Goal: Information Seeking & Learning: Learn about a topic

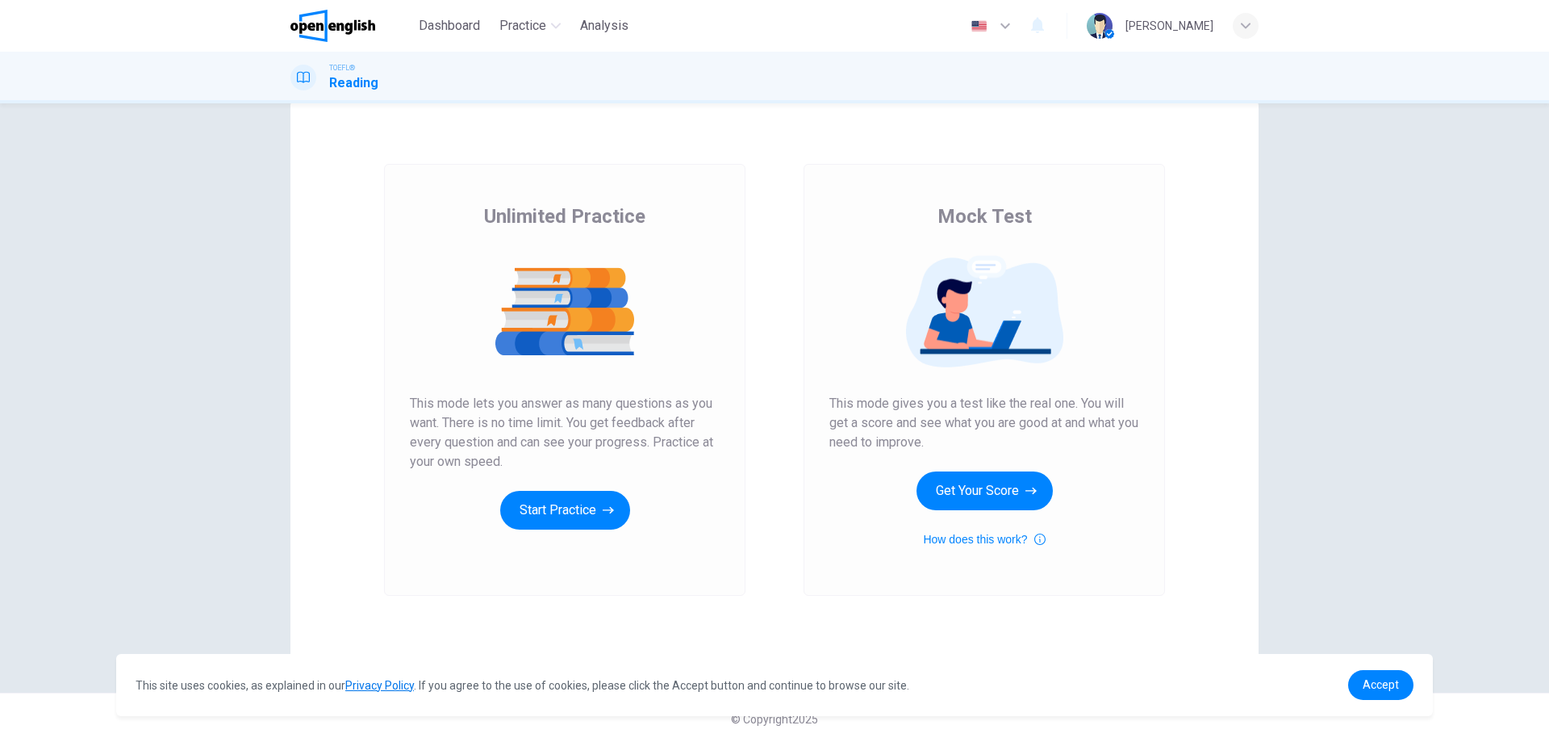
scroll to position [39, 0]
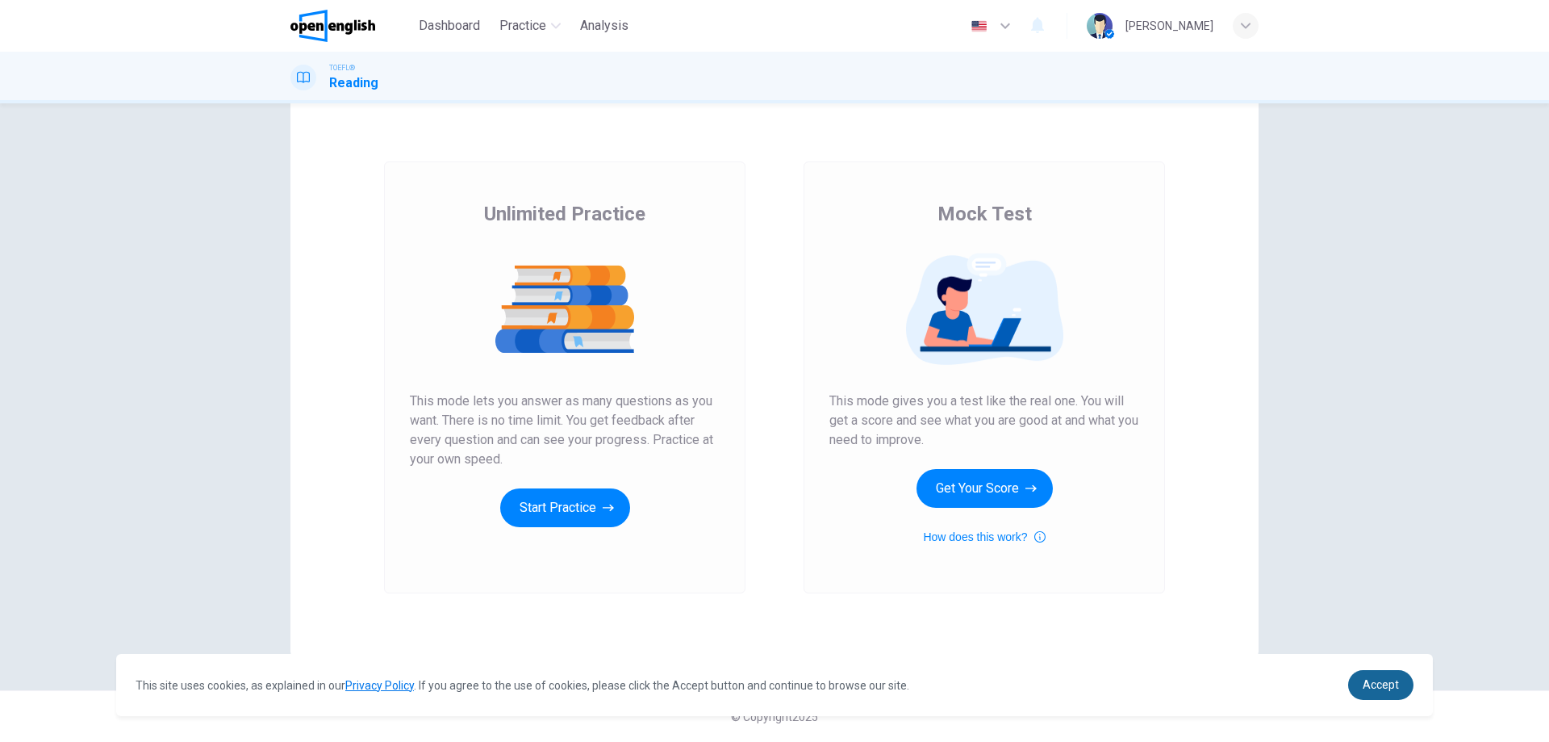
click at [1378, 682] on span "Accept" at bounding box center [1381, 684] width 36 height 13
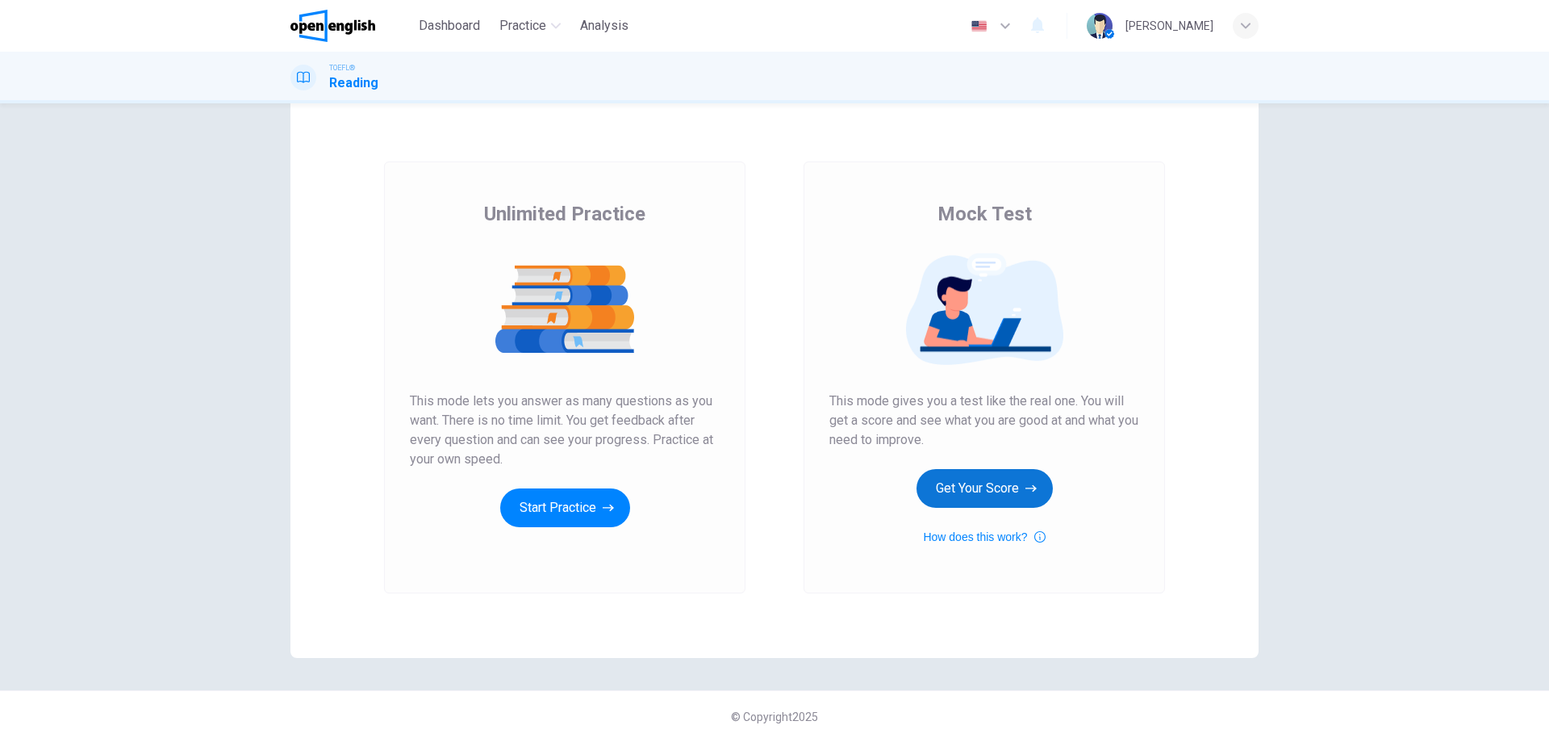
click at [979, 487] on button "Get Your Score" at bounding box center [985, 488] width 136 height 39
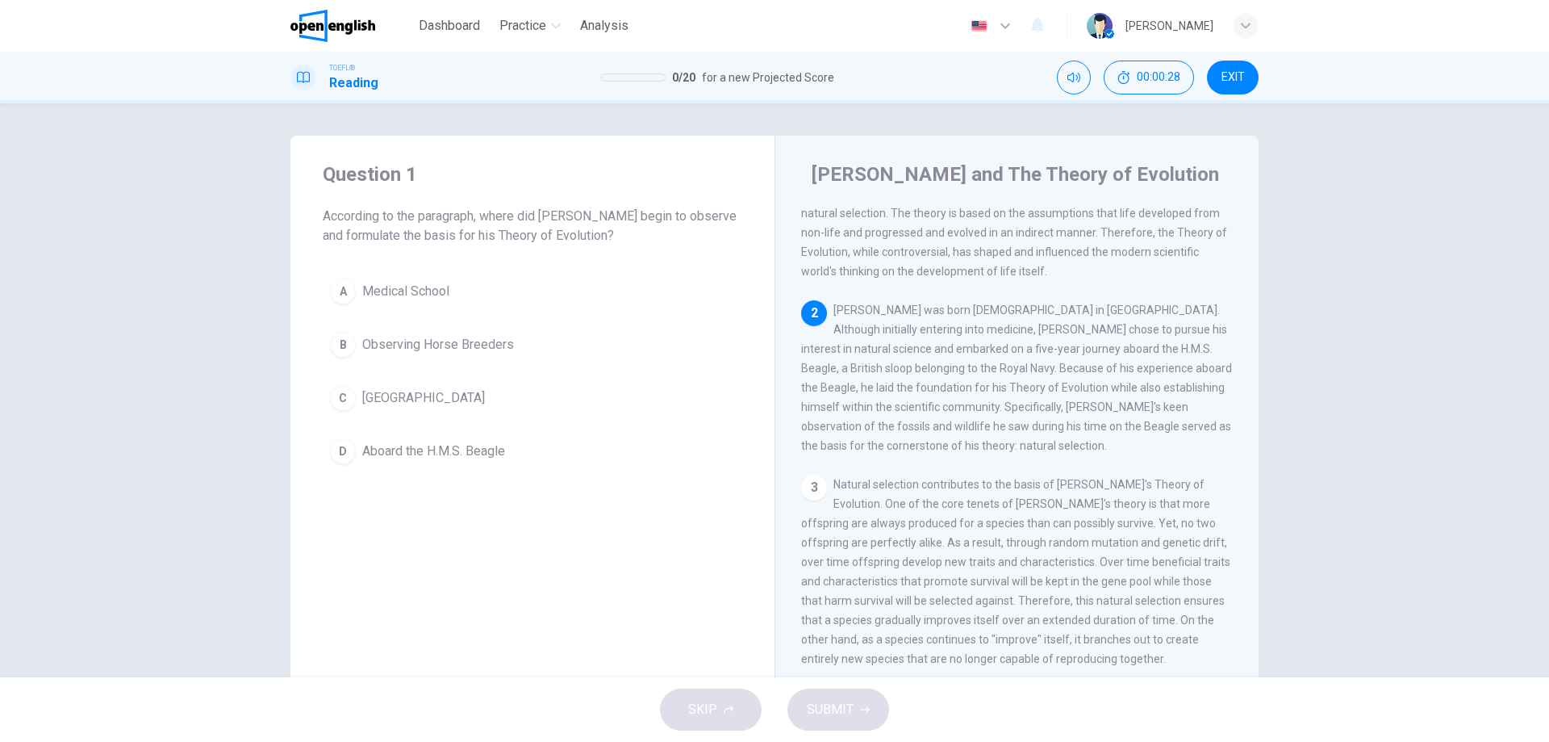
scroll to position [161, 0]
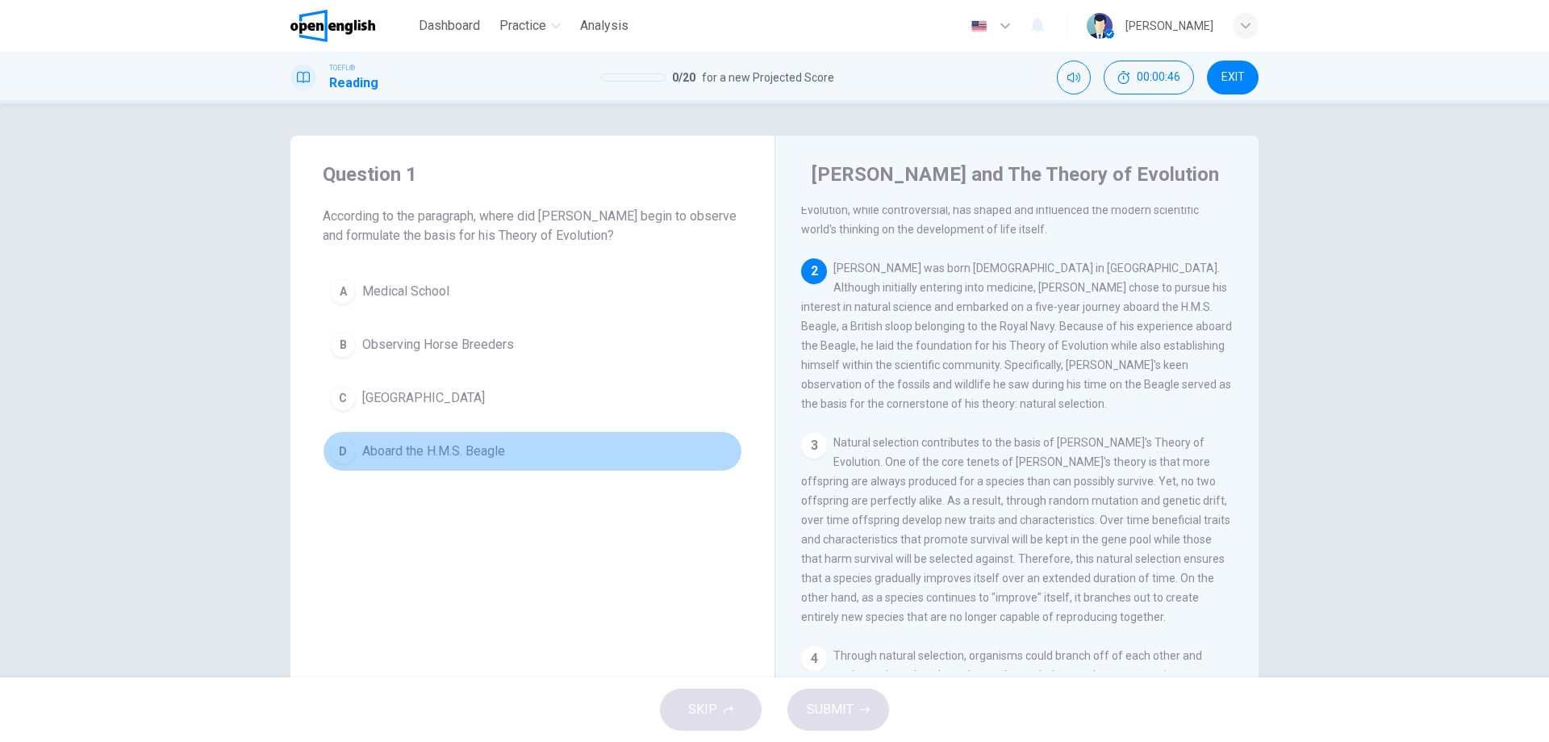
click at [478, 442] on span "Aboard the H.M.S. Beagle" at bounding box center [433, 450] width 143 height 19
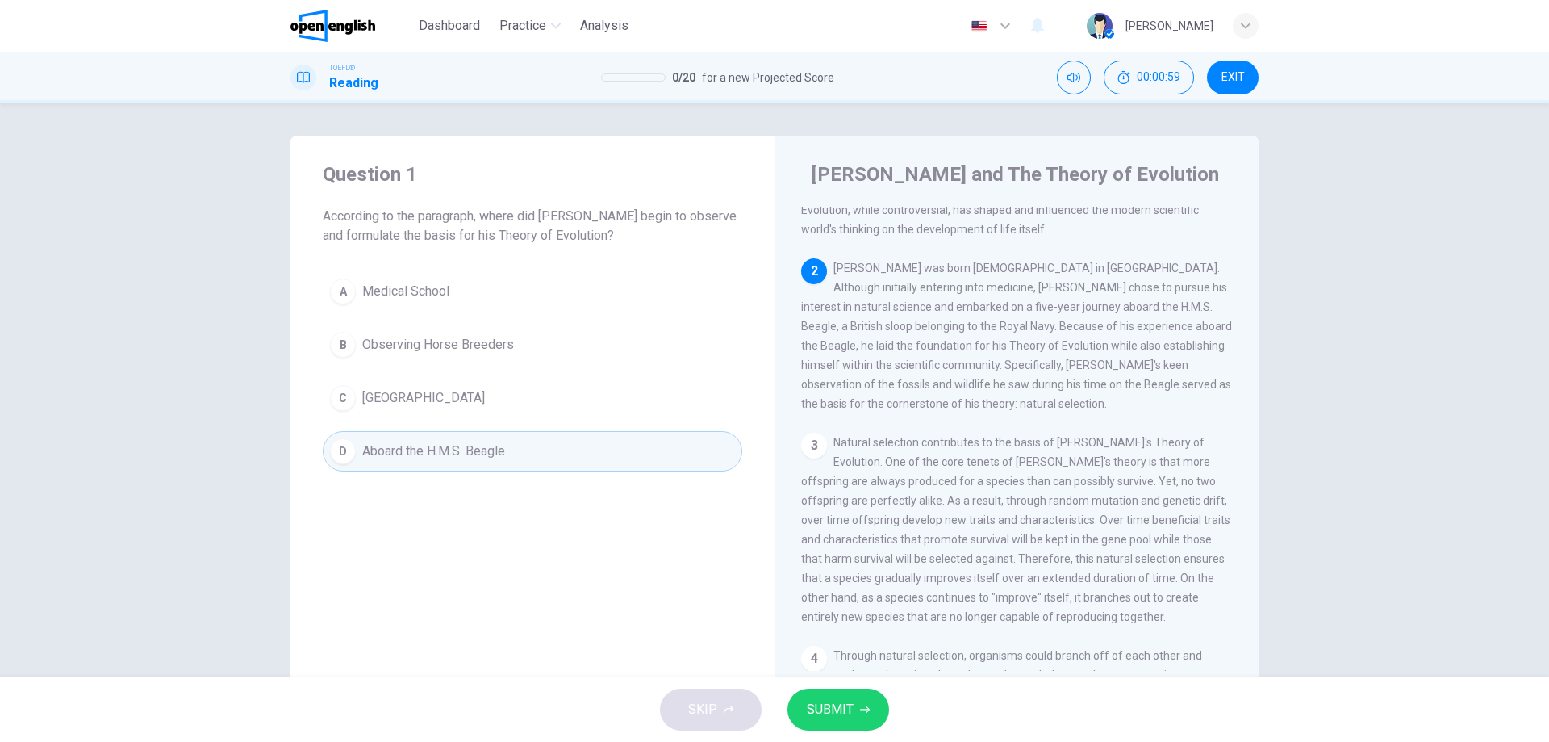
click at [846, 706] on span "SUBMIT" at bounding box center [830, 709] width 47 height 23
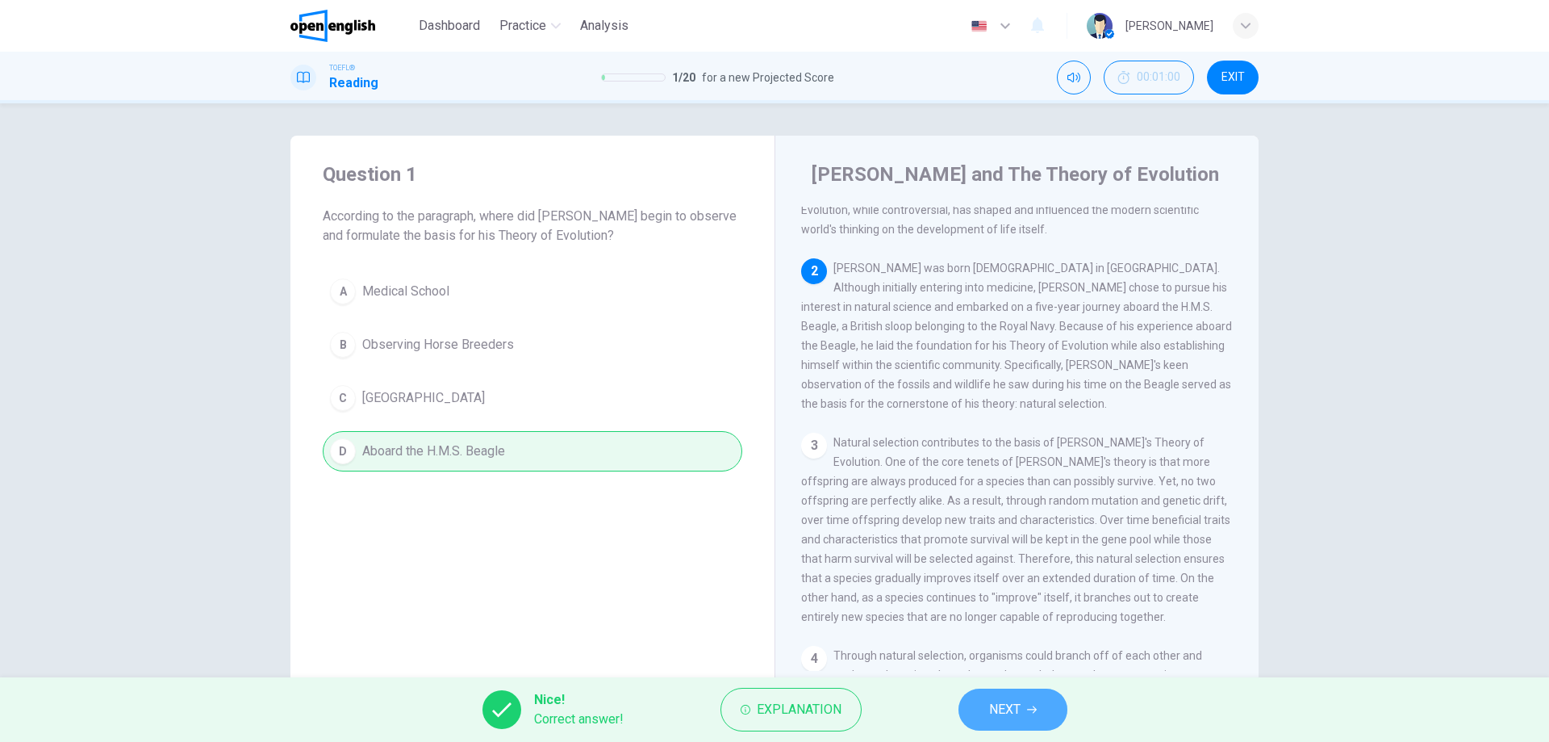
click at [993, 713] on span "NEXT" at bounding box center [1004, 709] width 31 height 23
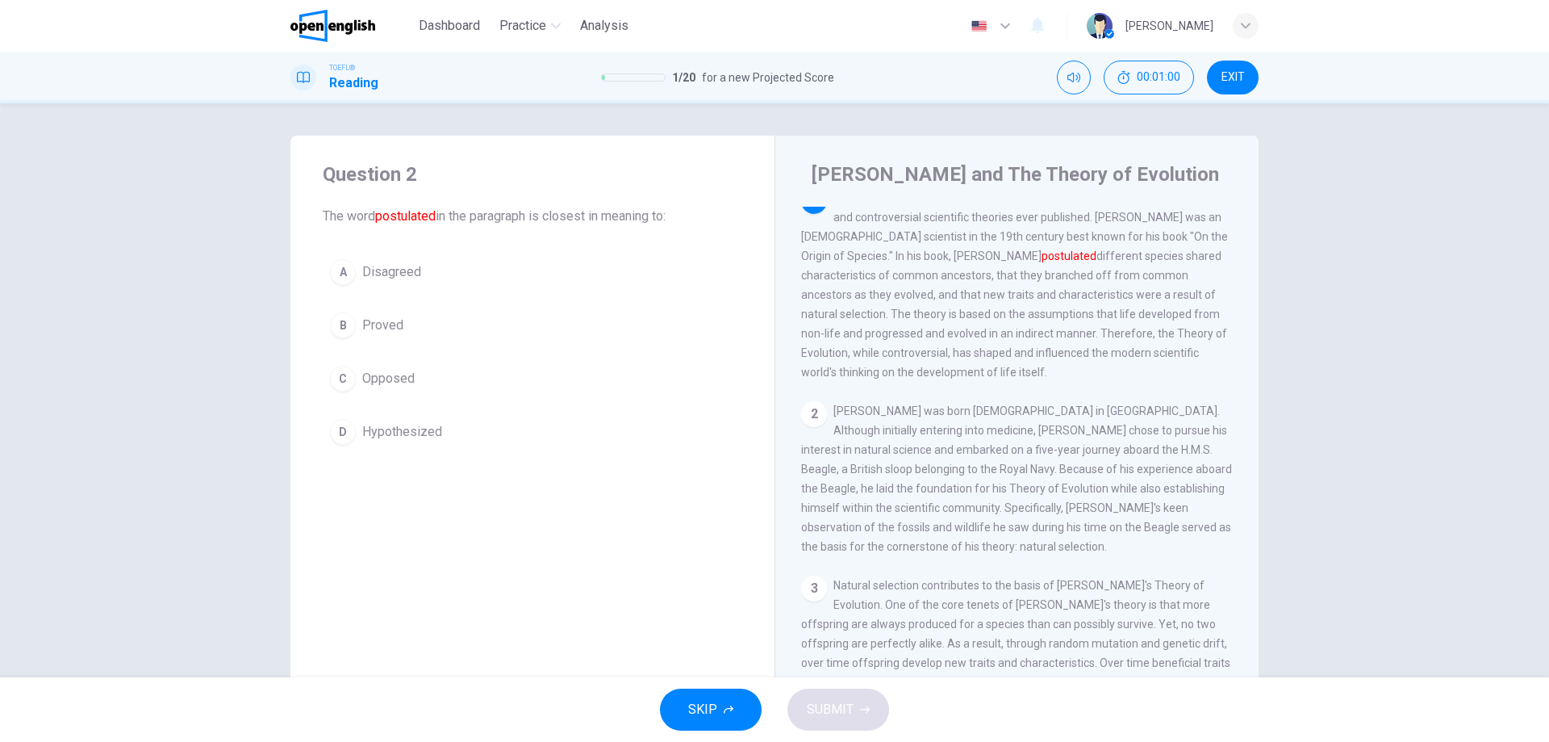
scroll to position [0, 0]
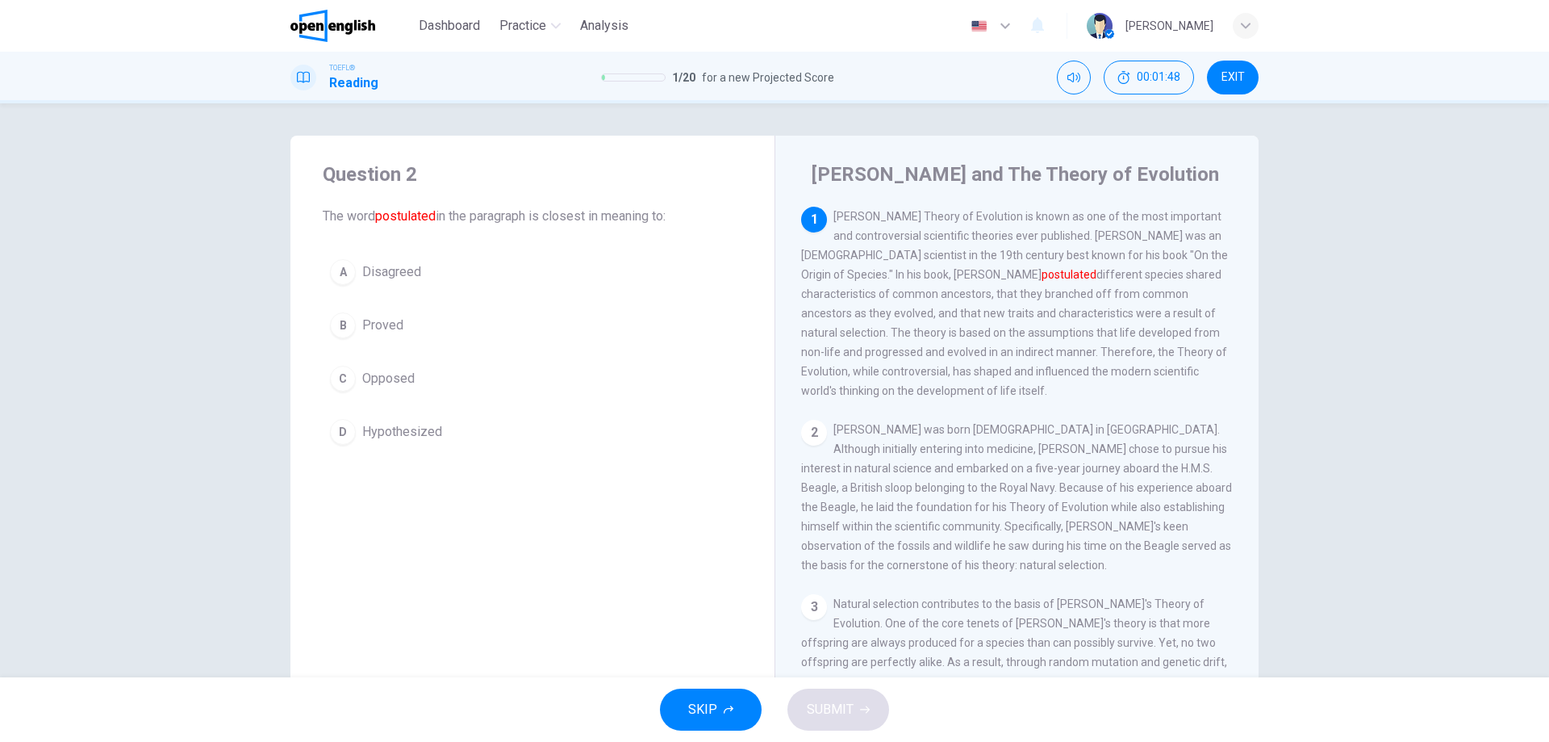
click at [416, 430] on span "Hypothesized" at bounding box center [402, 431] width 80 height 19
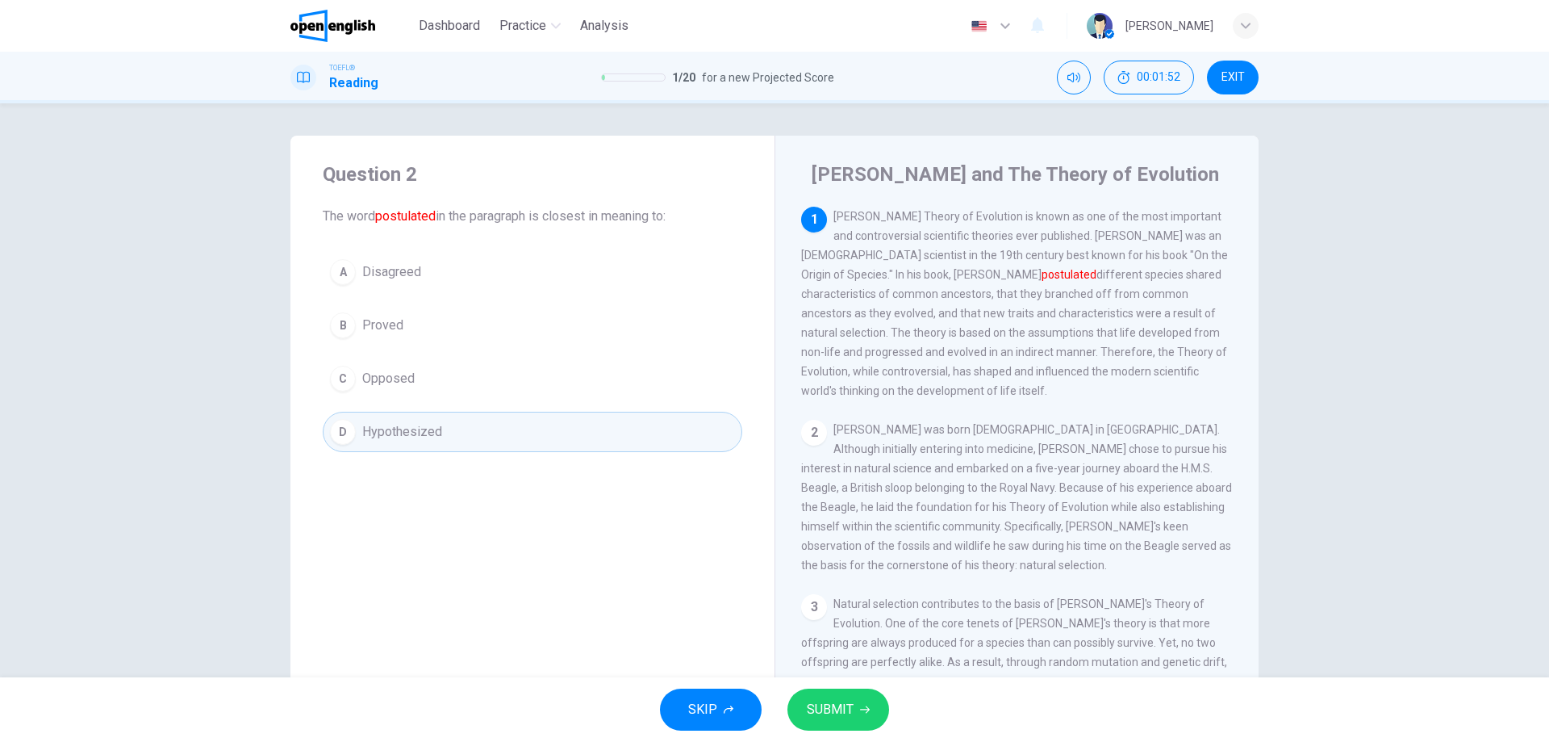
click at [827, 703] on span "SUBMIT" at bounding box center [830, 709] width 47 height 23
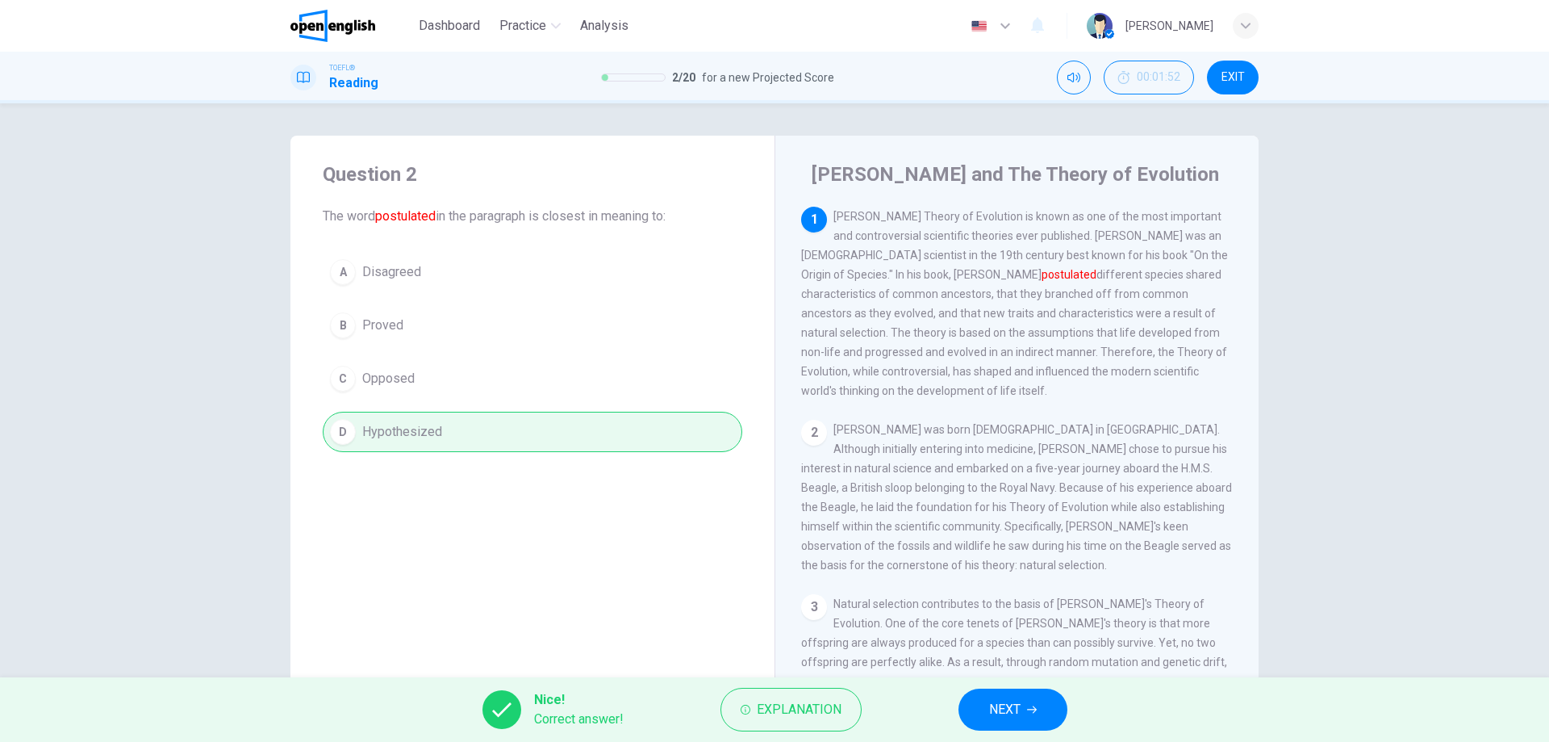
click at [1020, 711] on span "NEXT" at bounding box center [1004, 709] width 31 height 23
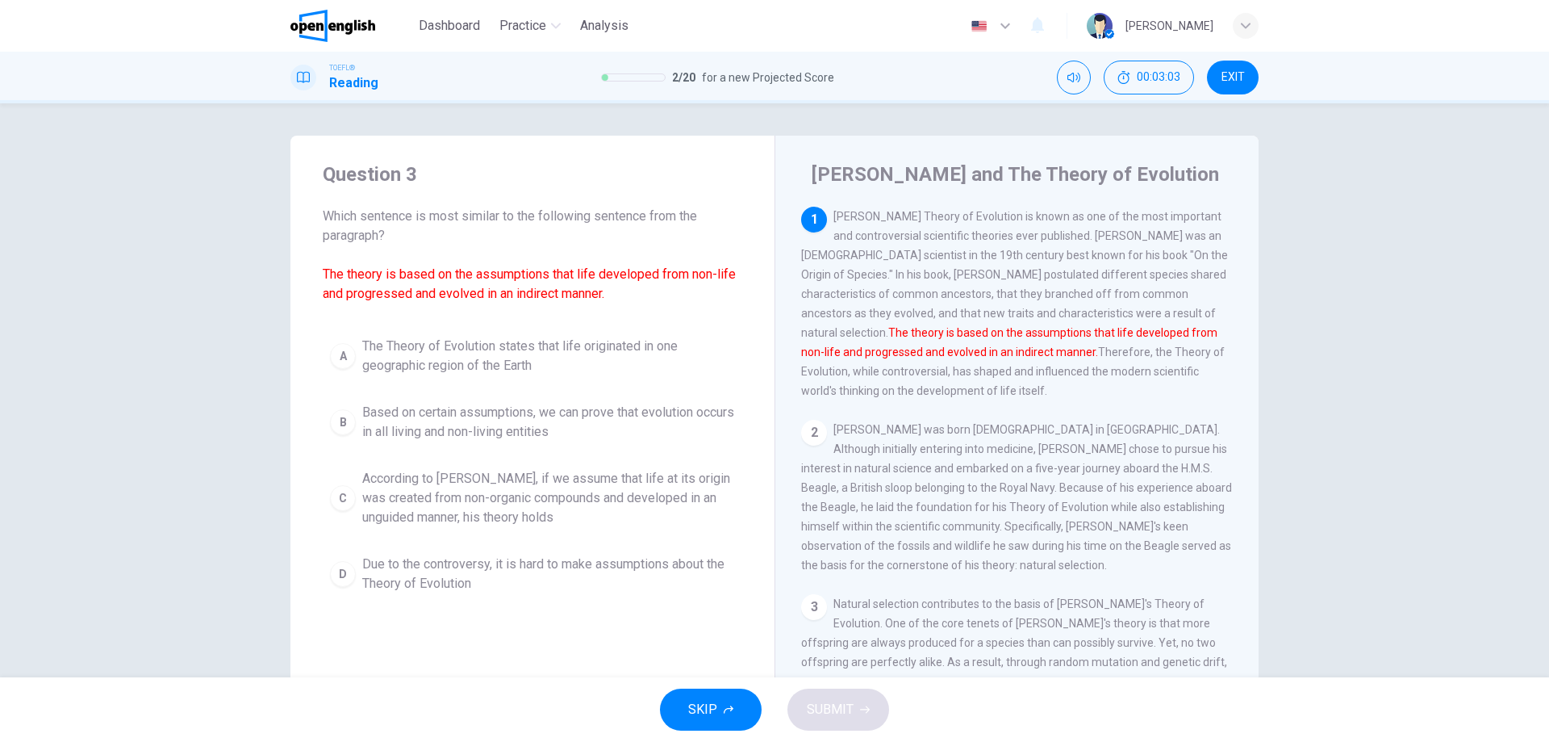
click at [515, 489] on span "According to [PERSON_NAME], if we assume that life at its origin was created fr…" at bounding box center [548, 498] width 373 height 58
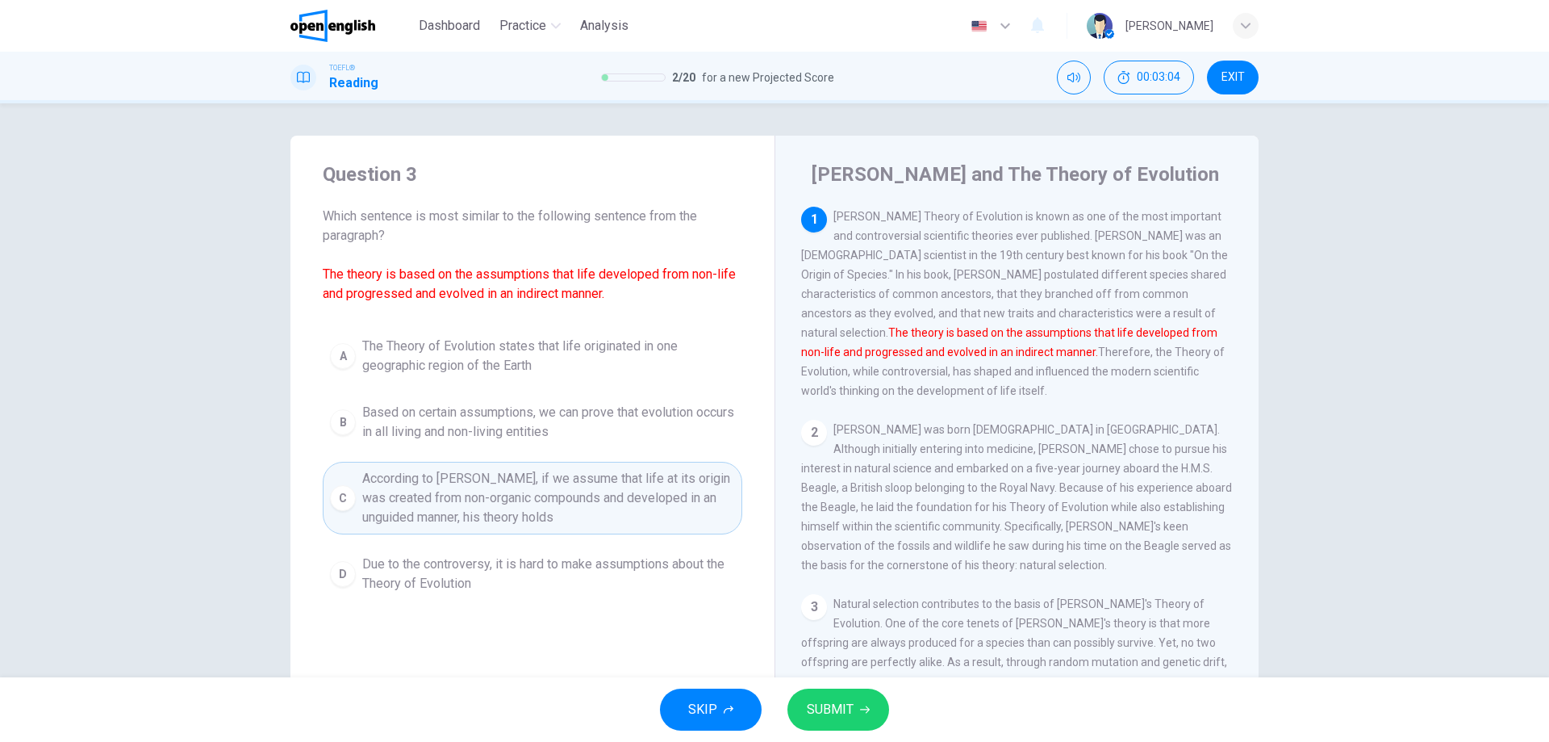
click at [837, 701] on span "SUBMIT" at bounding box center [830, 709] width 47 height 23
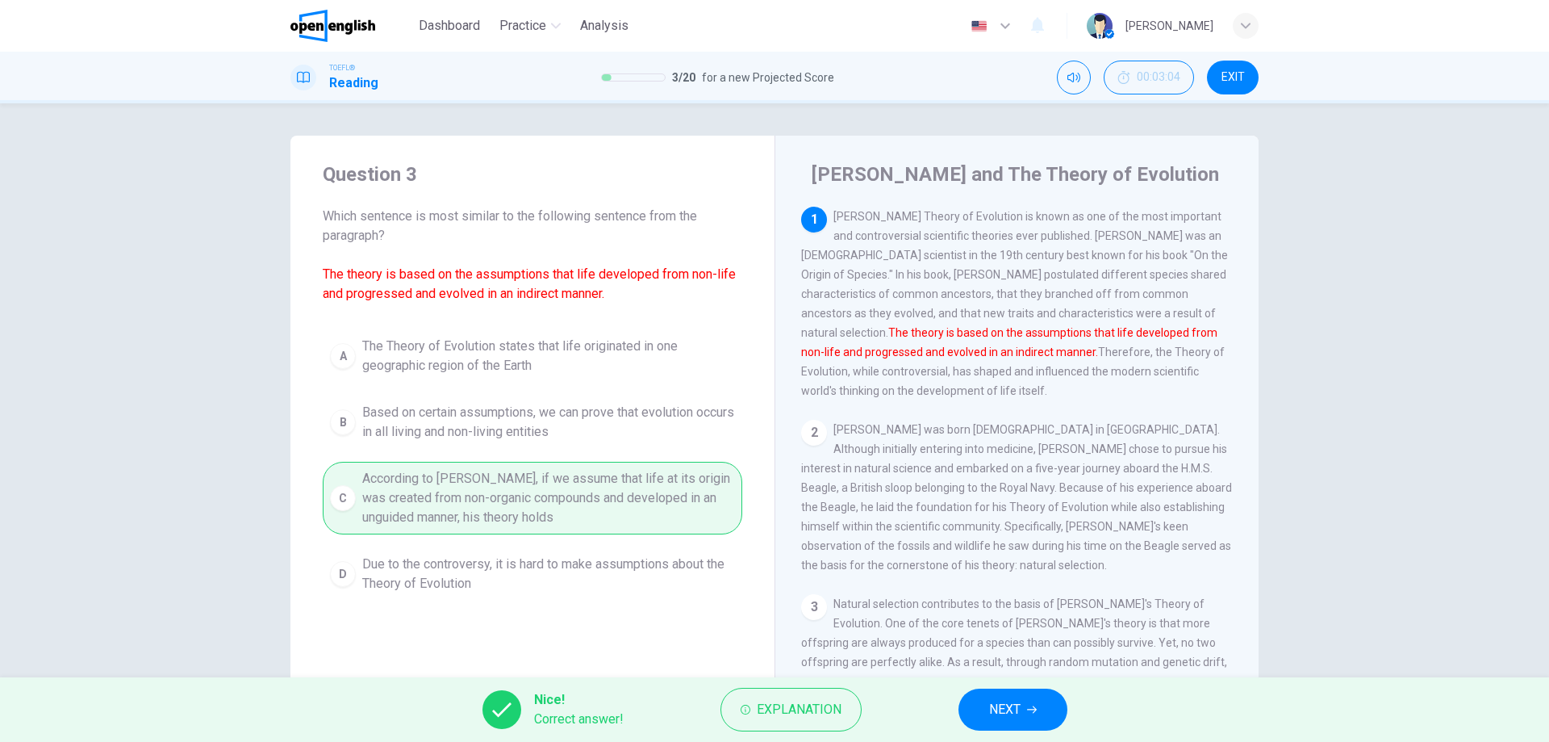
click at [1005, 703] on span "NEXT" at bounding box center [1004, 709] width 31 height 23
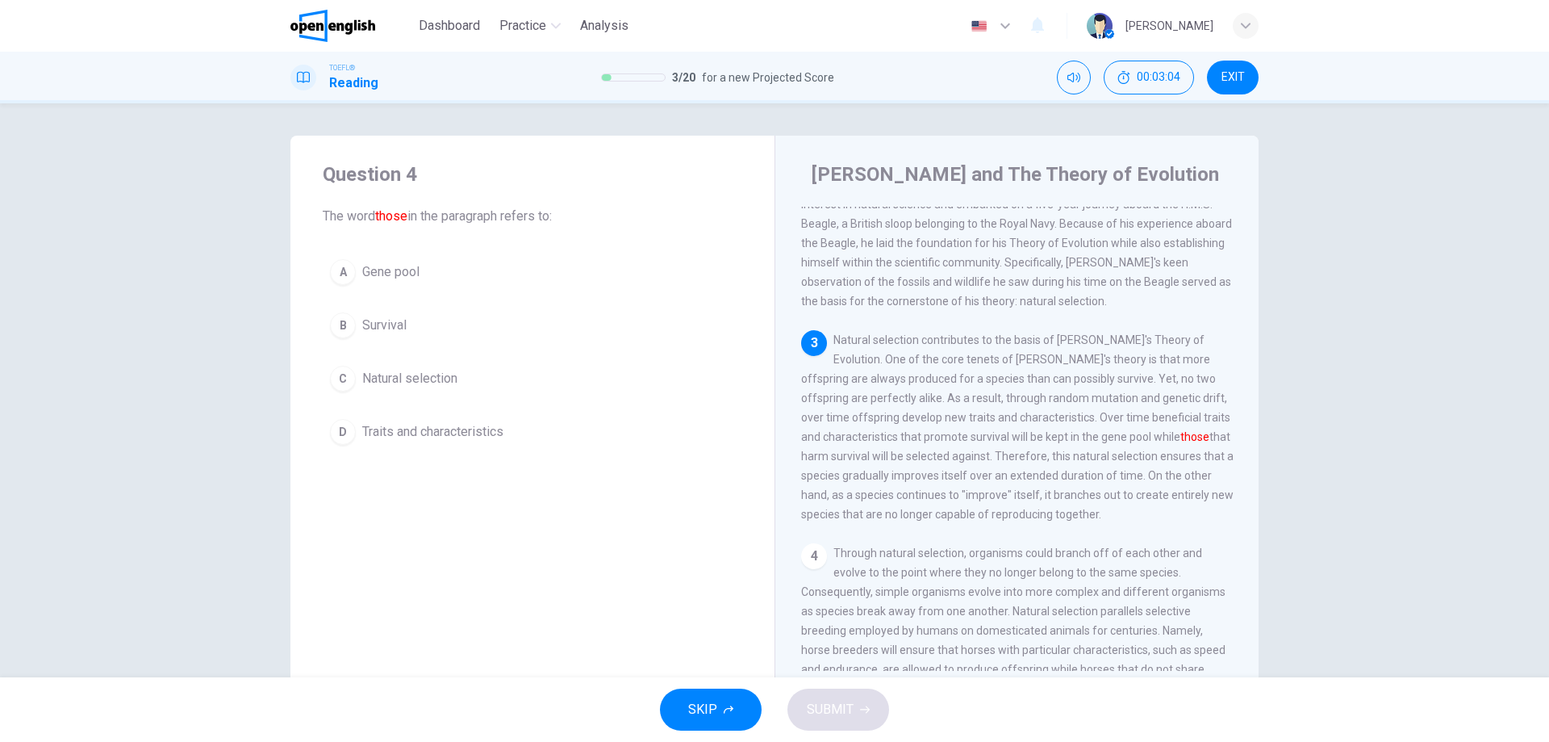
scroll to position [301, 0]
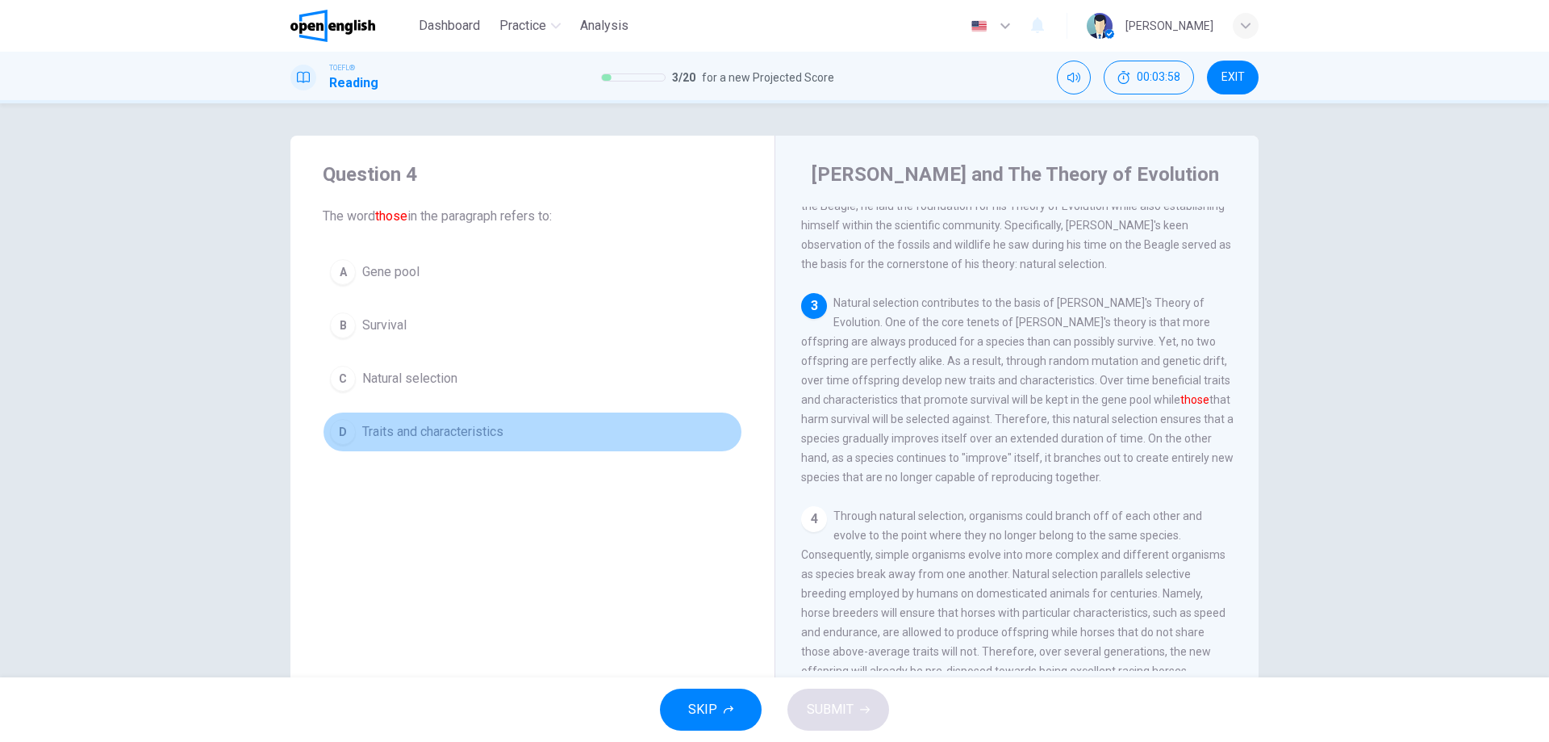
click at [418, 424] on span "Traits and characteristics" at bounding box center [432, 431] width 141 height 19
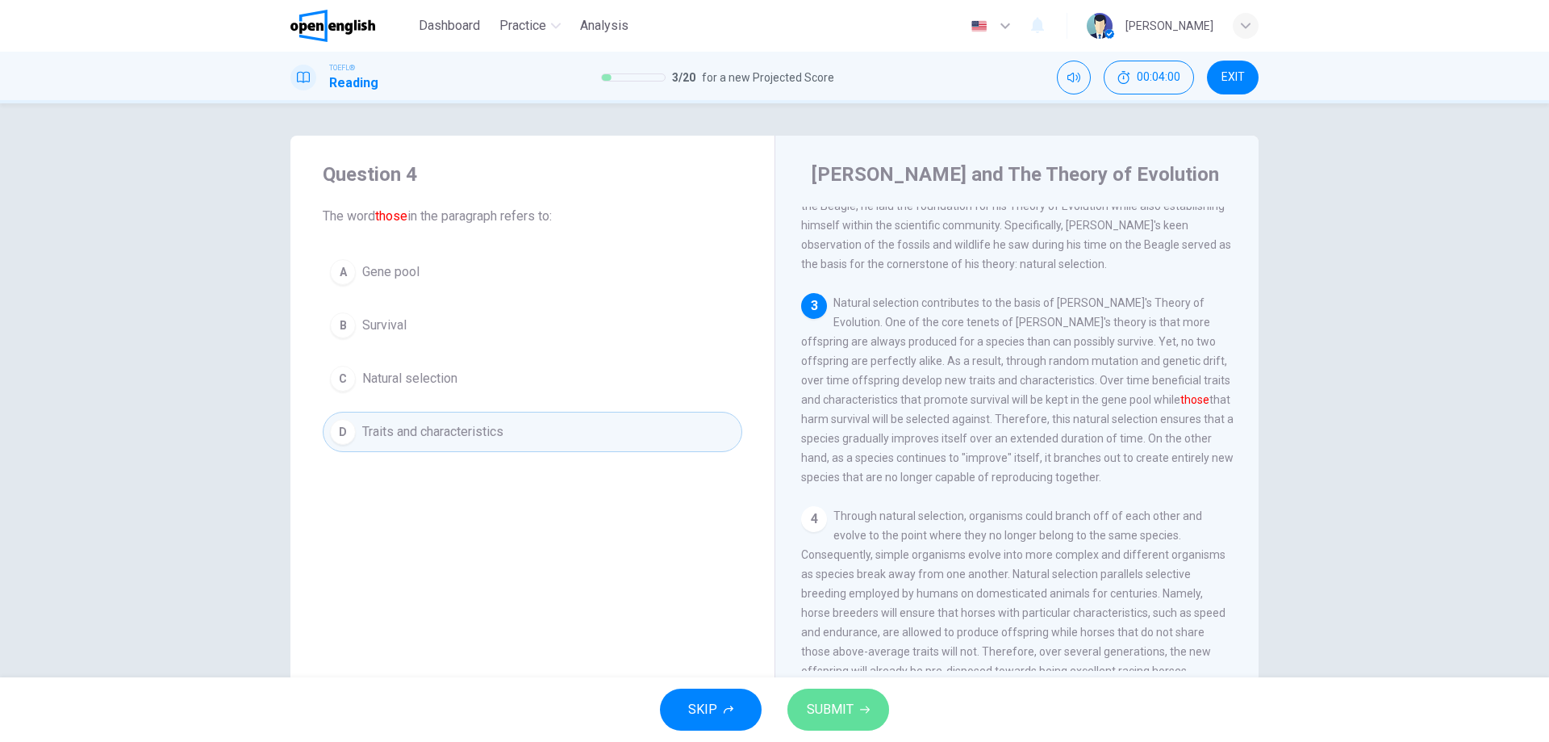
click at [856, 700] on button "SUBMIT" at bounding box center [839, 709] width 102 height 42
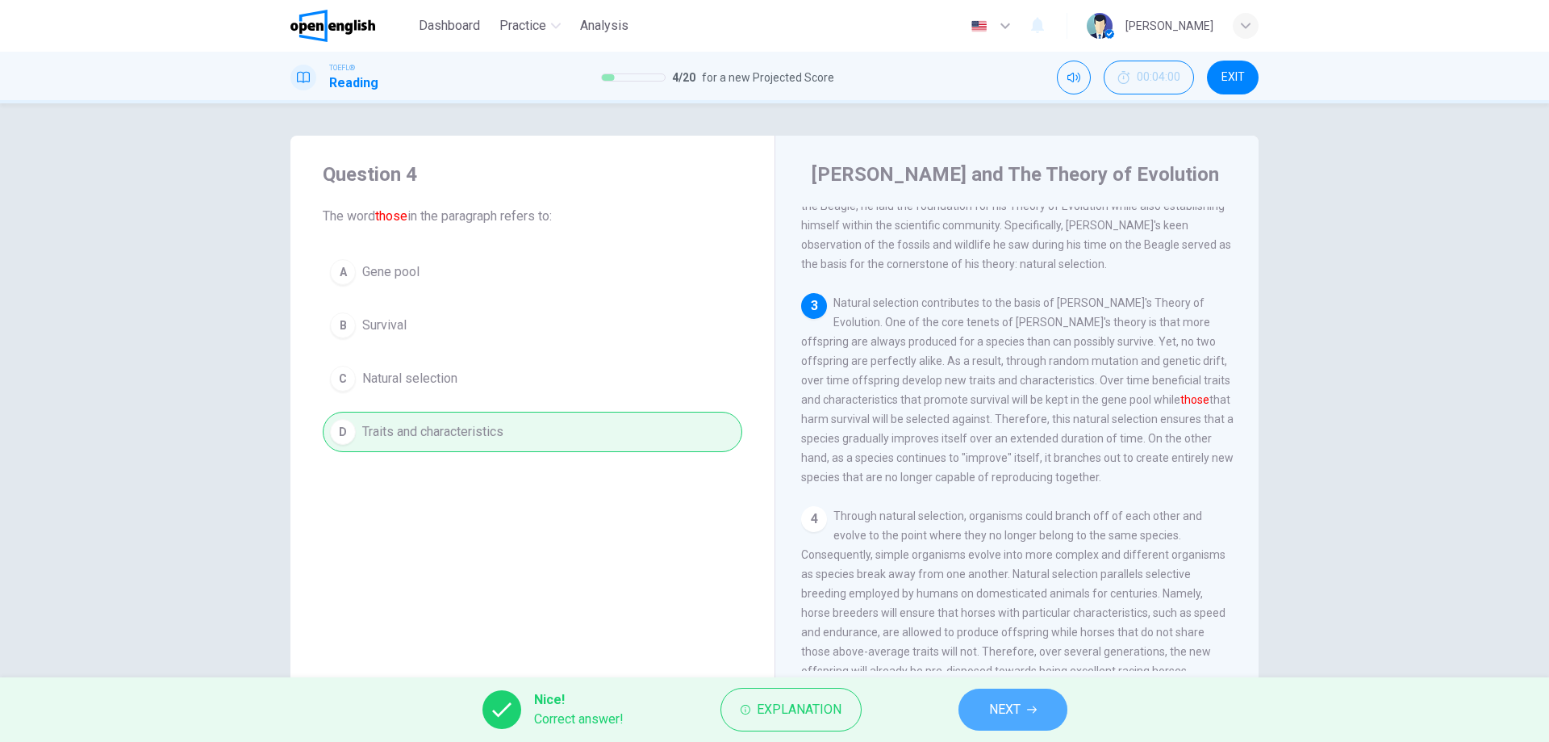
click at [1005, 717] on span "NEXT" at bounding box center [1004, 709] width 31 height 23
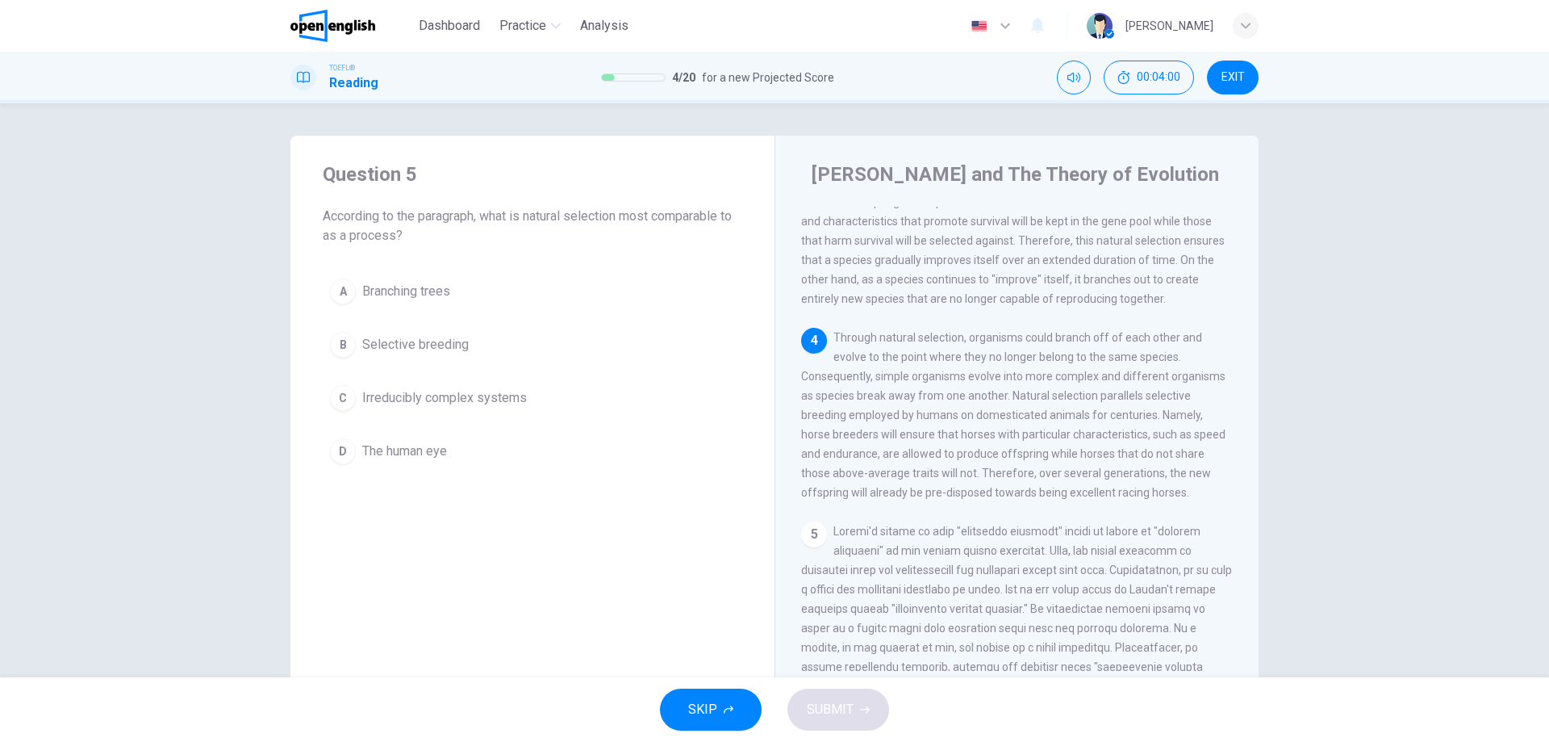
scroll to position [502, 0]
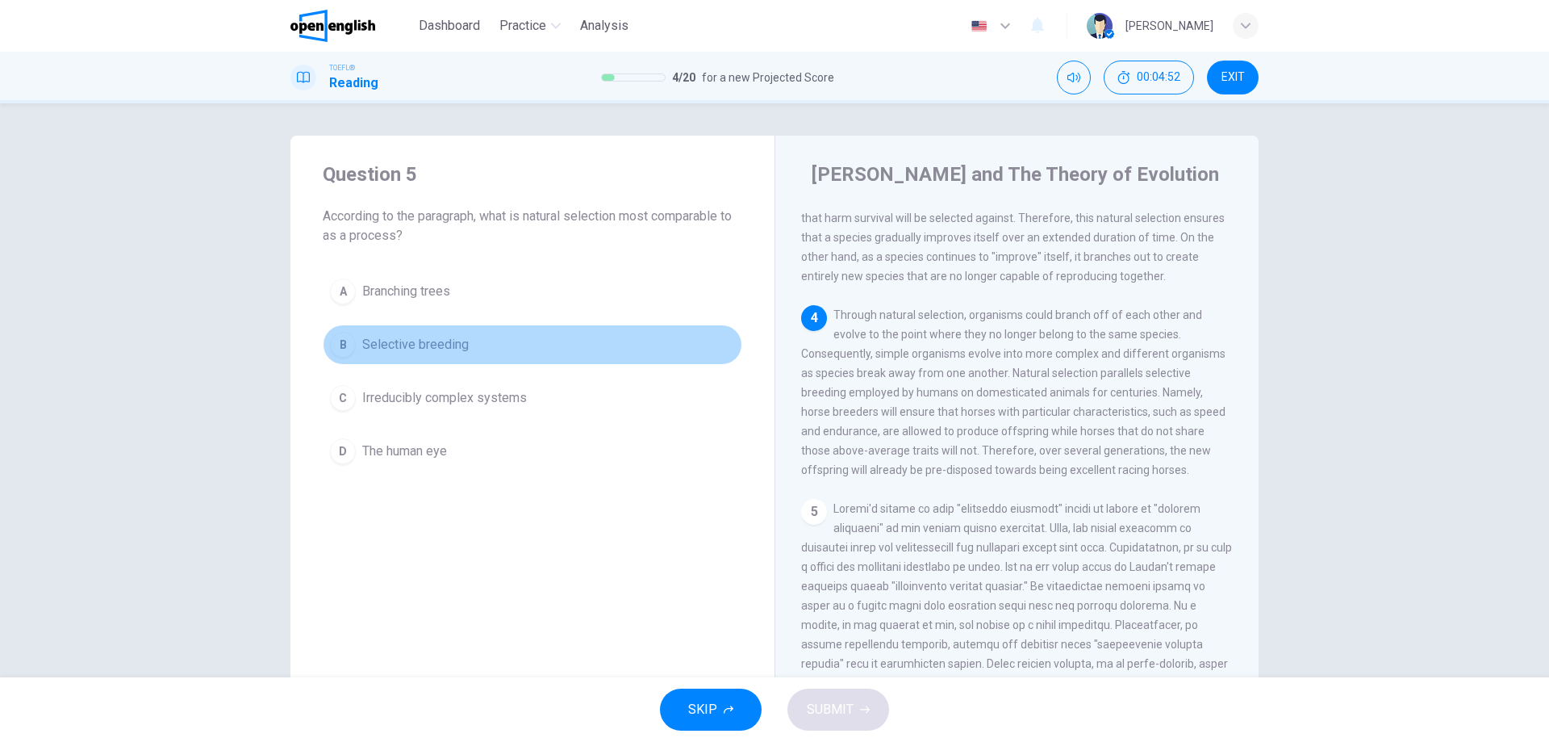
click at [415, 347] on span "Selective breeding" at bounding box center [415, 344] width 107 height 19
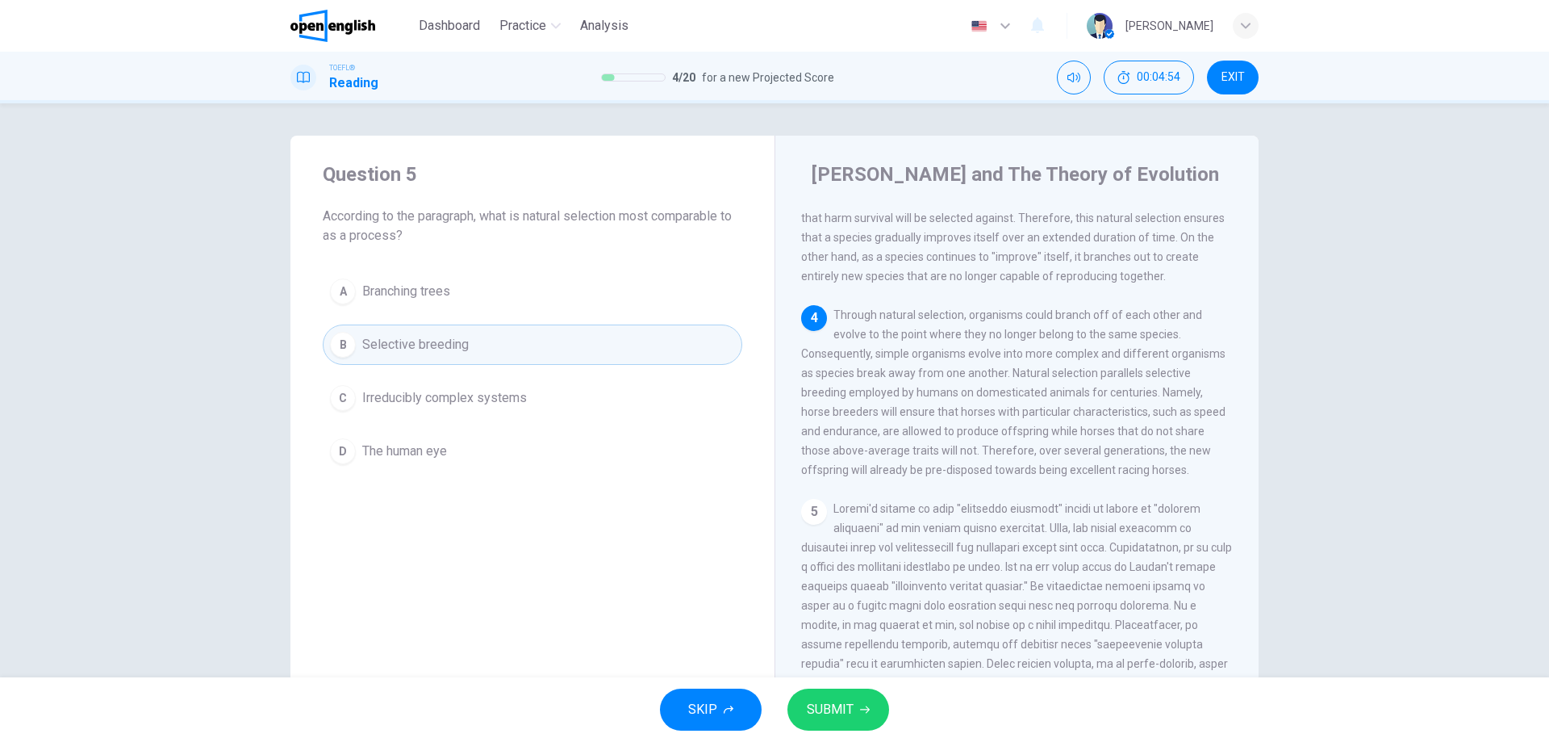
click at [863, 712] on icon "button" at bounding box center [865, 709] width 10 height 10
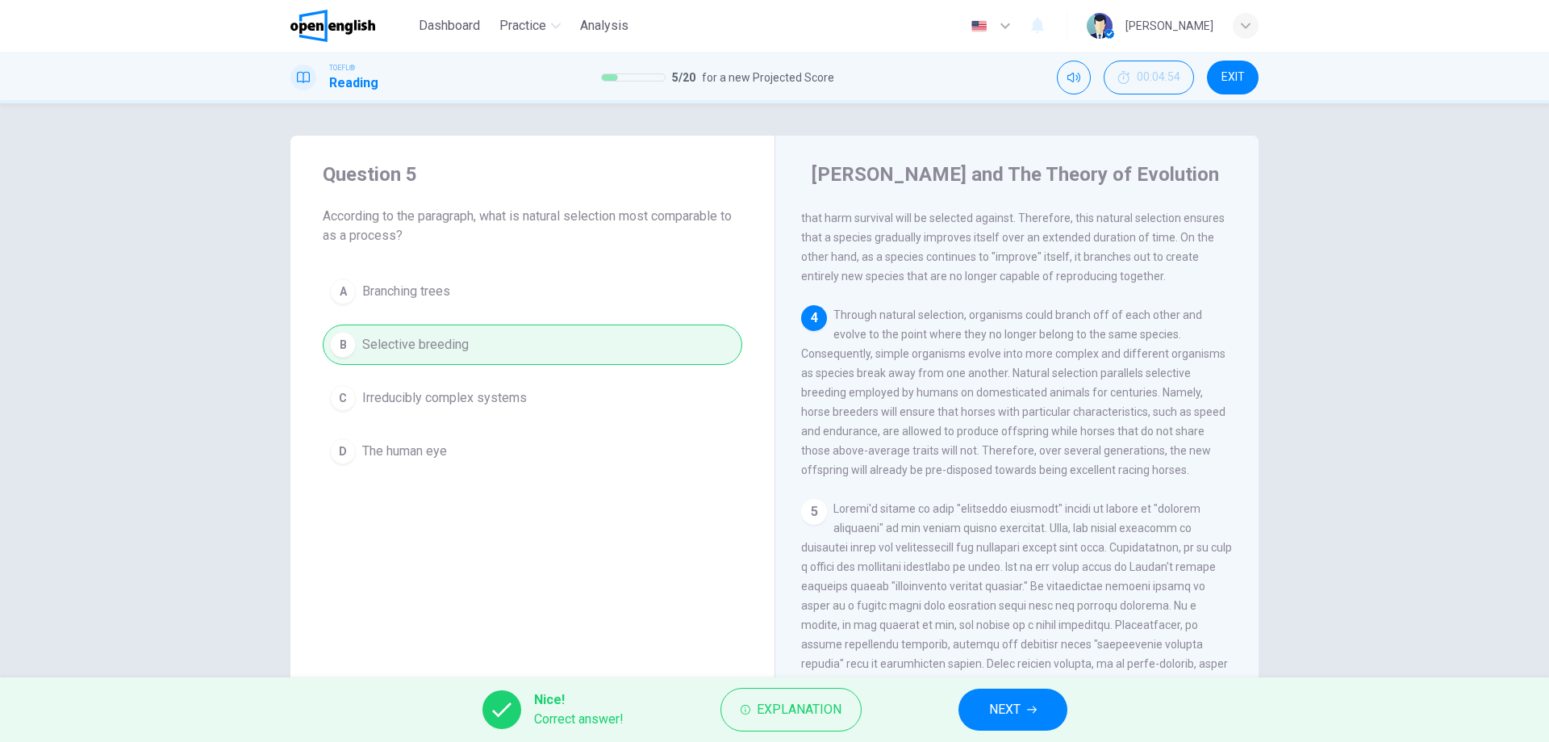
click at [1003, 713] on span "NEXT" at bounding box center [1004, 709] width 31 height 23
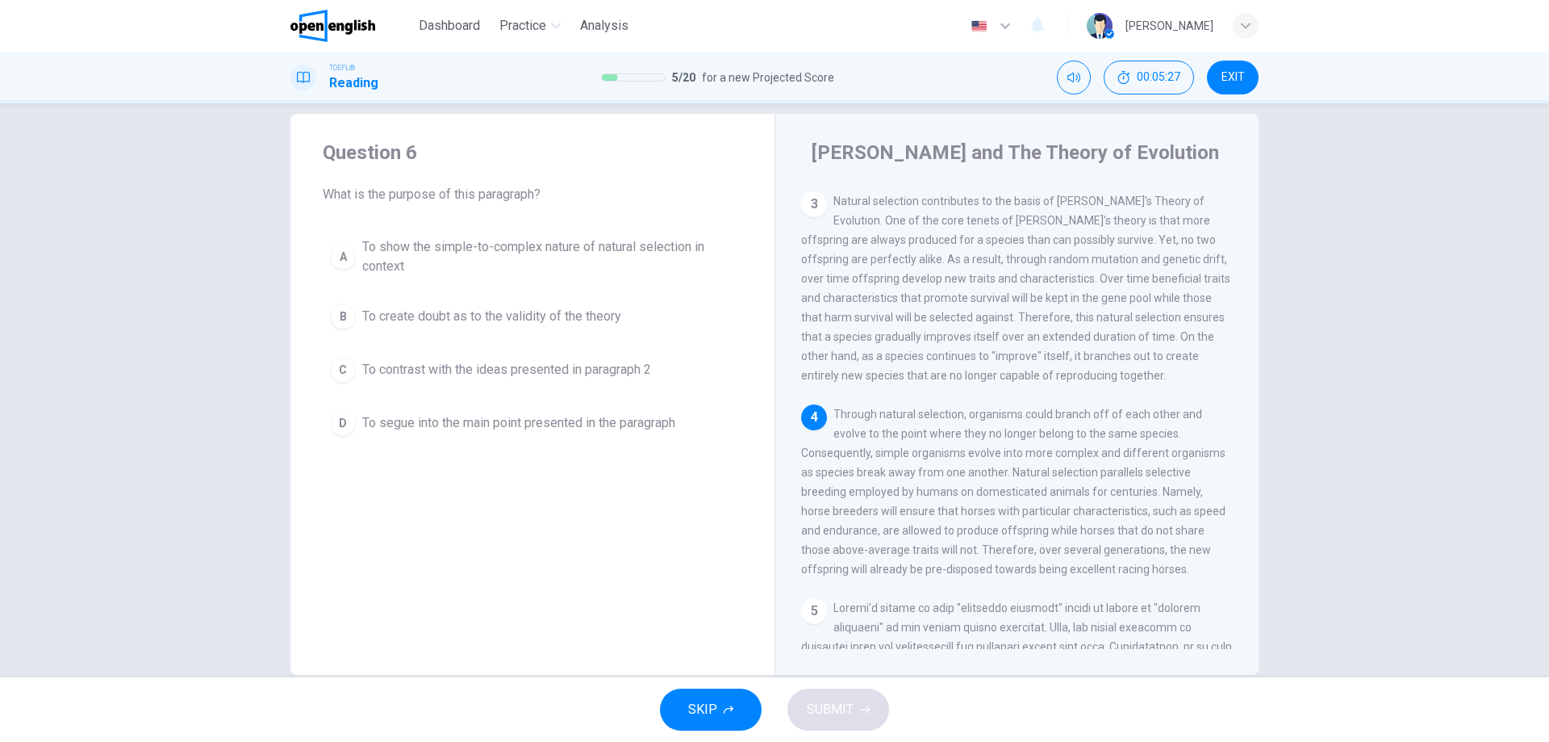
scroll to position [52, 0]
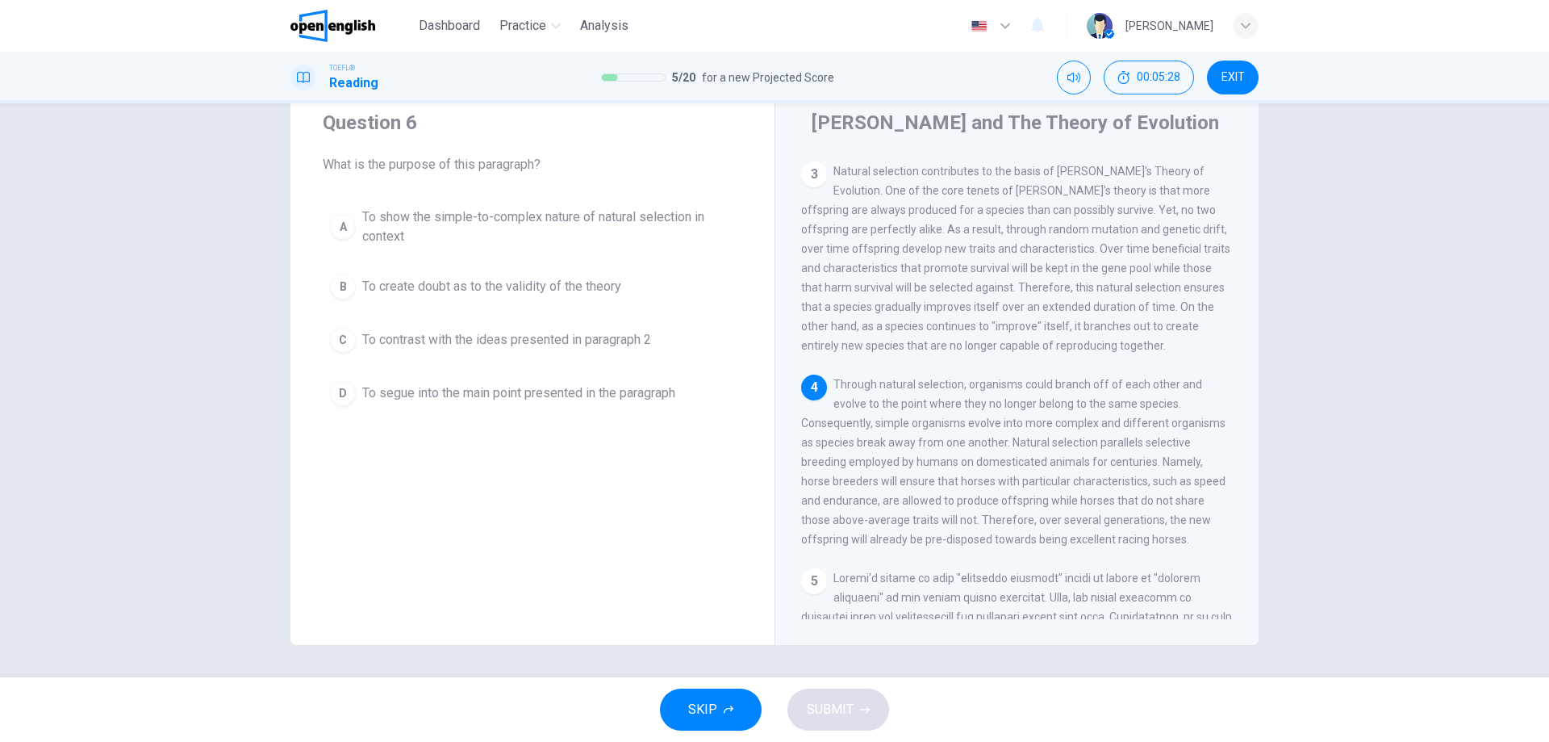
click at [608, 391] on span "To segue into the main point presented in the paragraph" at bounding box center [518, 392] width 313 height 19
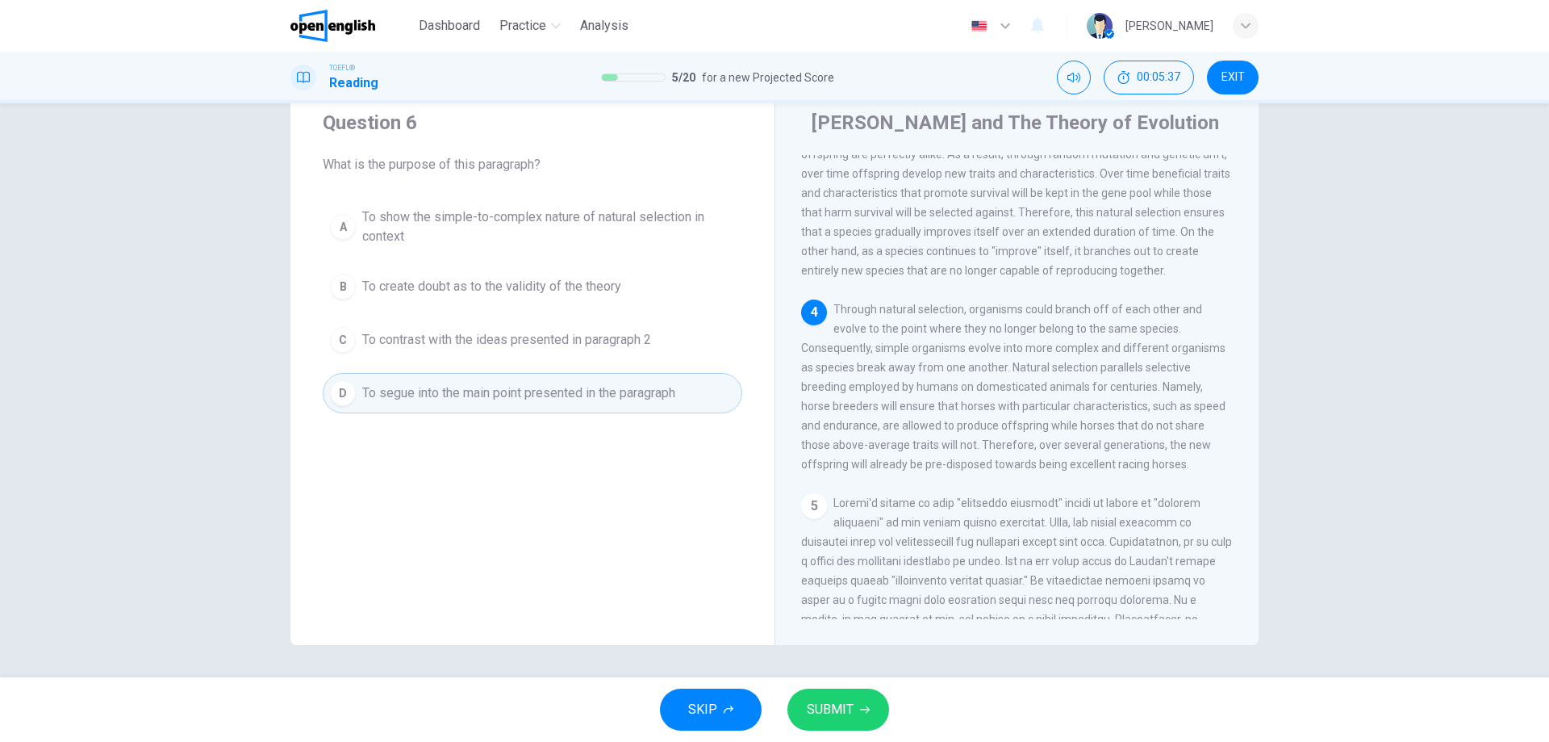
scroll to position [462, 0]
click at [541, 224] on span "To show the simple-to-complex nature of natural selection in context" at bounding box center [548, 226] width 373 height 39
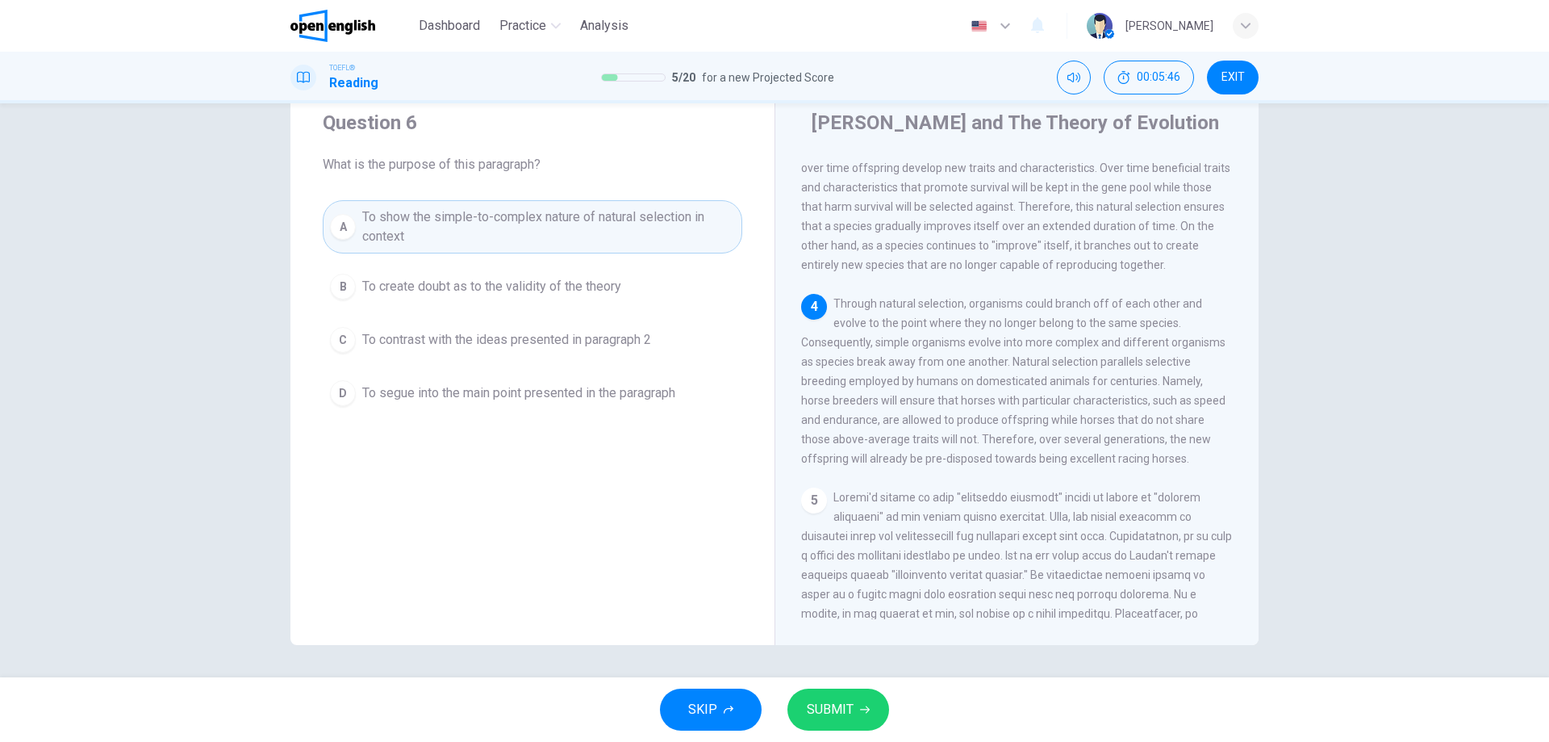
click at [842, 699] on span "SUBMIT" at bounding box center [830, 709] width 47 height 23
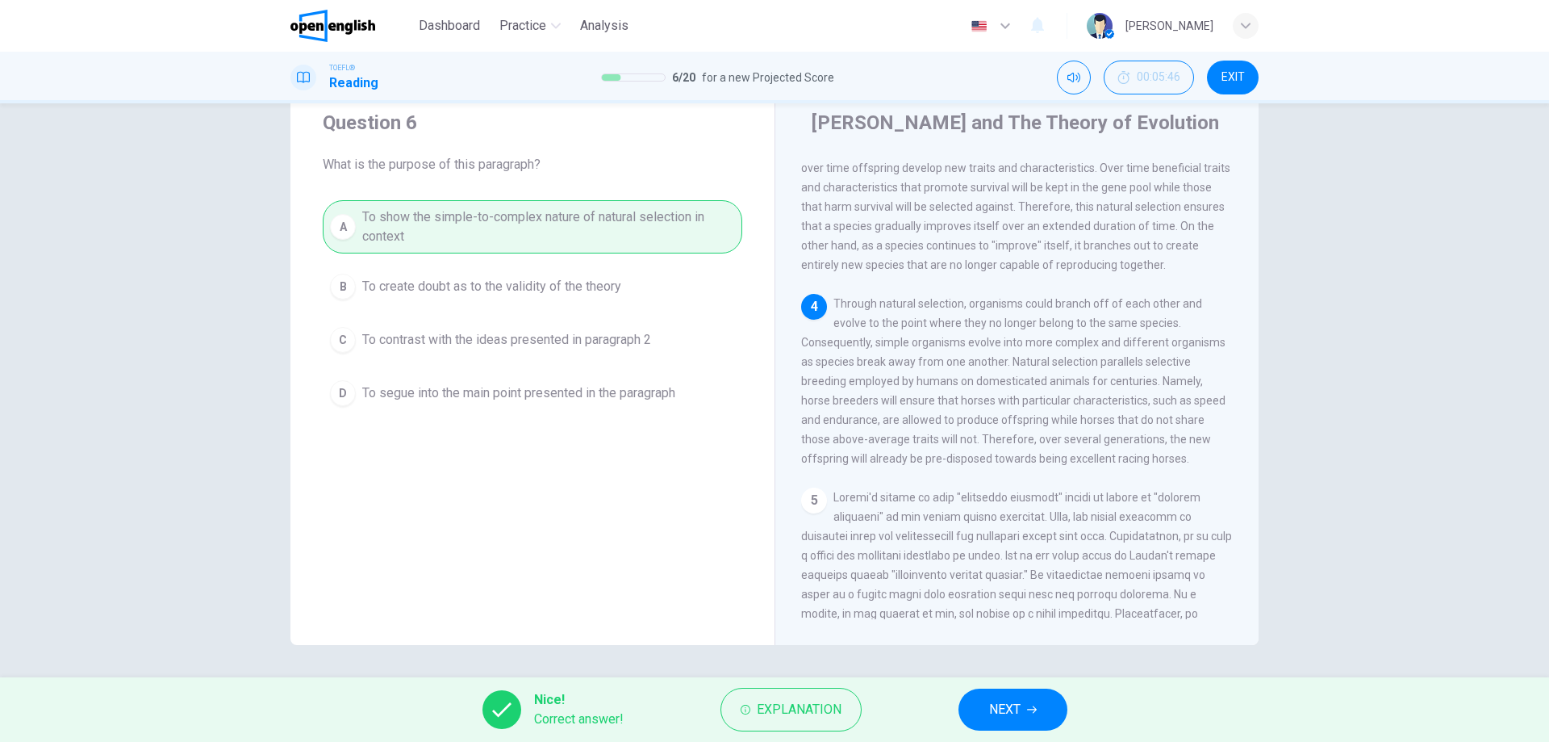
click at [989, 715] on span "NEXT" at bounding box center [1004, 709] width 31 height 23
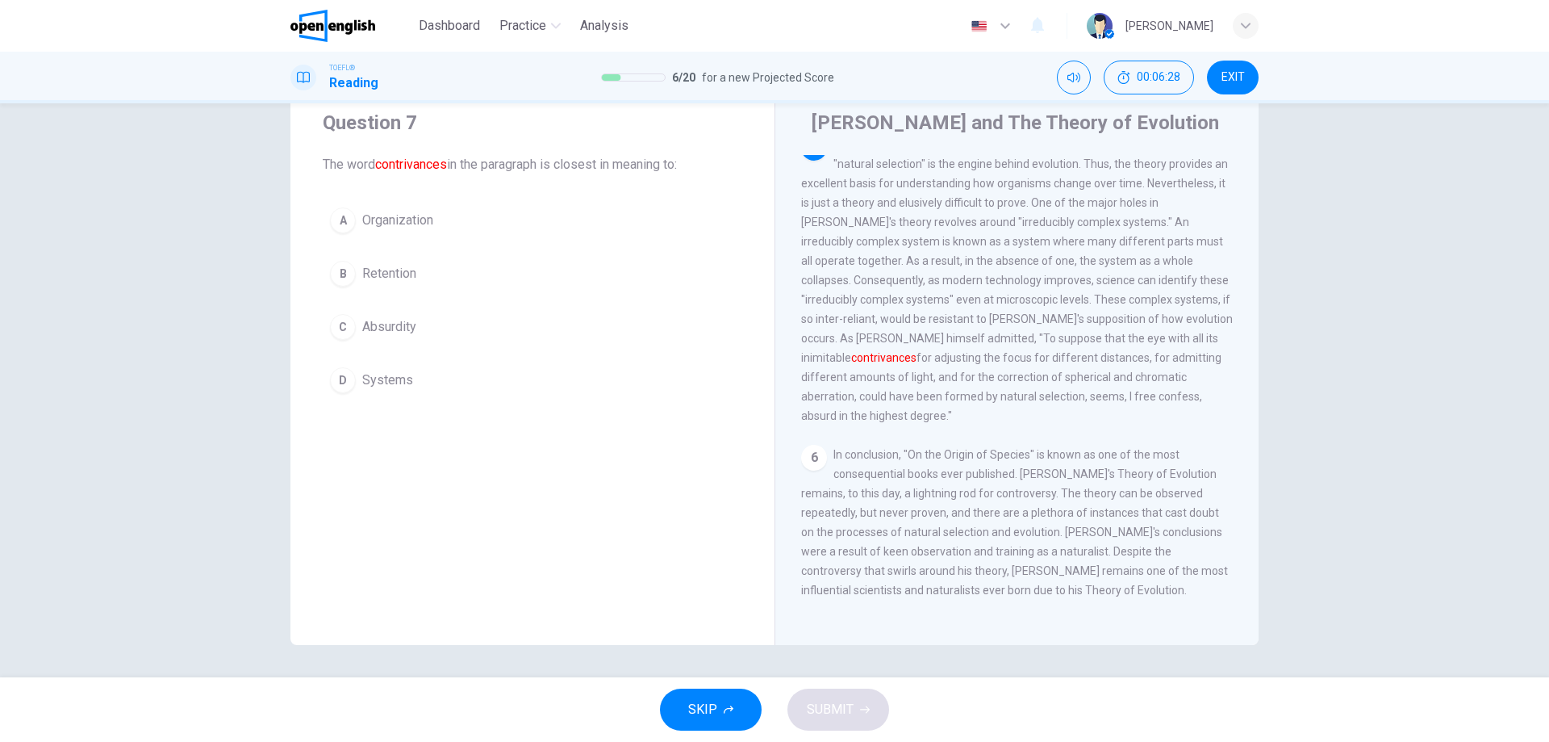
scroll to position [842, 0]
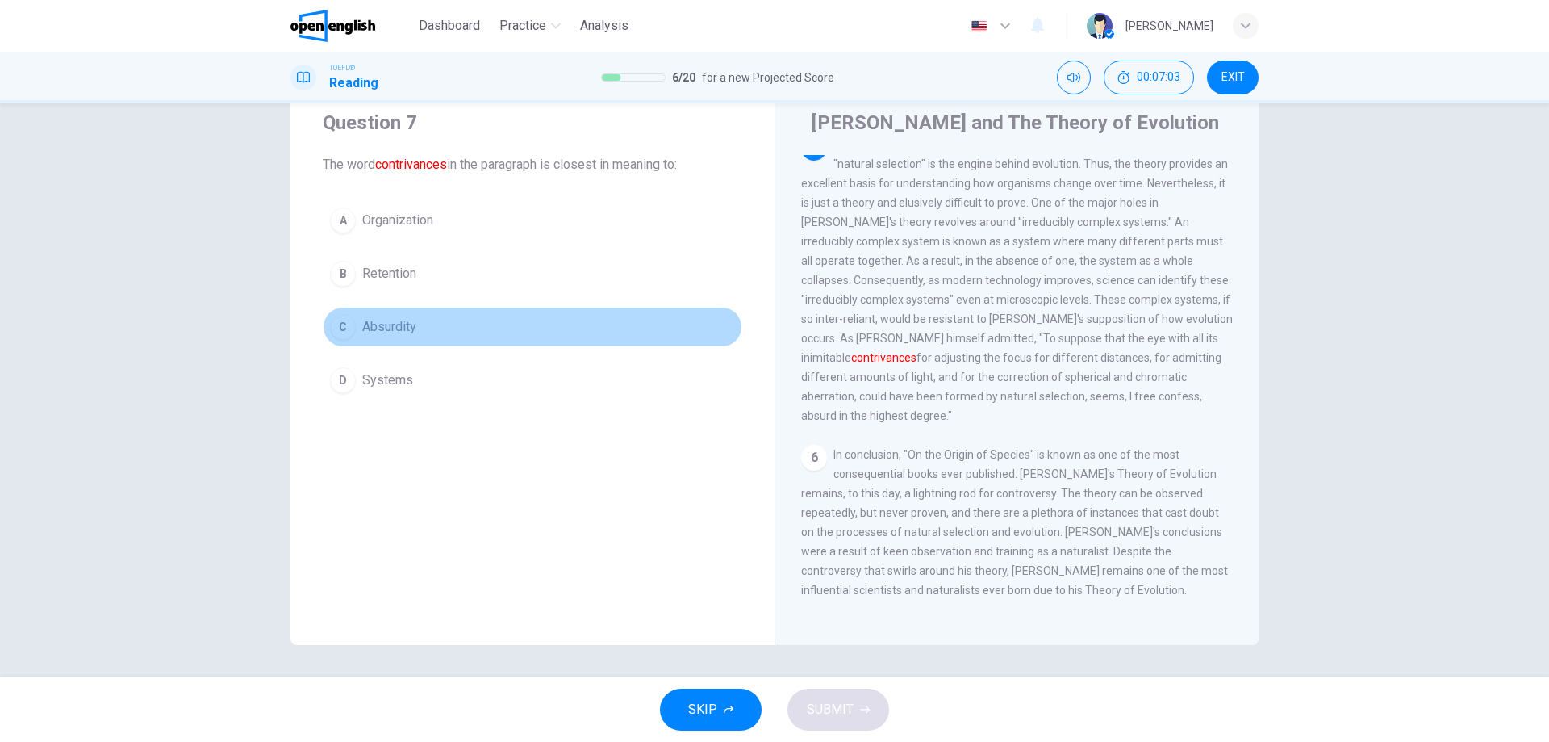
click at [382, 318] on span "Absurdity" at bounding box center [389, 326] width 54 height 19
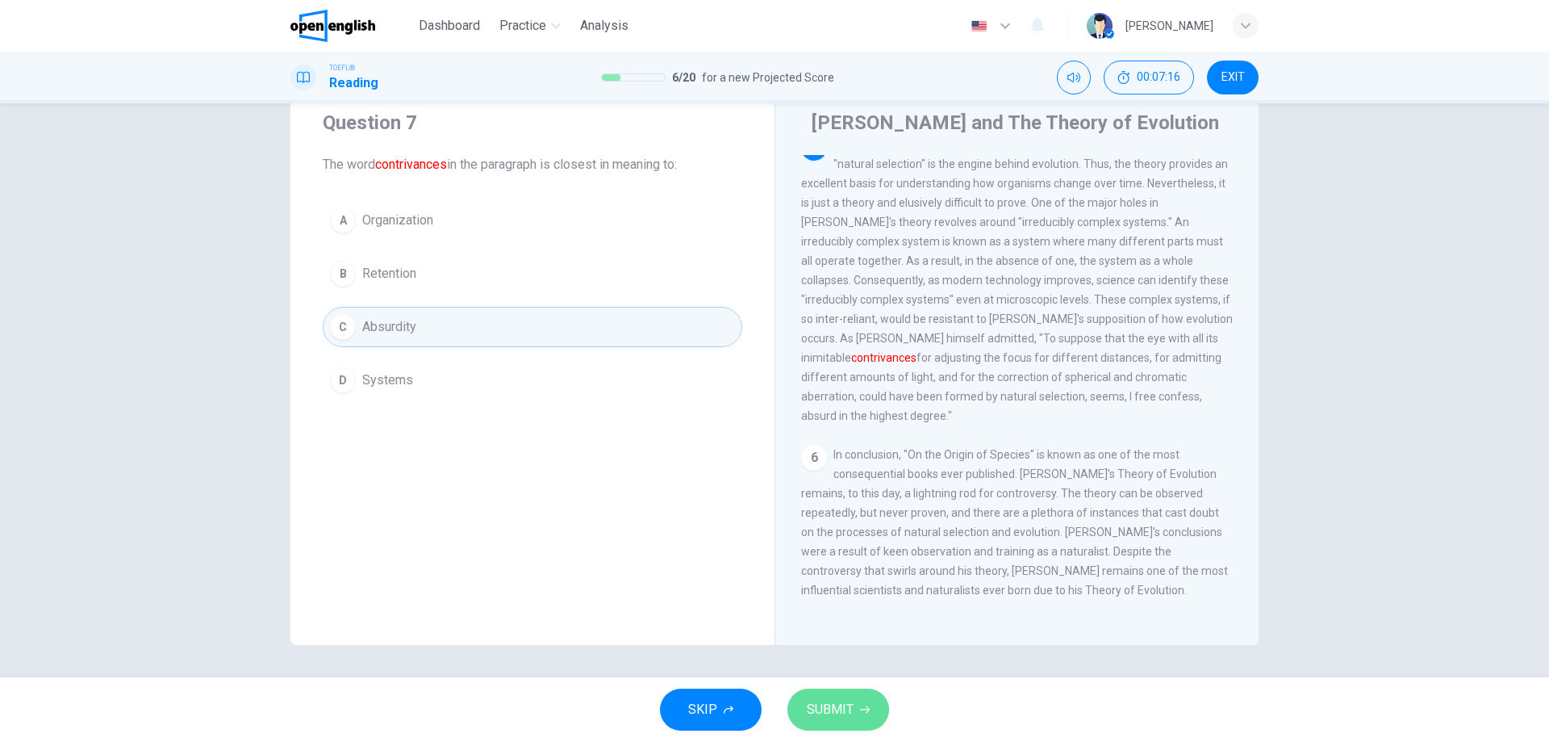
click at [817, 708] on span "SUBMIT" at bounding box center [830, 709] width 47 height 23
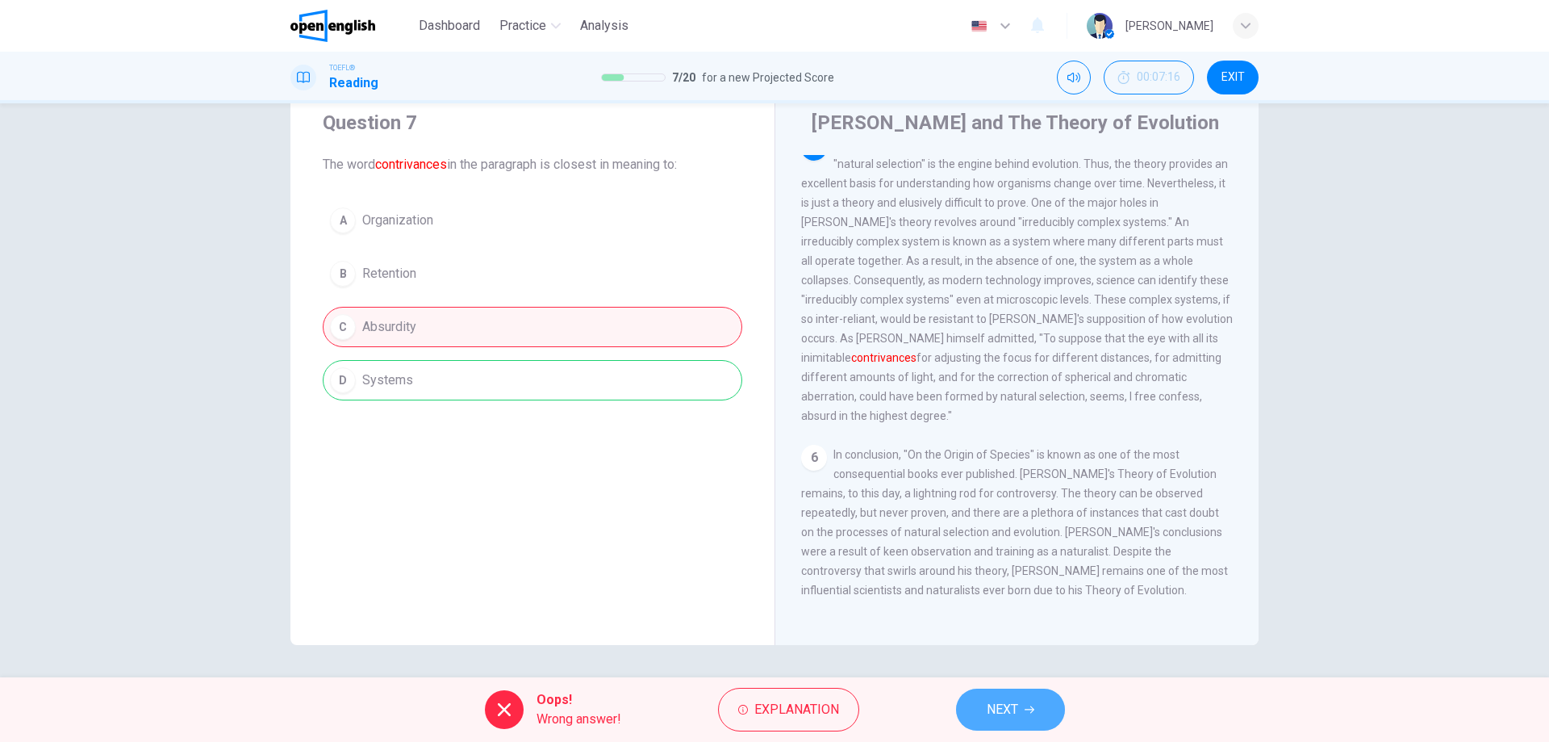
click at [1031, 717] on button "NEXT" at bounding box center [1010, 709] width 109 height 42
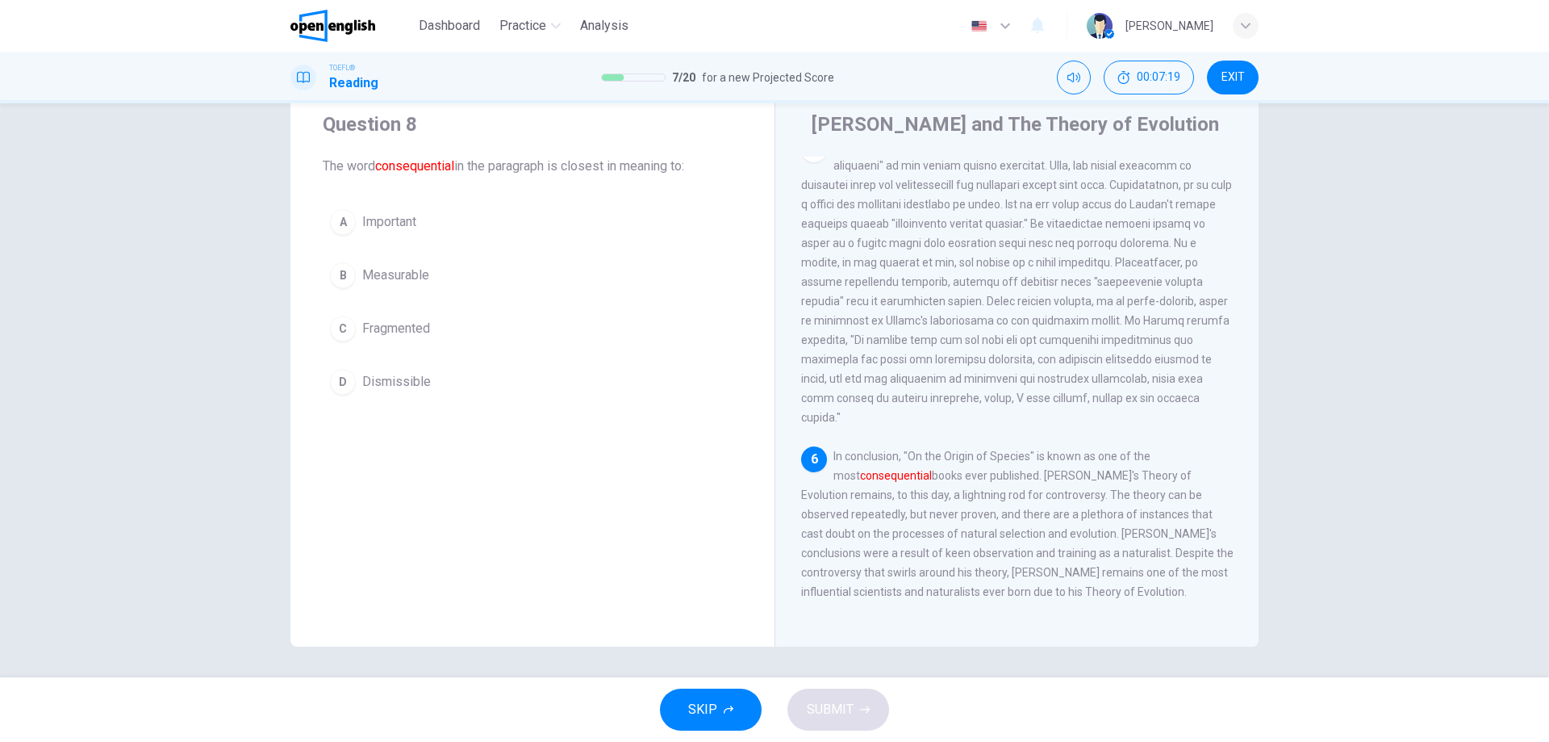
scroll to position [52, 0]
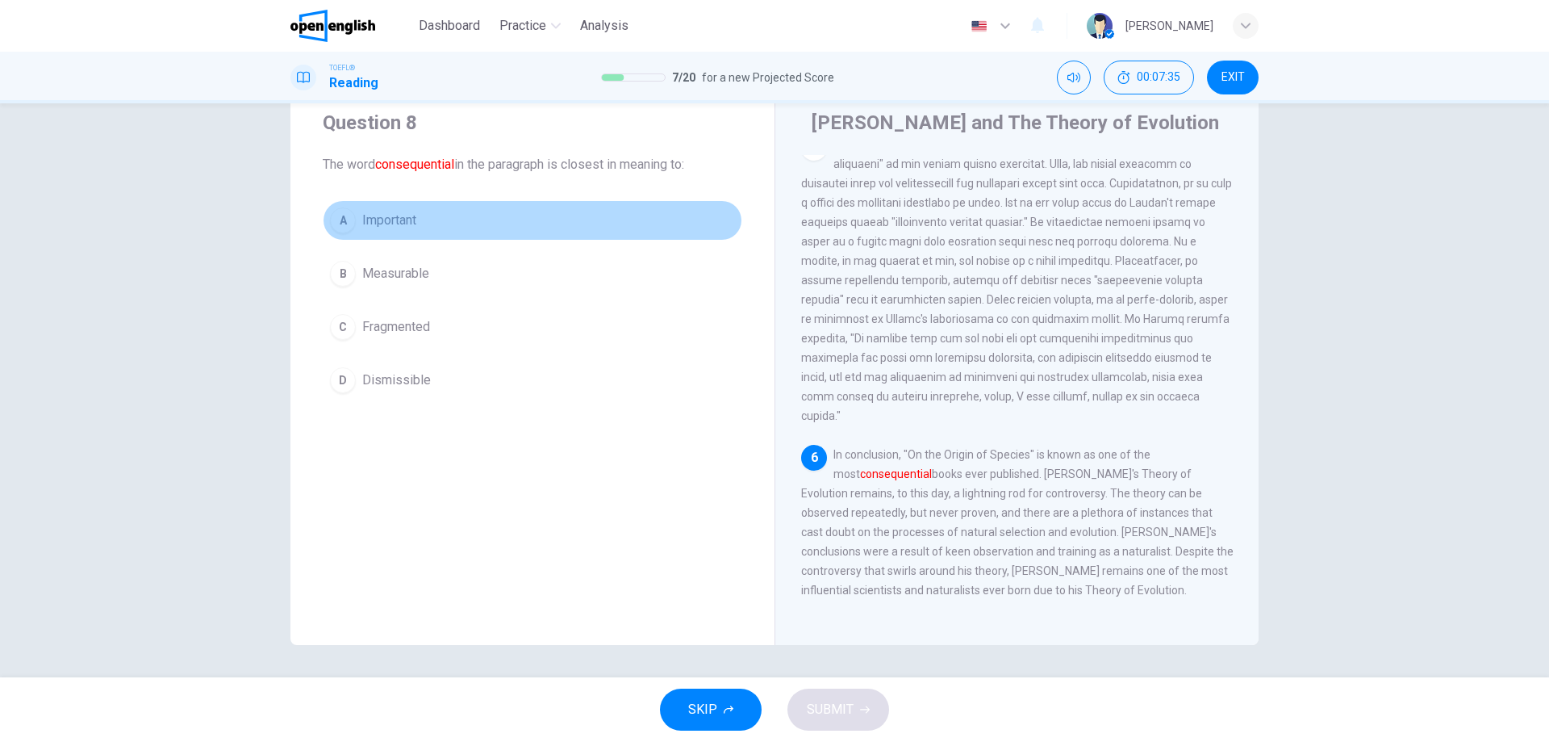
click at [384, 217] on span "Important" at bounding box center [389, 220] width 54 height 19
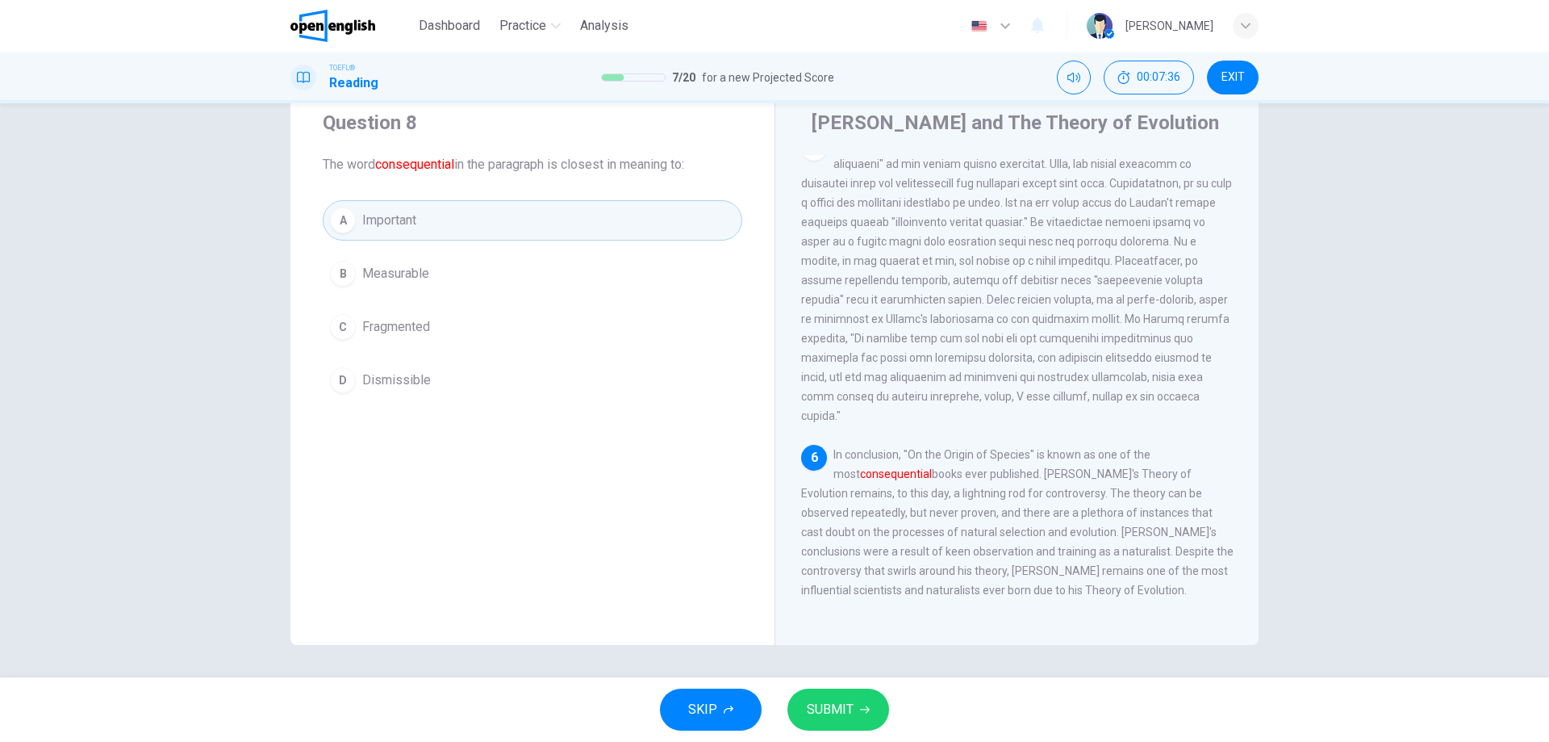
click at [833, 710] on span "SUBMIT" at bounding box center [830, 709] width 47 height 23
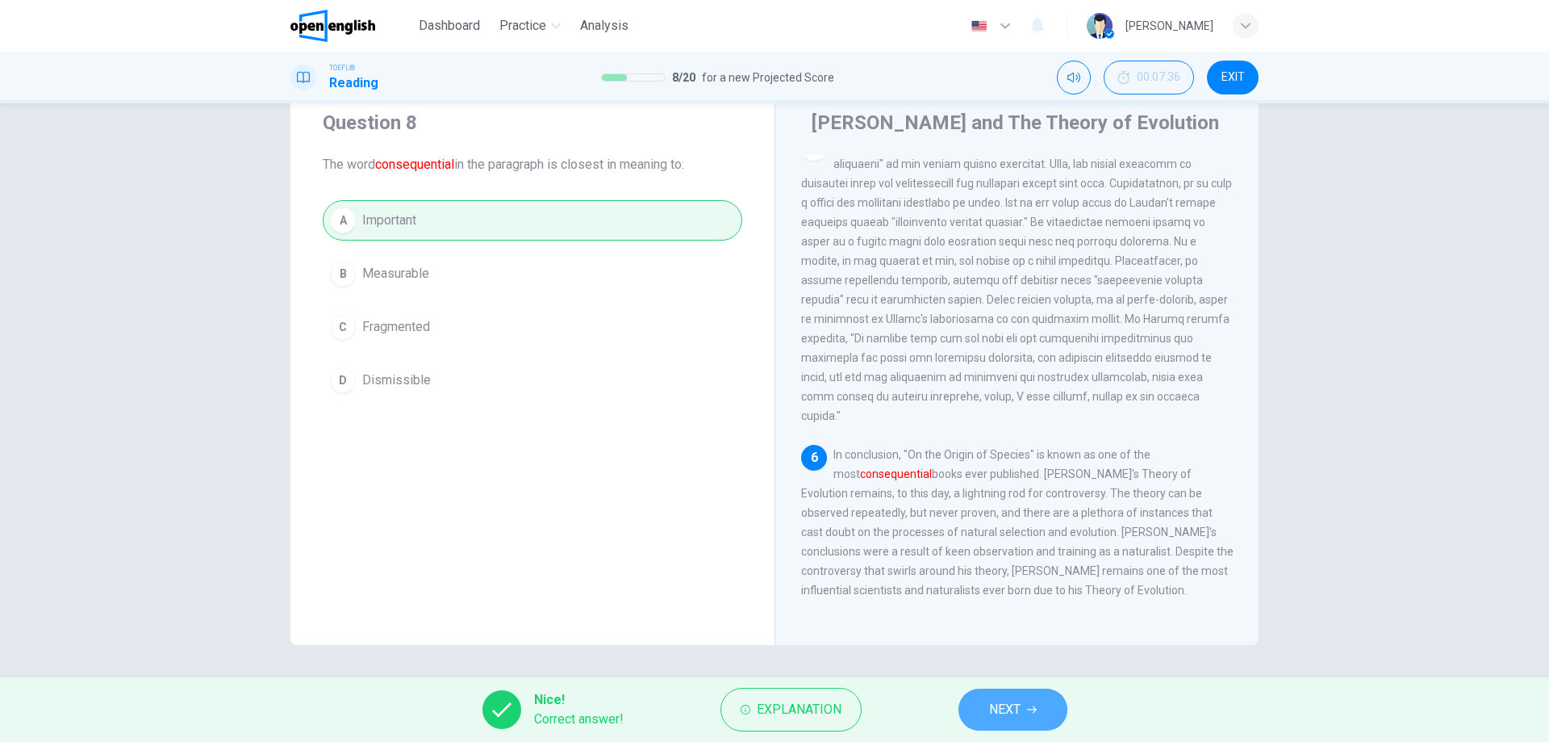
drag, startPoint x: 970, startPoint y: 700, endPoint x: 988, endPoint y: 709, distance: 19.8
click at [973, 703] on button "NEXT" at bounding box center [1013, 709] width 109 height 42
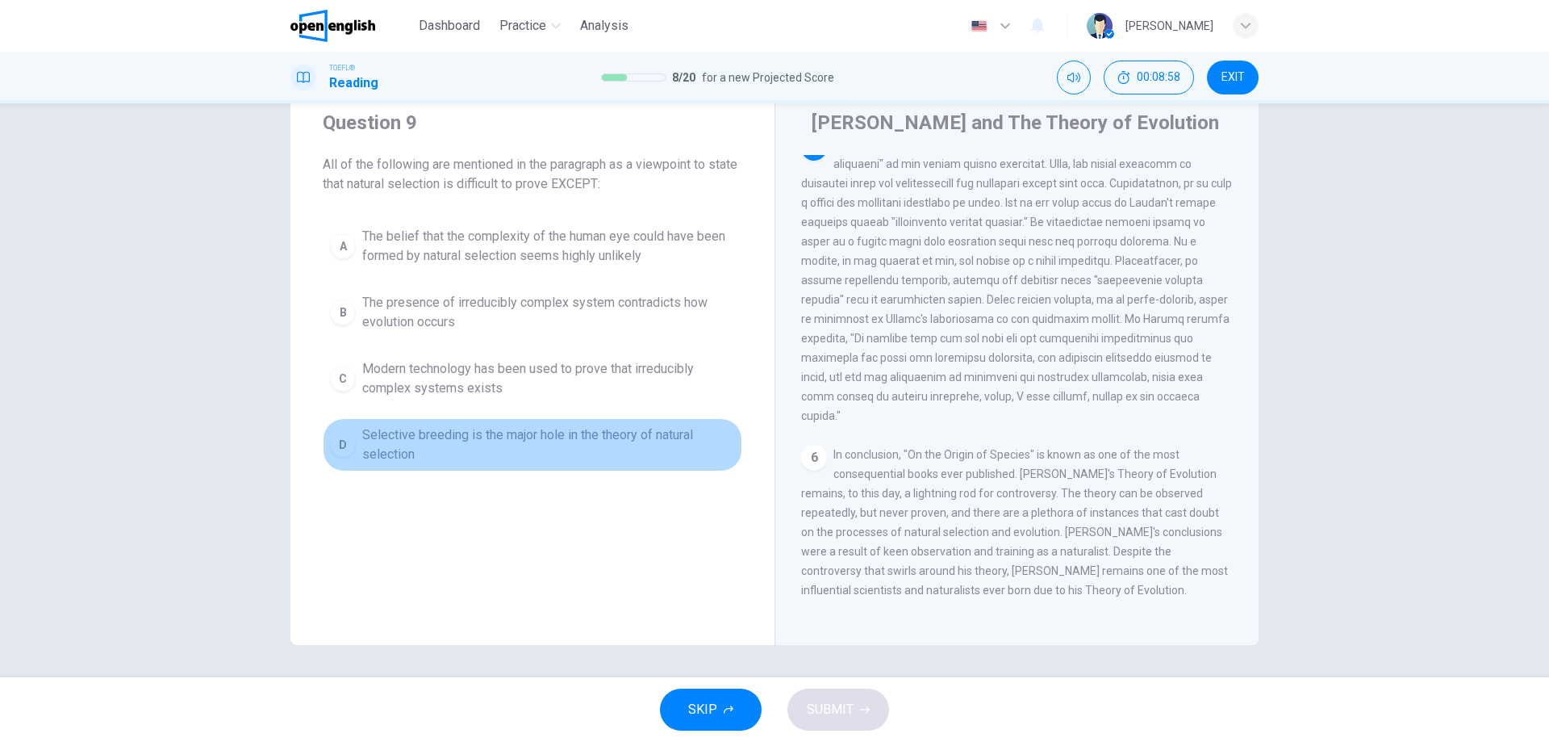
click at [416, 442] on span "Selective breeding is the major hole in the theory of natural selection" at bounding box center [548, 444] width 373 height 39
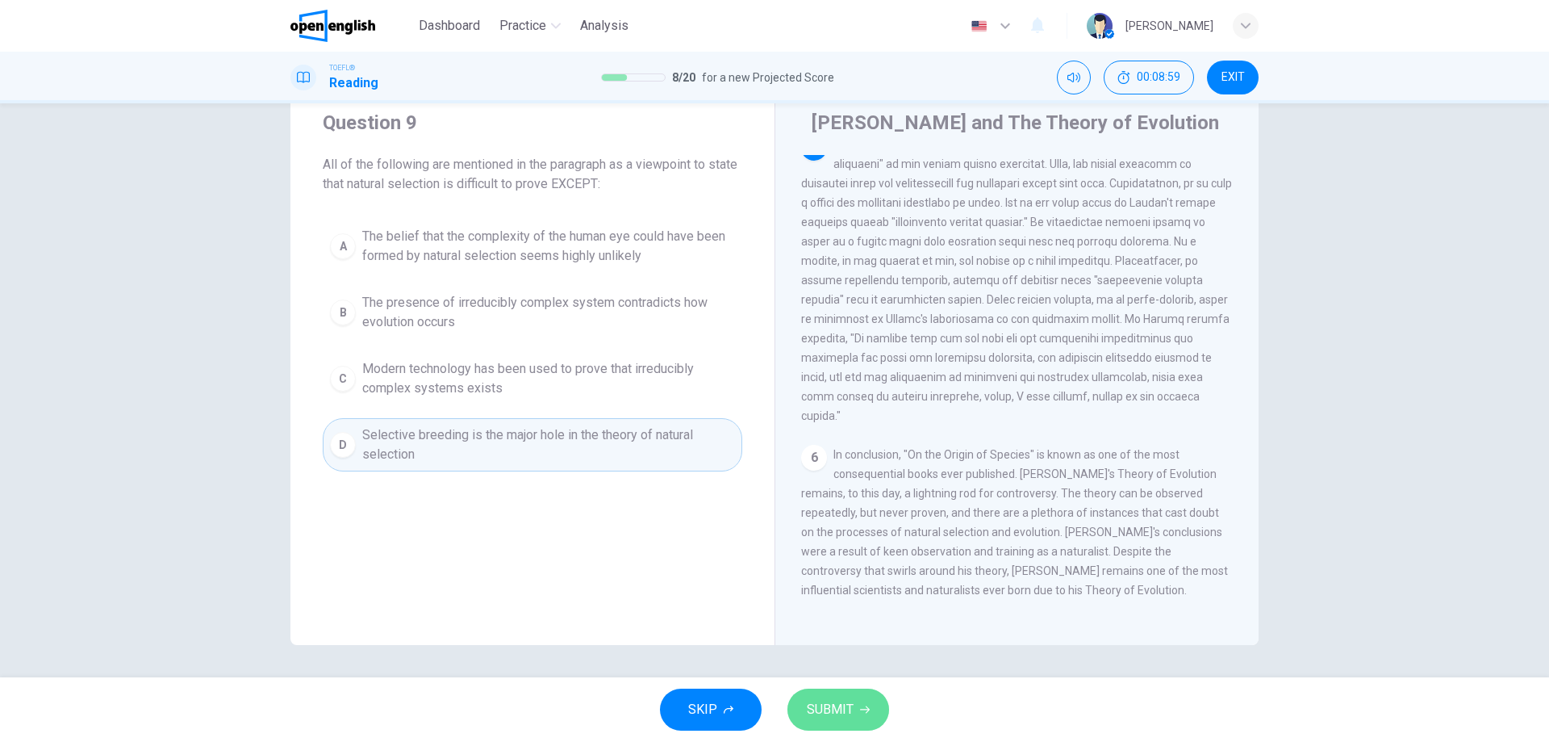
click at [832, 700] on span "SUBMIT" at bounding box center [830, 709] width 47 height 23
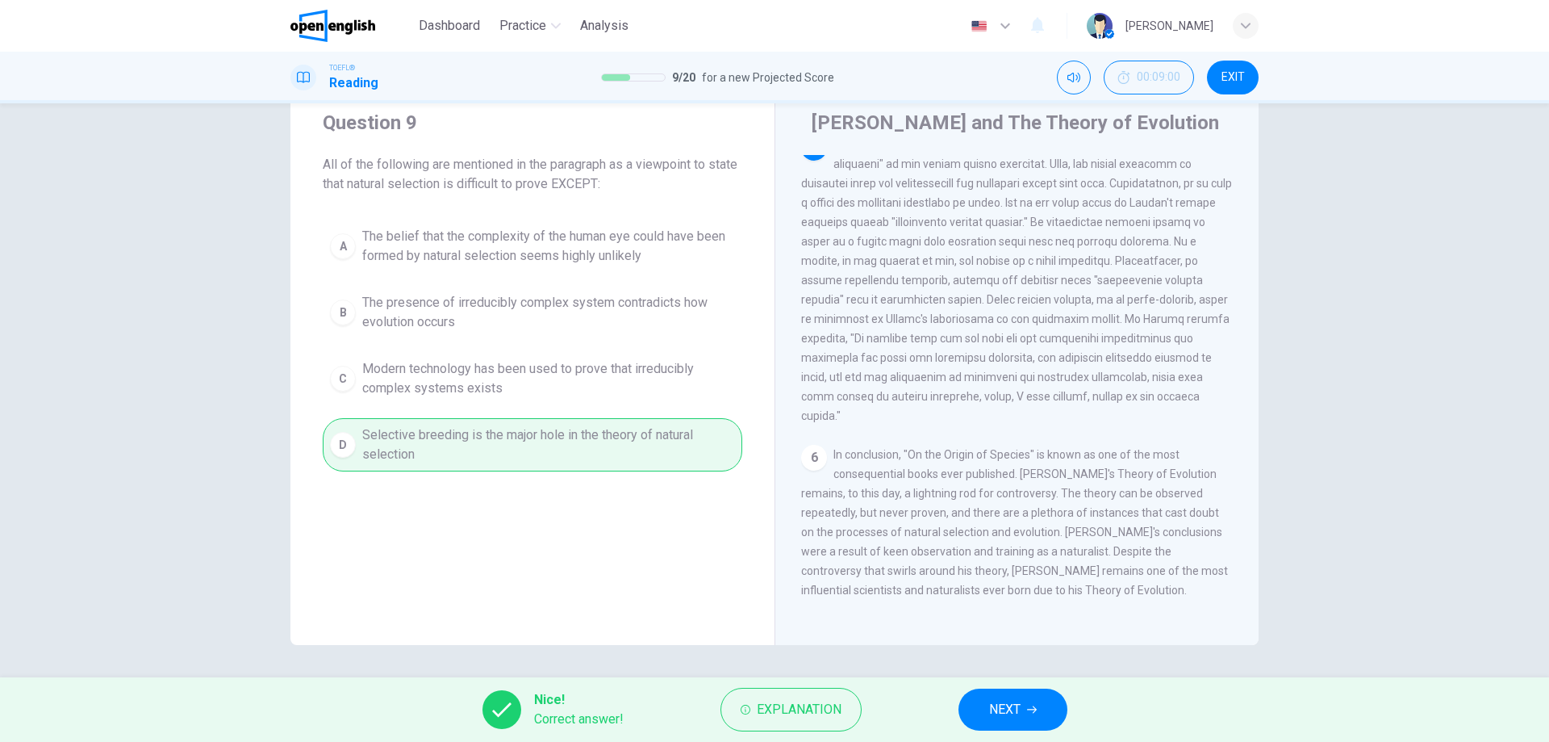
click at [1022, 713] on button "NEXT" at bounding box center [1013, 709] width 109 height 42
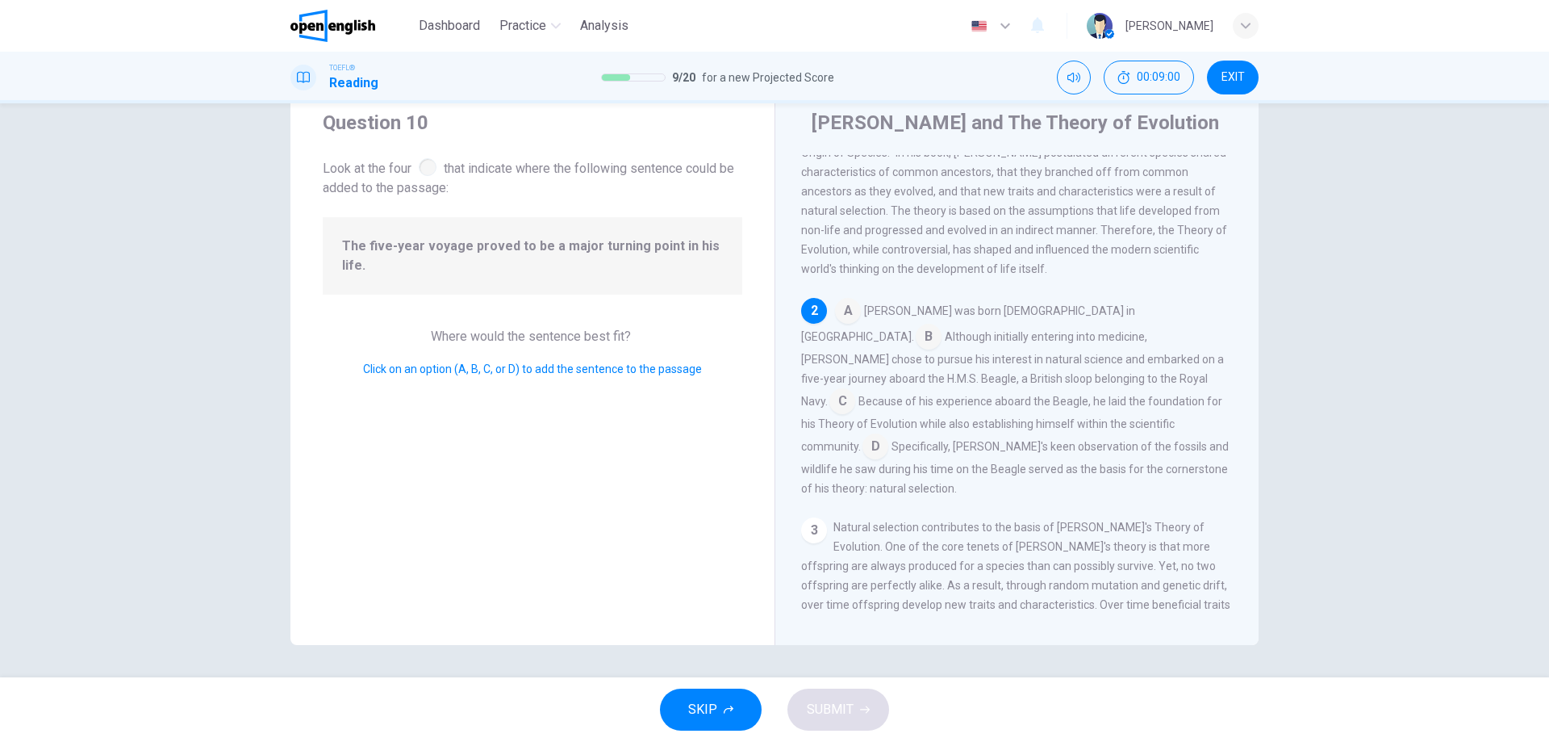
scroll to position [93, 0]
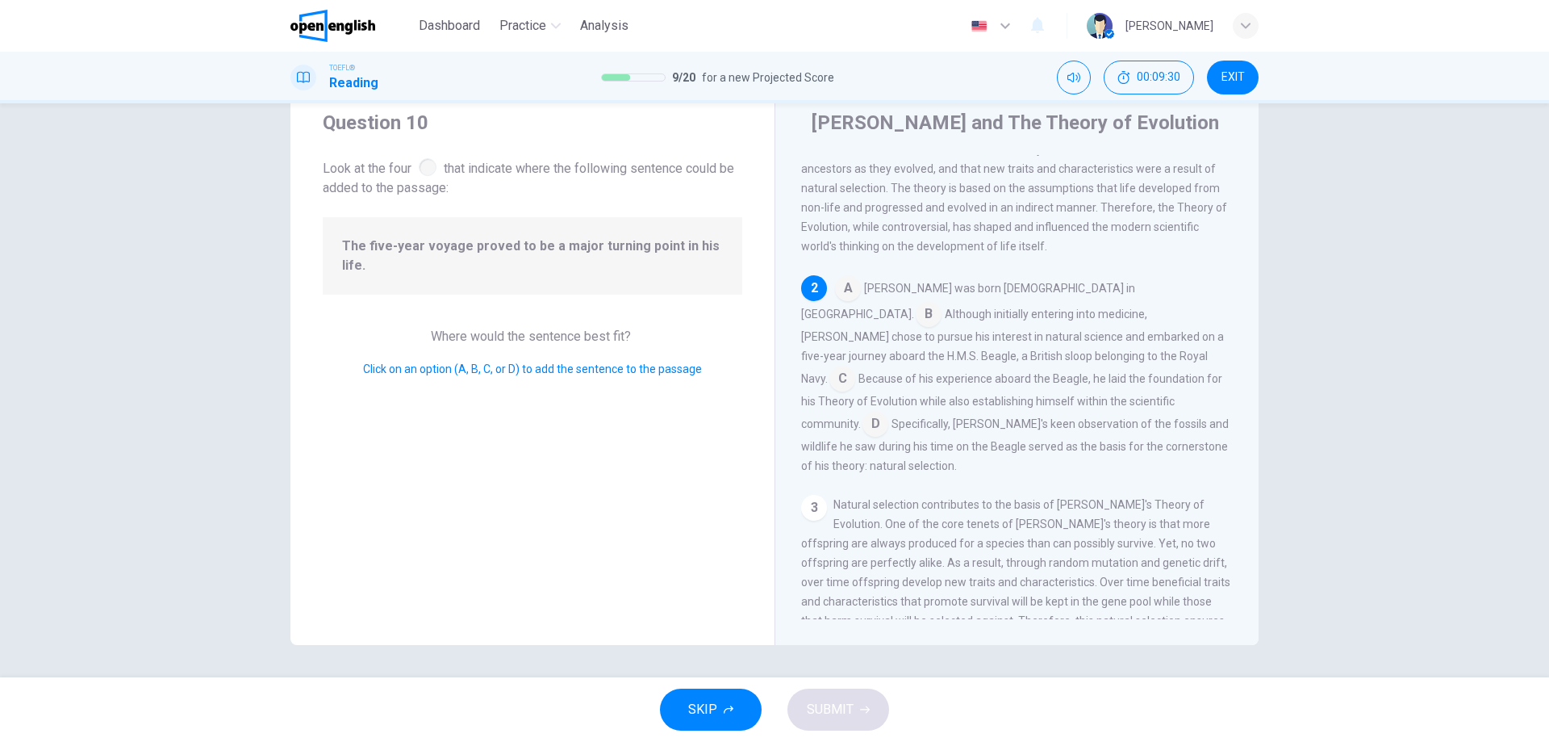
click at [855, 367] on input at bounding box center [843, 380] width 26 height 26
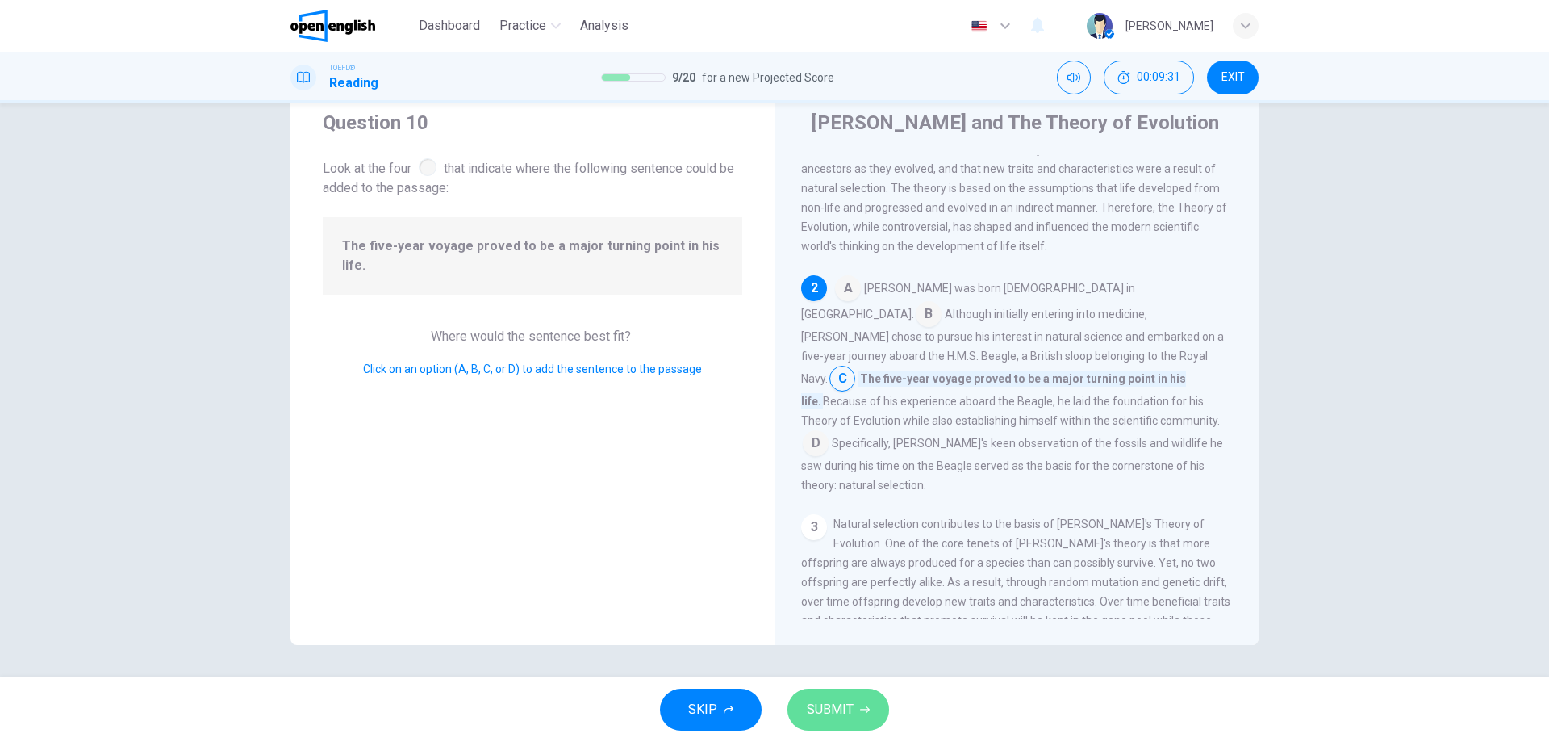
click at [824, 701] on span "SUBMIT" at bounding box center [830, 709] width 47 height 23
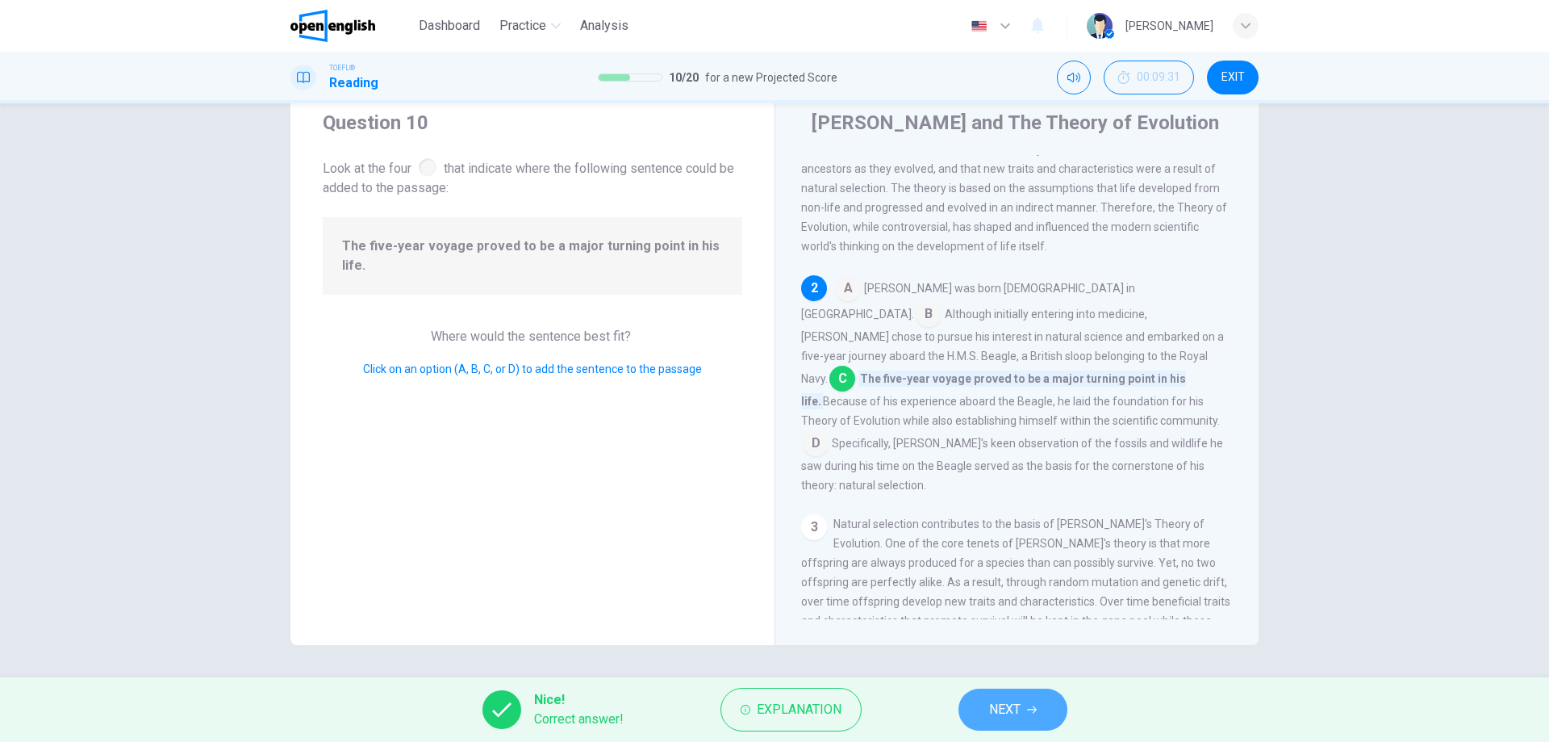
click at [1017, 705] on span "NEXT" at bounding box center [1004, 709] width 31 height 23
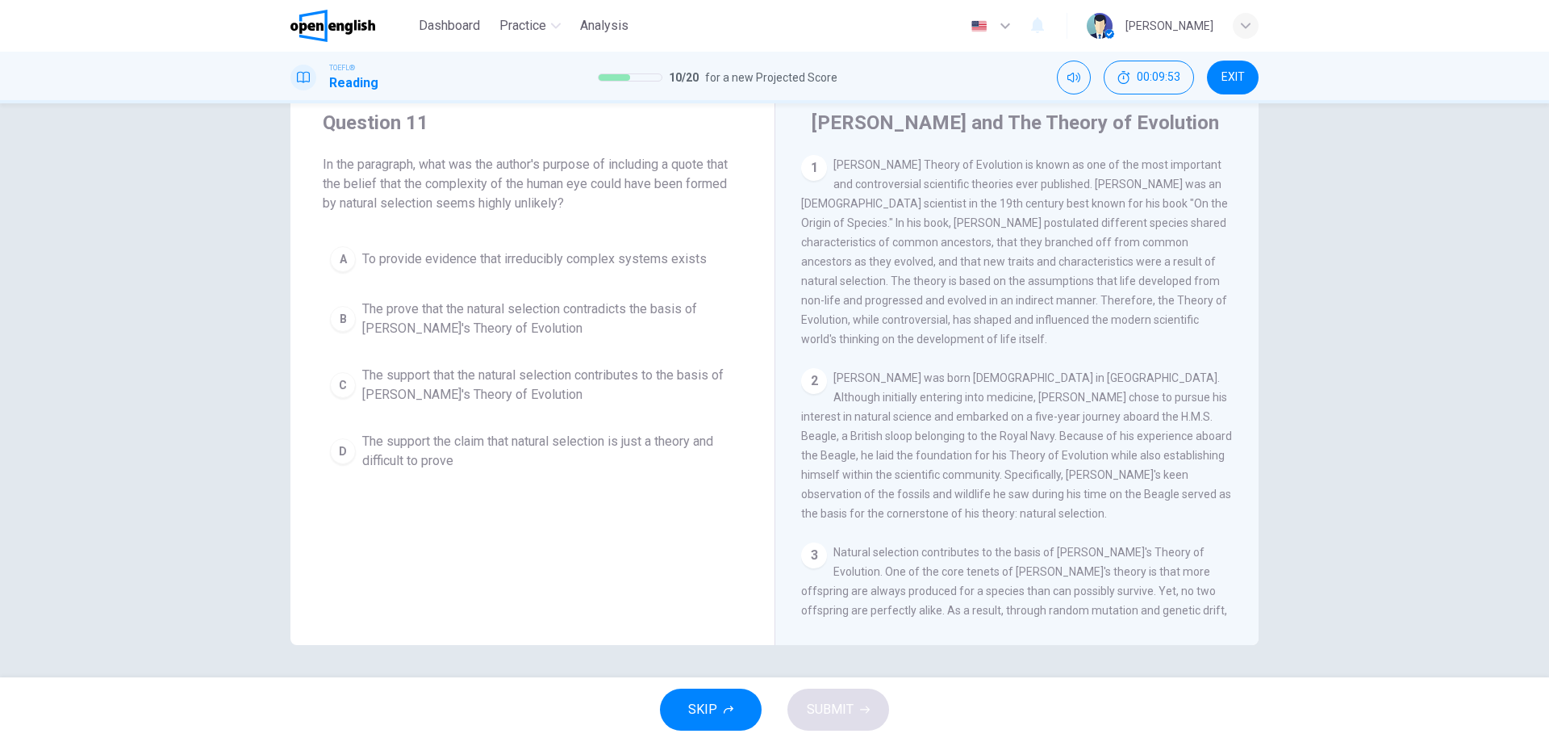
click at [439, 456] on span "The support the claim that natural selection is just a theory and difficult to …" at bounding box center [548, 451] width 373 height 39
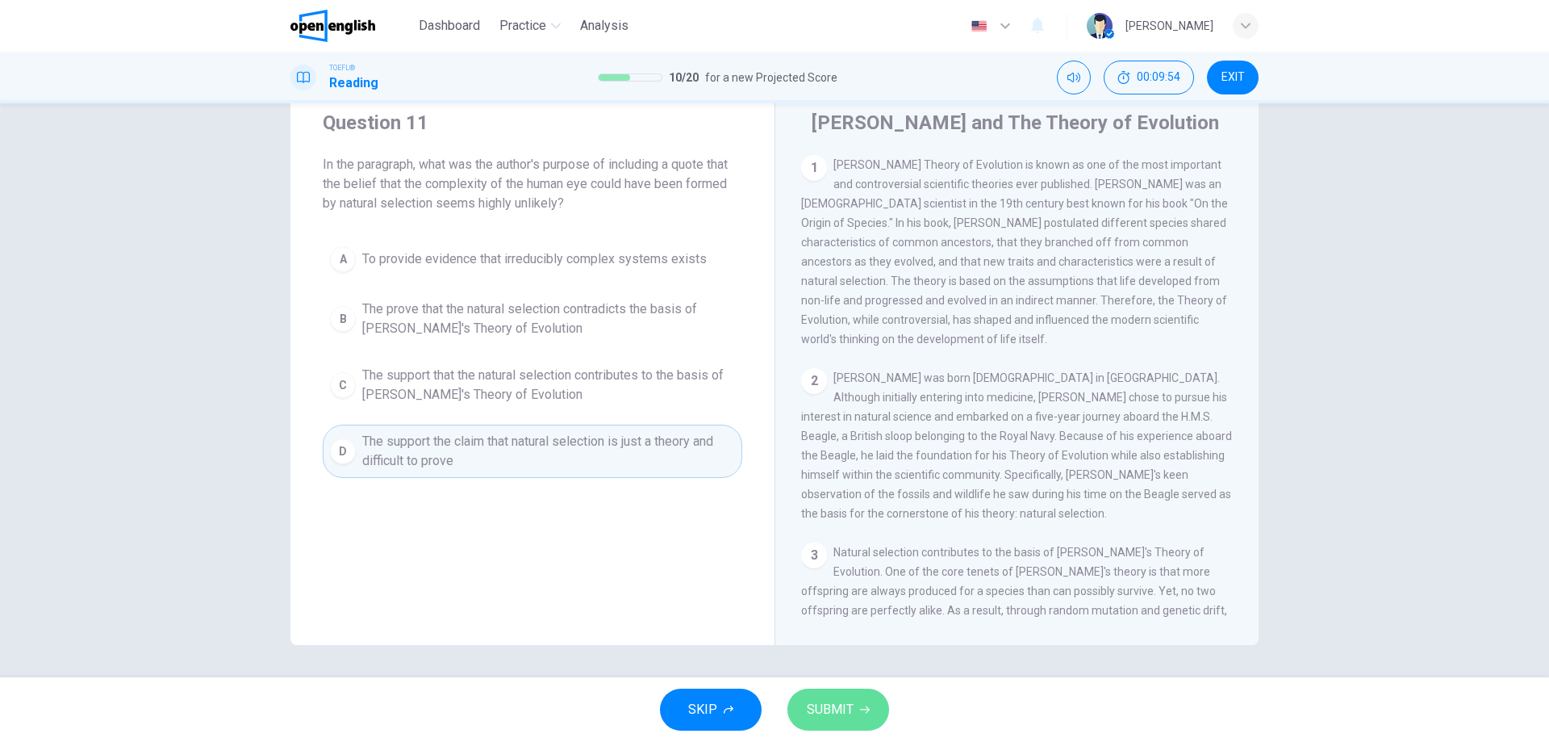
click at [837, 693] on button "SUBMIT" at bounding box center [839, 709] width 102 height 42
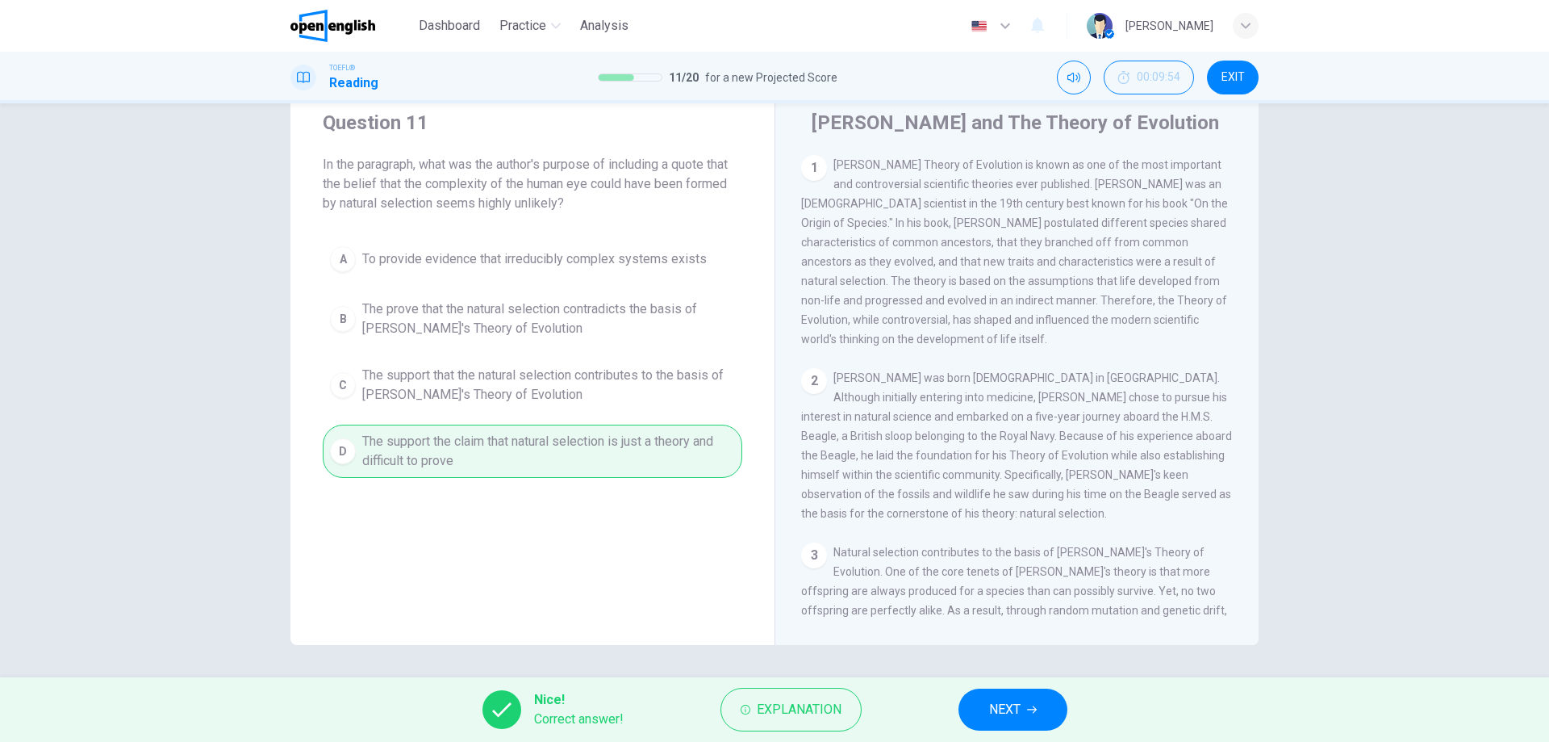
click at [1017, 728] on button "NEXT" at bounding box center [1013, 709] width 109 height 42
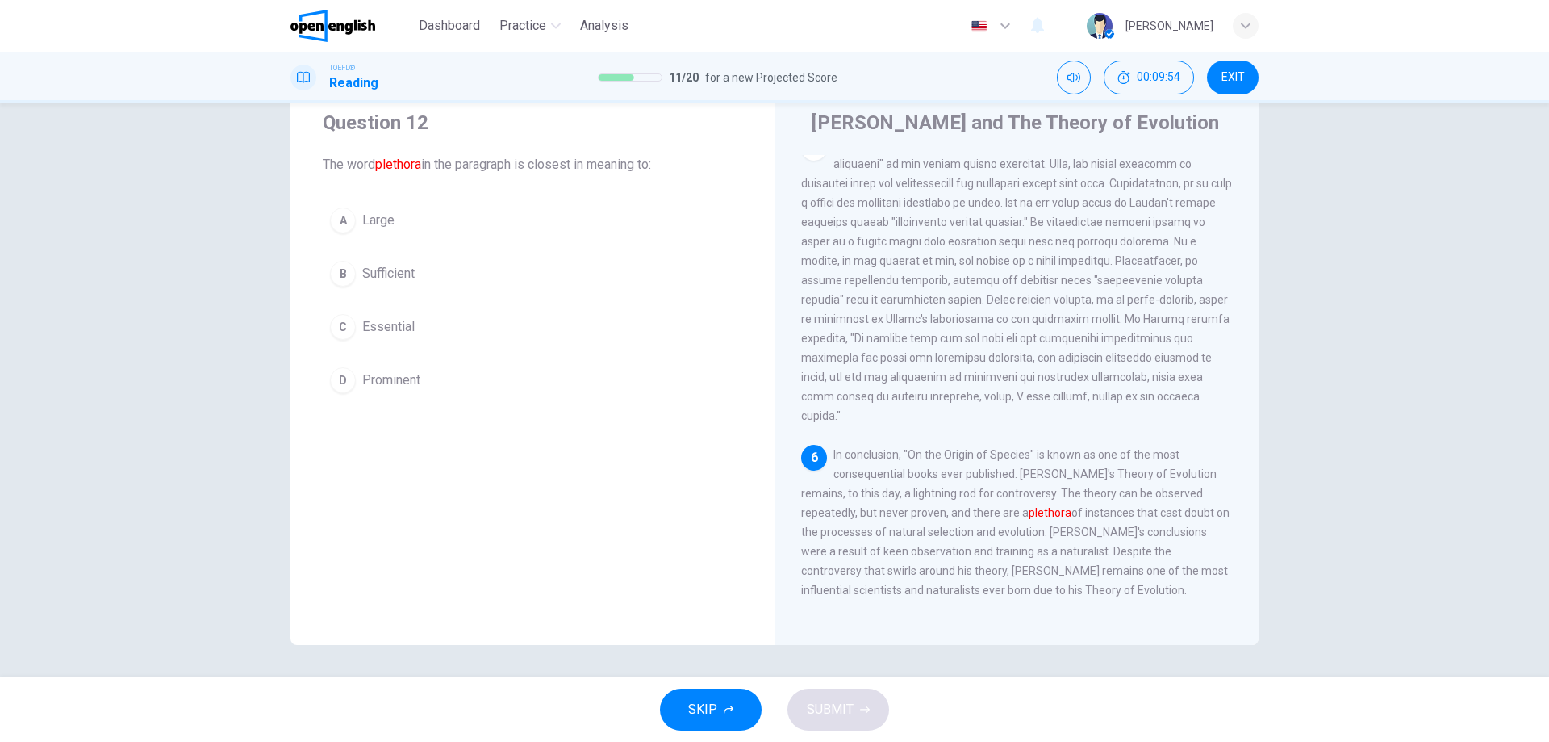
scroll to position [842, 0]
click at [378, 267] on span "Sufficient" at bounding box center [388, 273] width 52 height 19
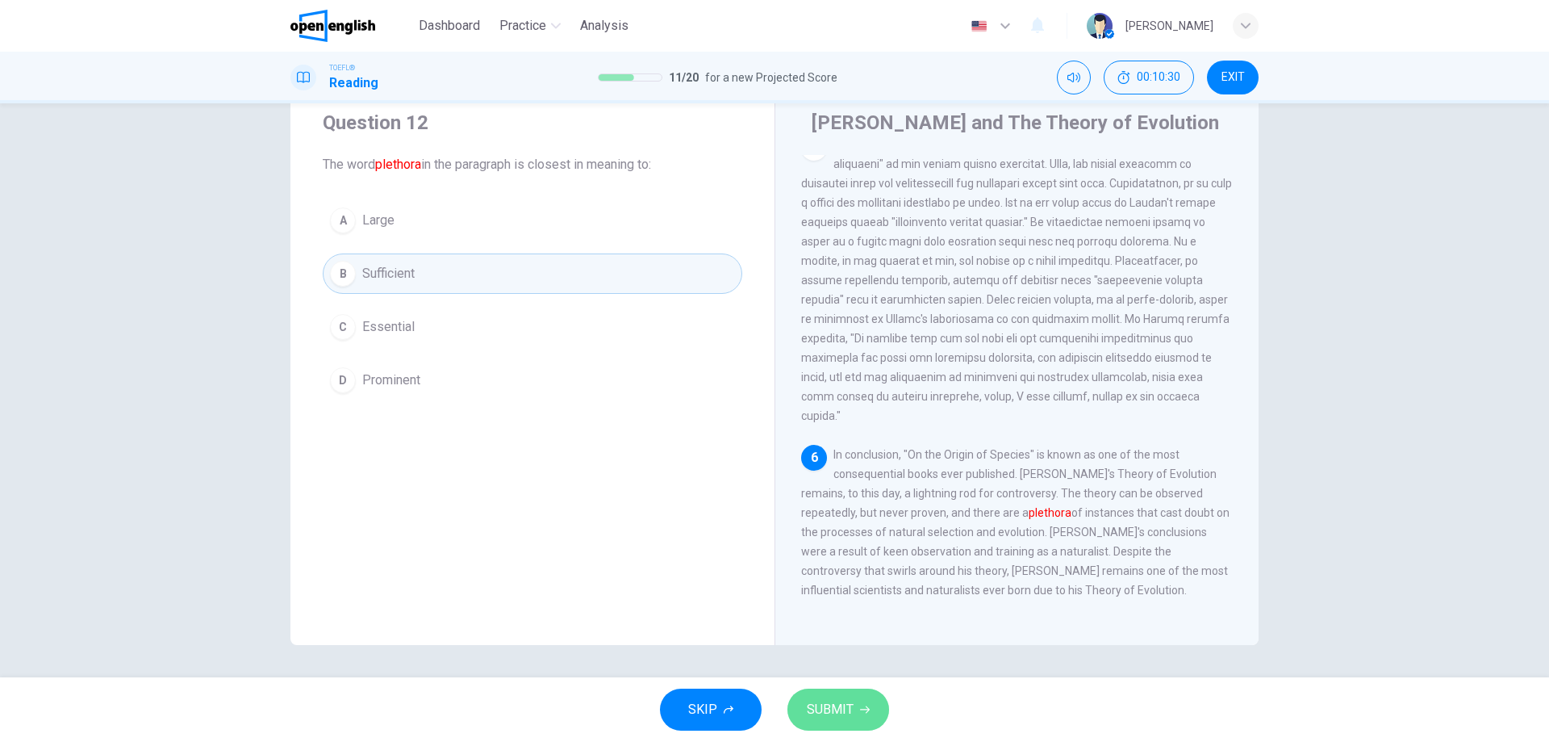
click at [839, 708] on span "SUBMIT" at bounding box center [830, 709] width 47 height 23
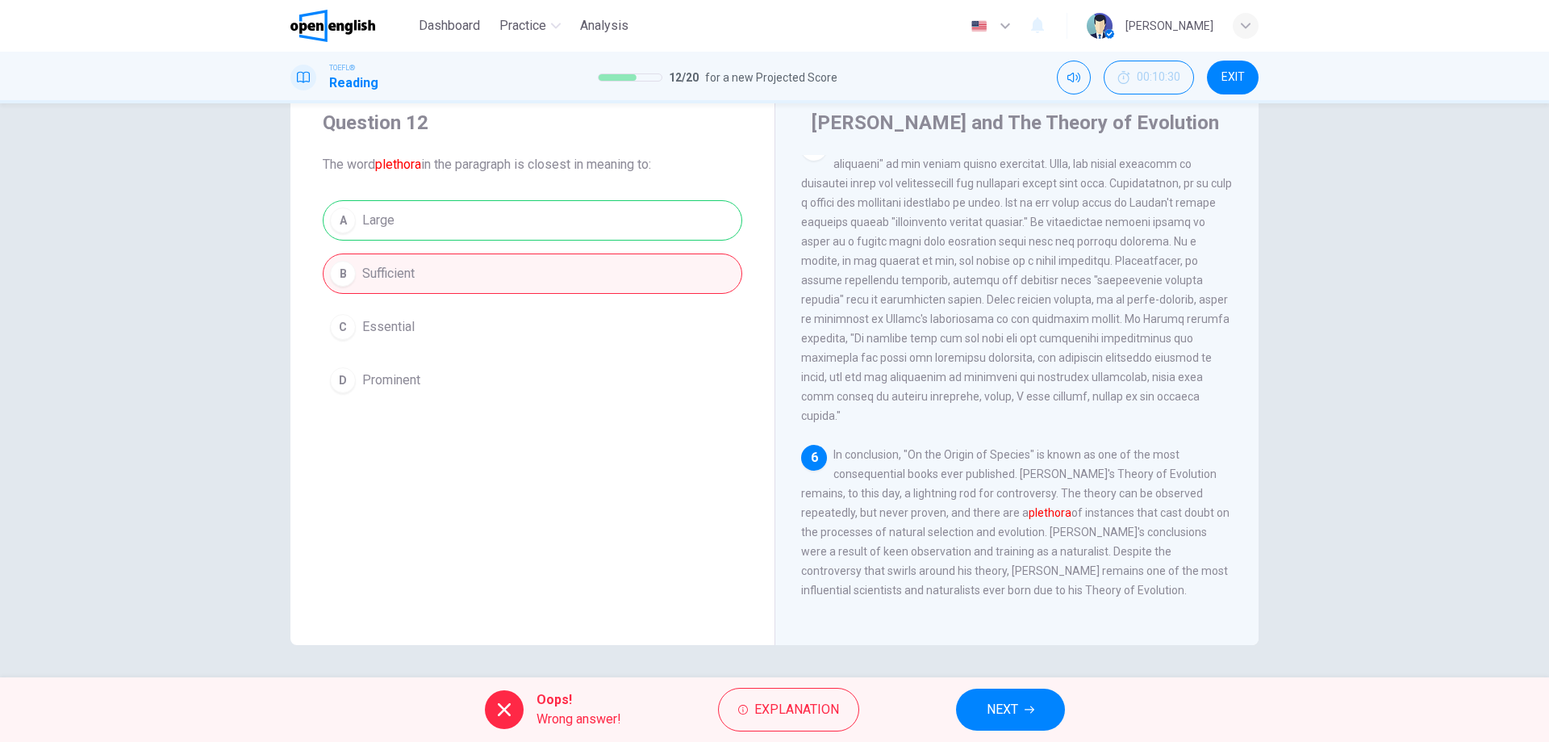
click at [1017, 712] on span "NEXT" at bounding box center [1002, 709] width 31 height 23
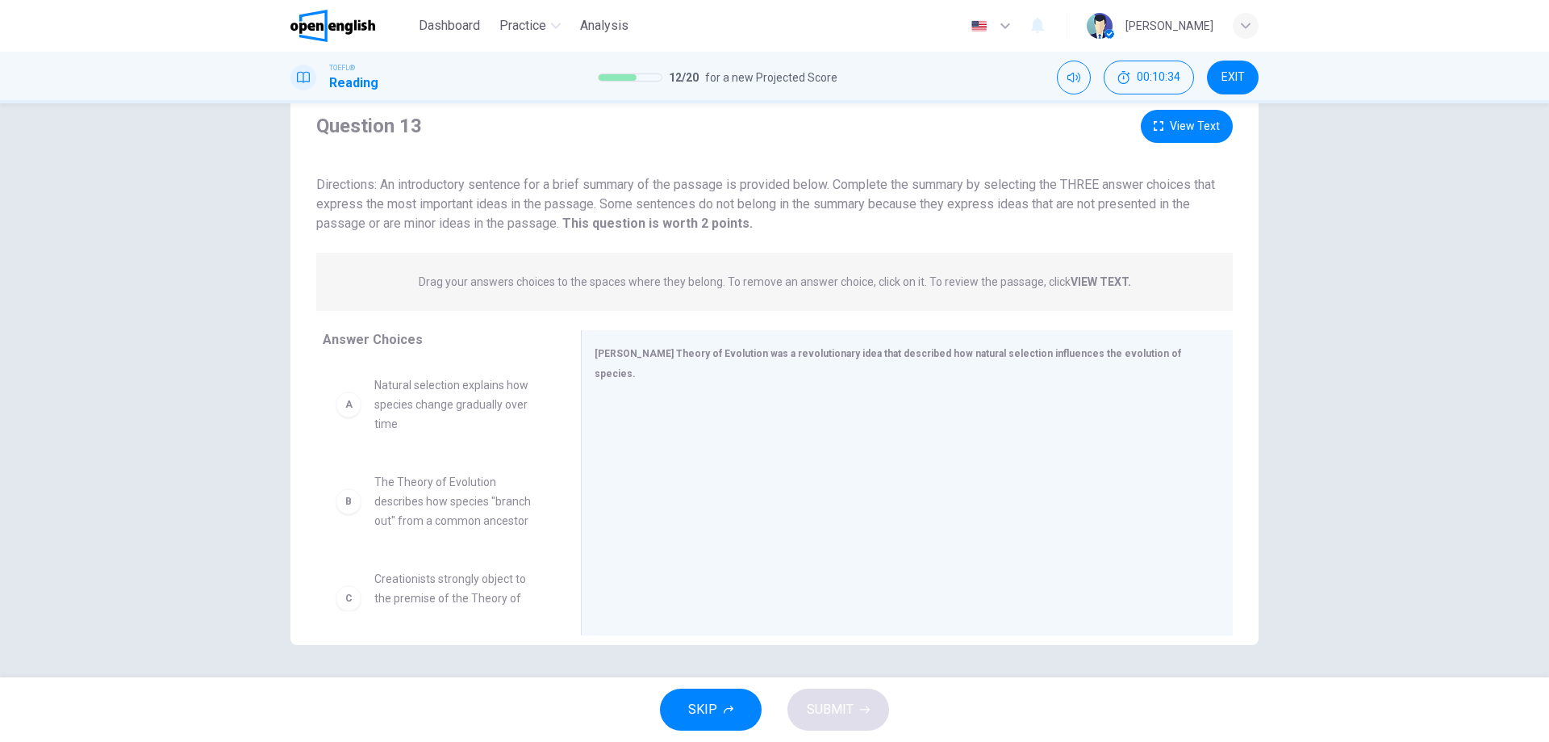
click at [489, 285] on p "Drag your answers choices to the spaces where they belong. To remove an answer …" at bounding box center [775, 281] width 713 height 13
drag, startPoint x: 470, startPoint y: 403, endPoint x: 453, endPoint y: 399, distance: 17.2
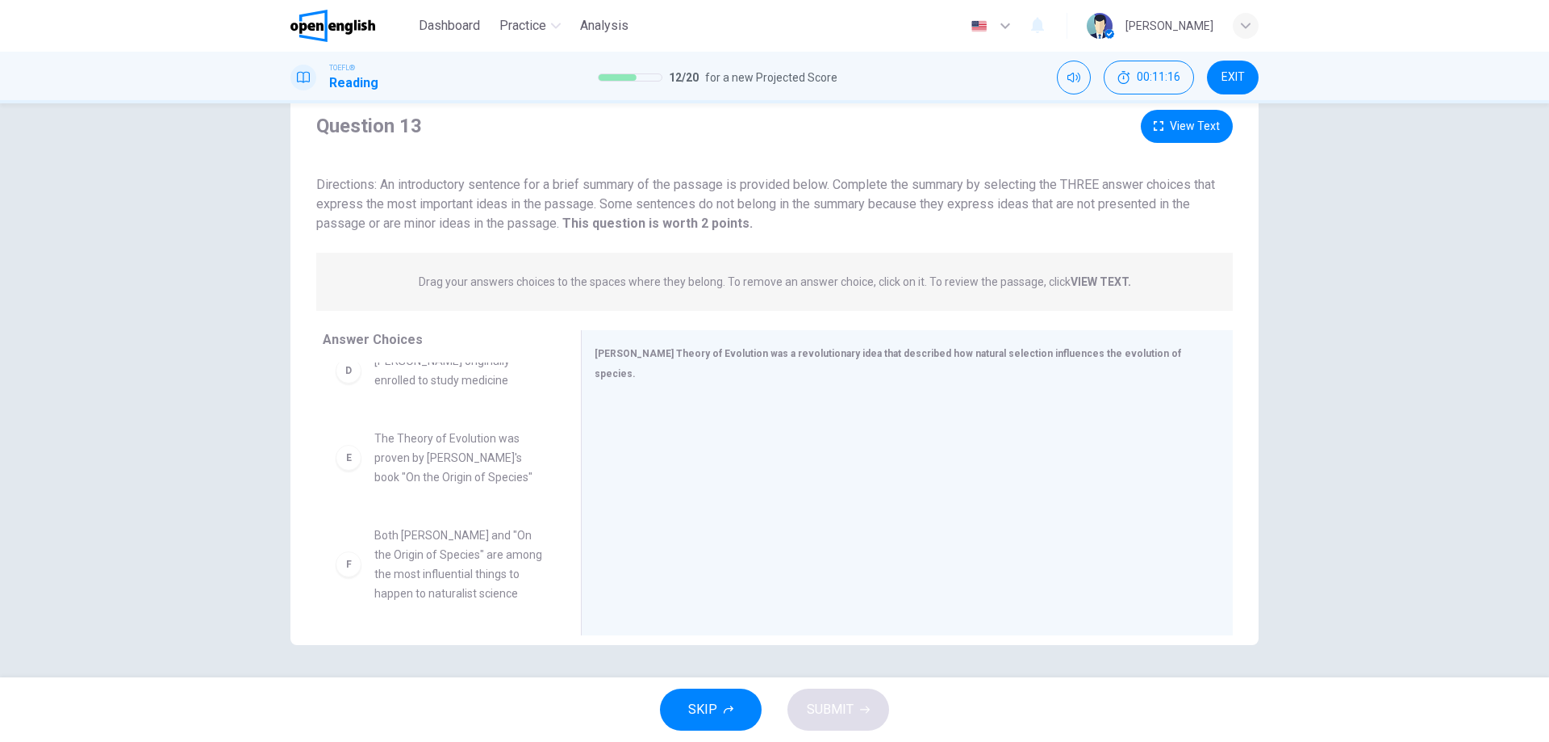
scroll to position [320, 0]
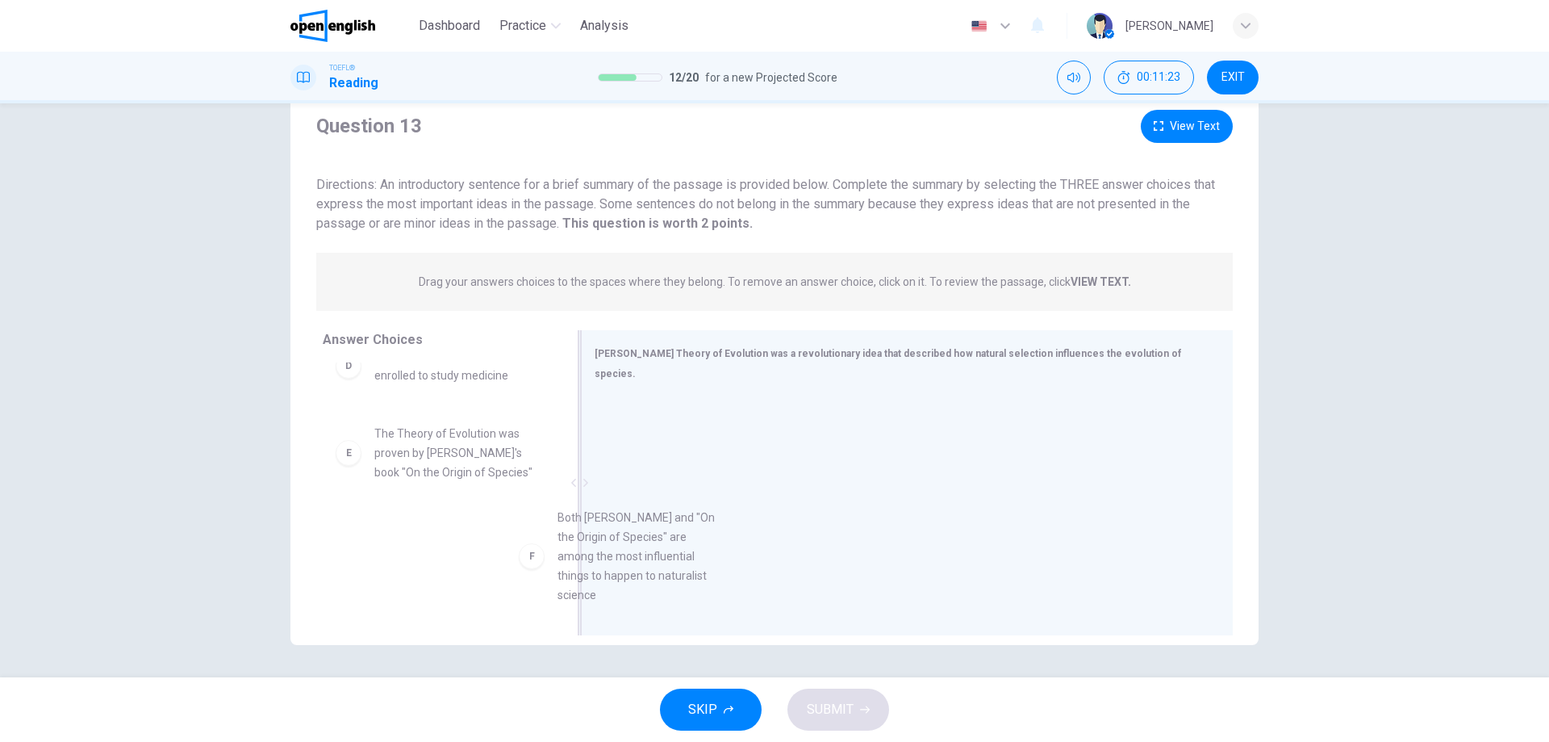
drag, startPoint x: 440, startPoint y: 583, endPoint x: 703, endPoint y: 513, distance: 272.1
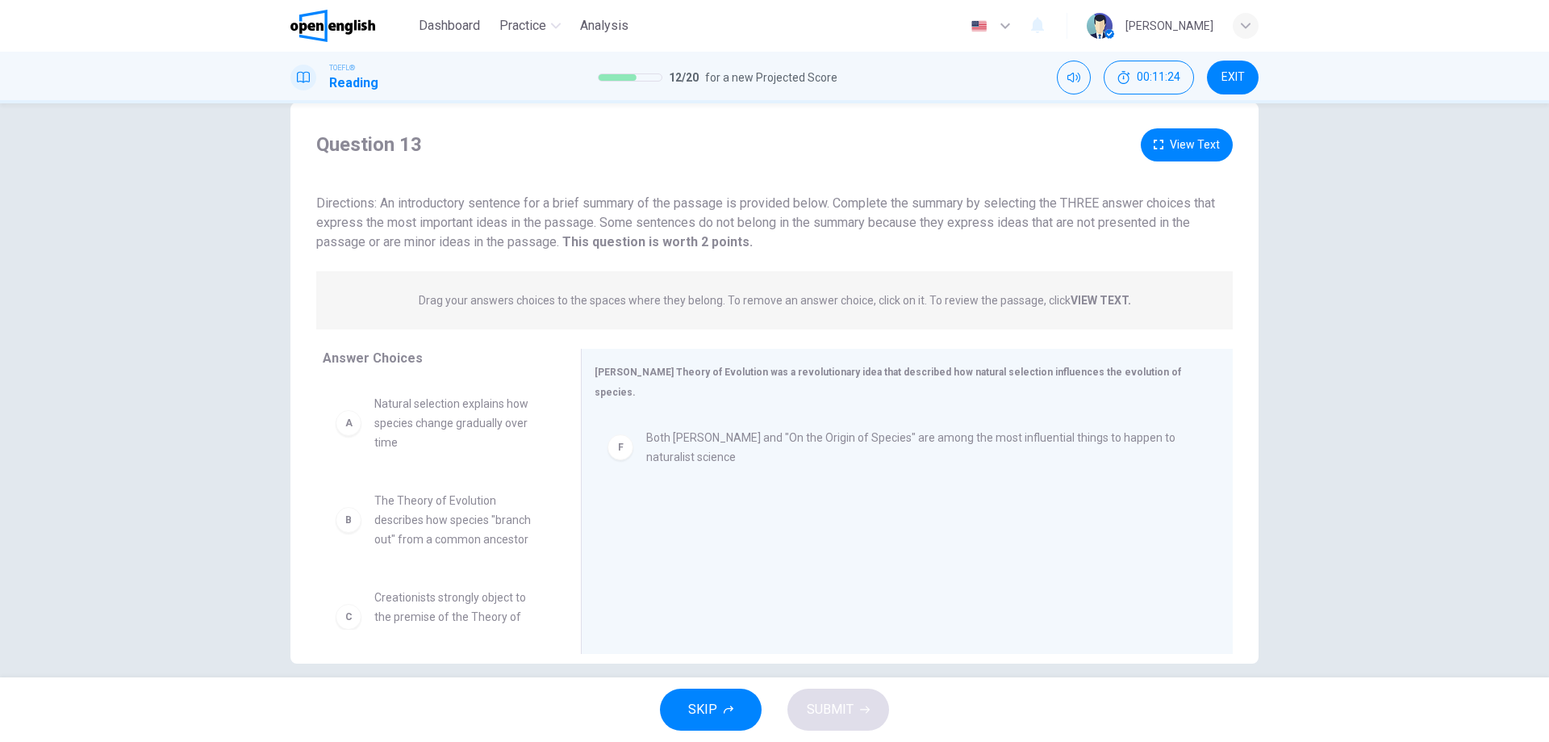
scroll to position [0, 0]
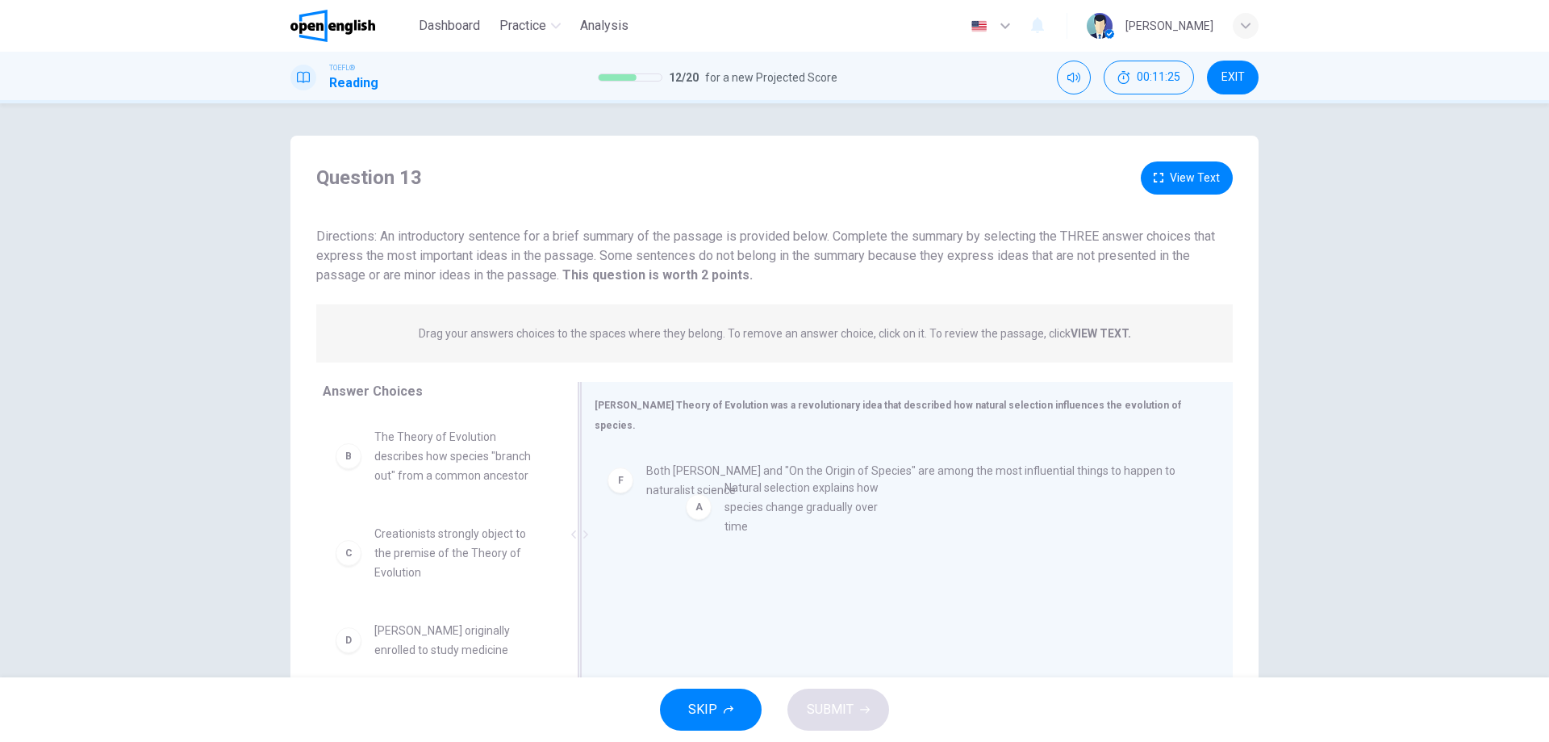
drag, startPoint x: 466, startPoint y: 466, endPoint x: 746, endPoint y: 509, distance: 283.2
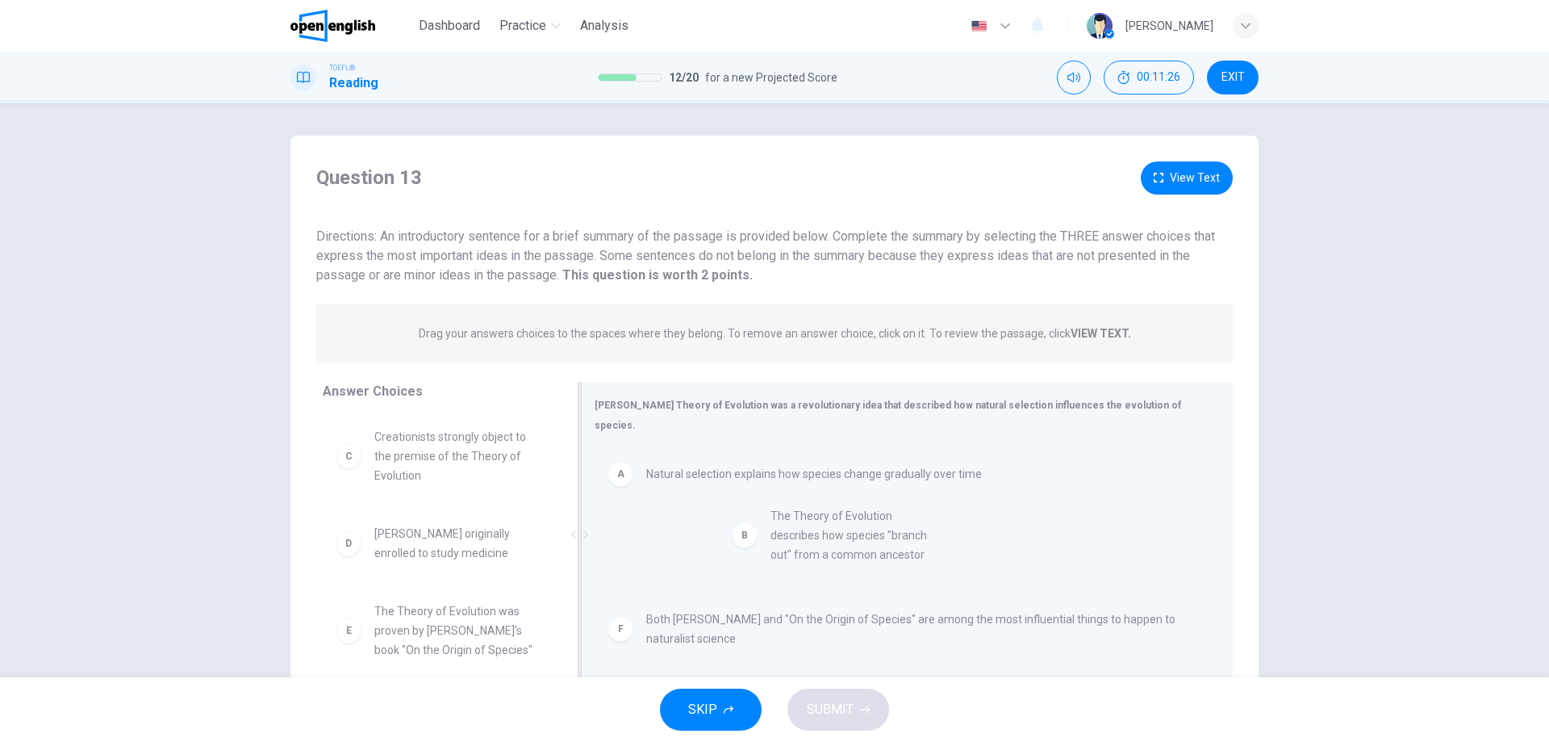
drag, startPoint x: 519, startPoint y: 466, endPoint x: 887, endPoint y: 541, distance: 375.5
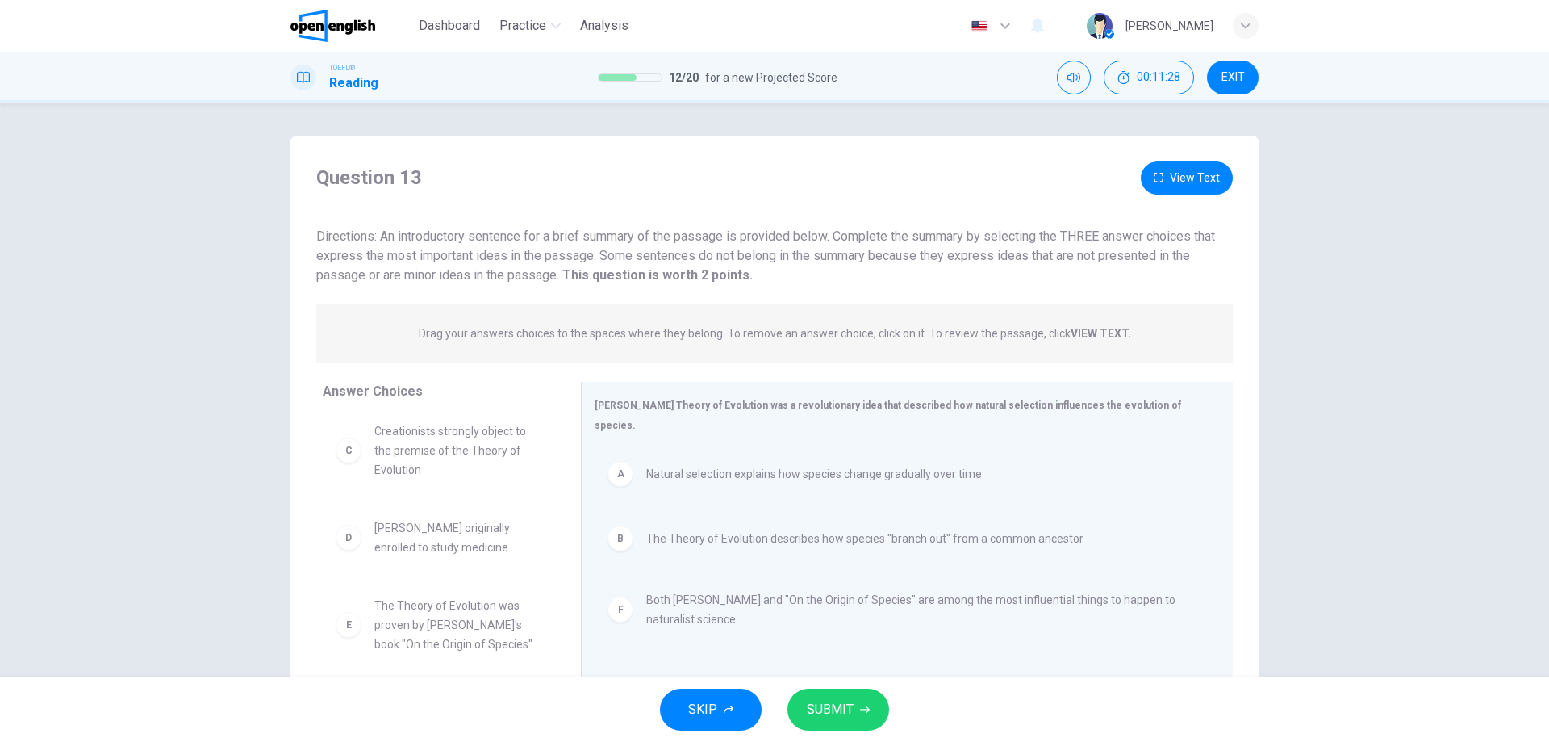
scroll to position [10, 0]
click at [833, 718] on span "SUBMIT" at bounding box center [830, 709] width 47 height 23
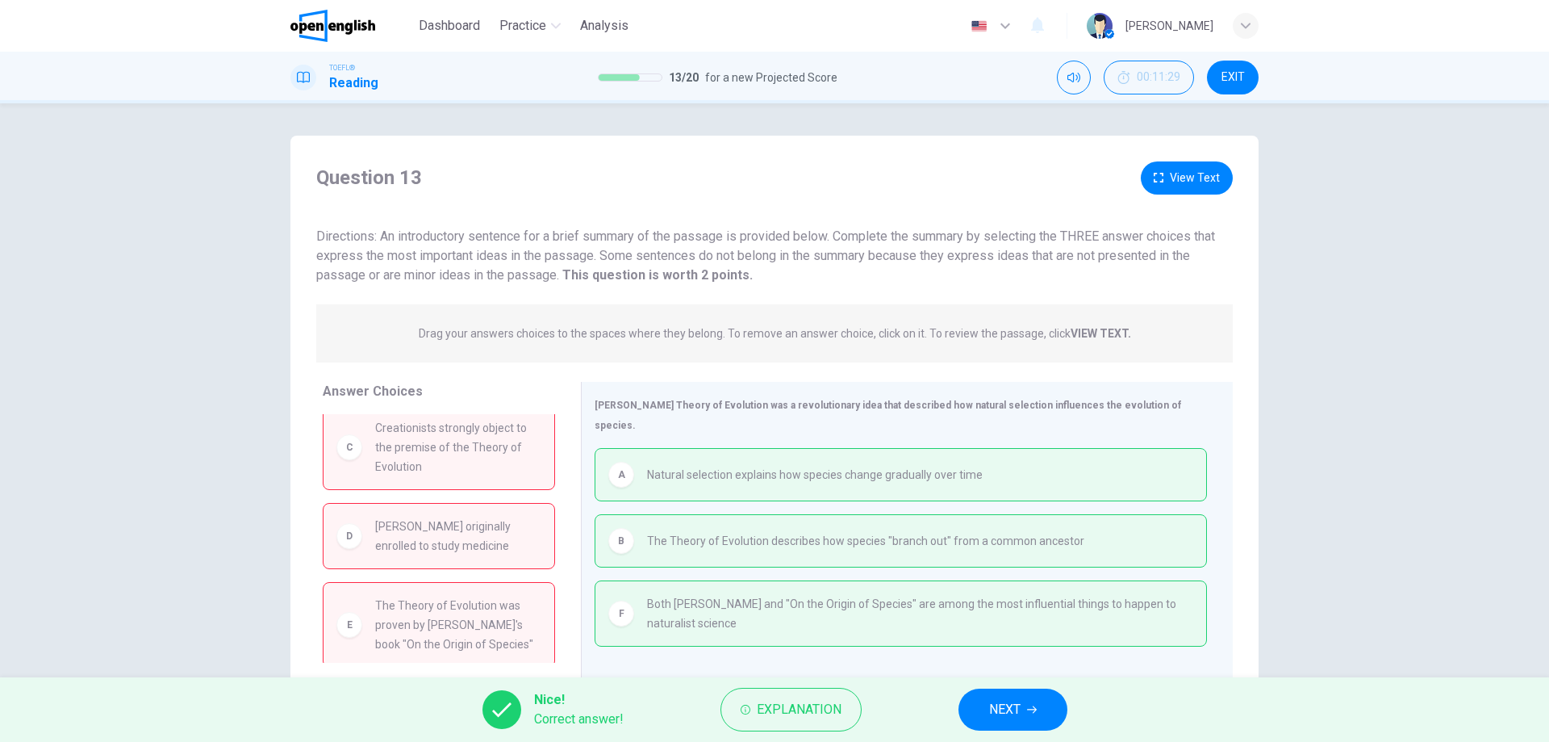
click at [1007, 733] on div "Nice! Correct answer! Explanation NEXT" at bounding box center [774, 709] width 1549 height 65
click at [1006, 702] on span "NEXT" at bounding box center [1004, 709] width 31 height 23
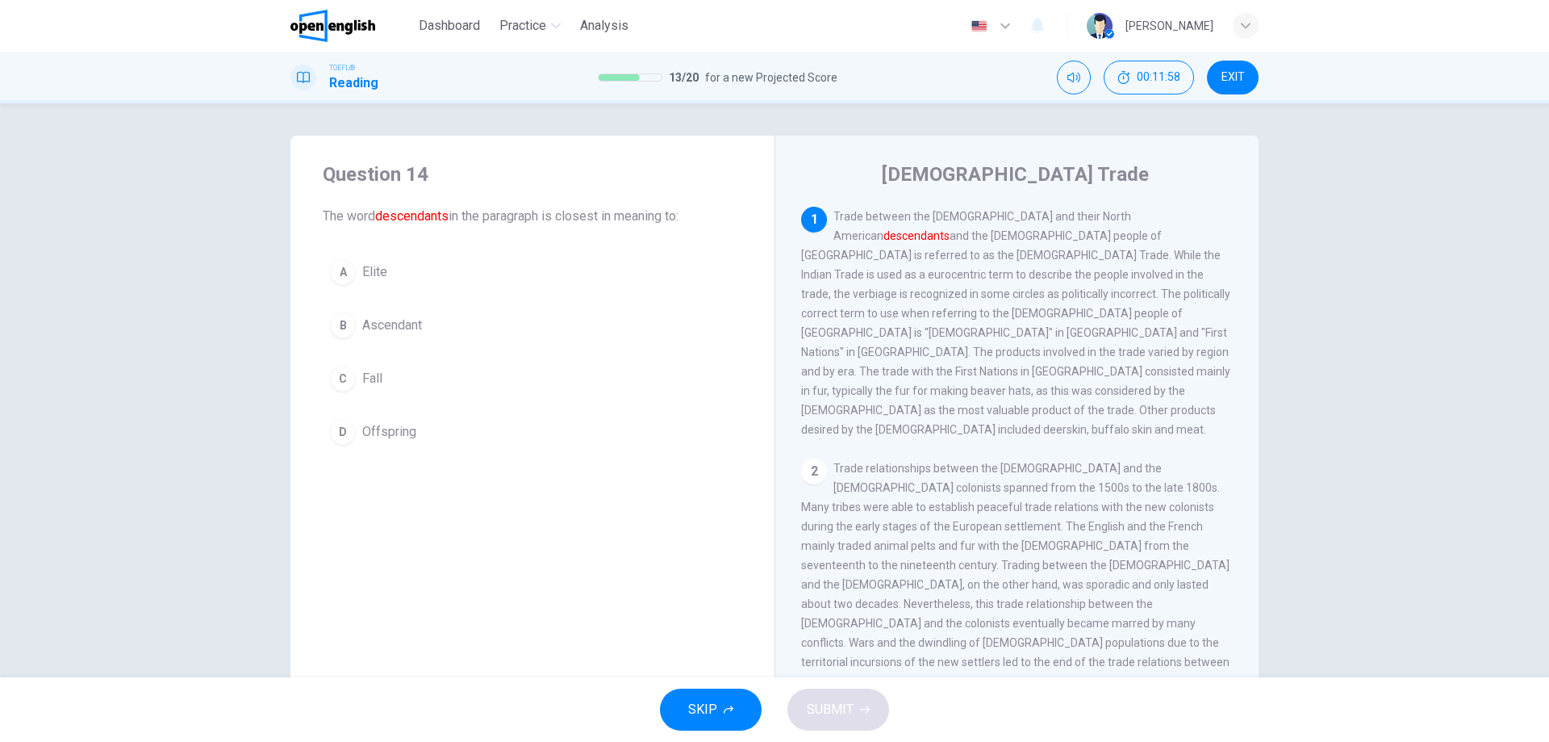
click at [402, 327] on span "Ascendant" at bounding box center [392, 325] width 60 height 19
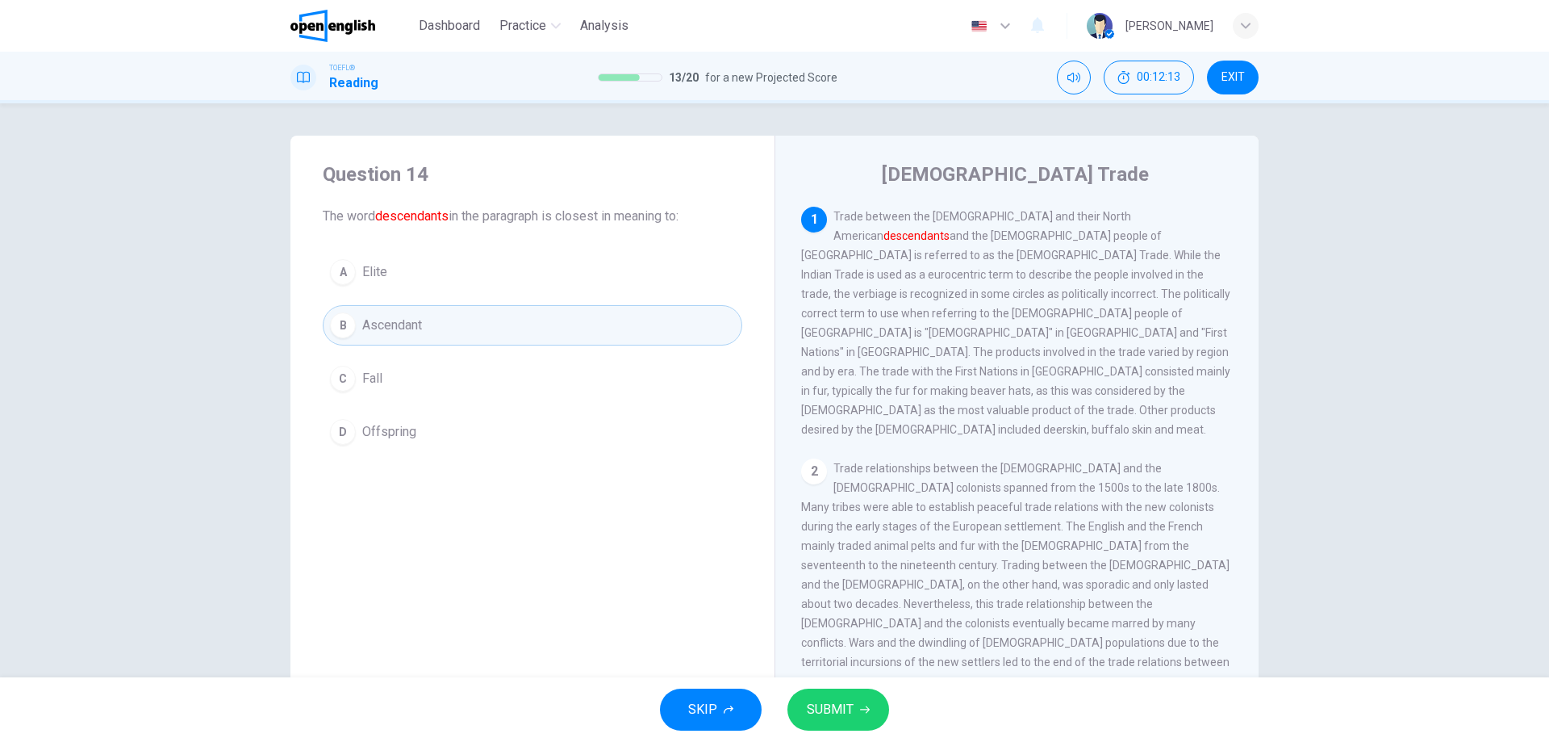
click at [444, 431] on button "D Offspring" at bounding box center [533, 432] width 420 height 40
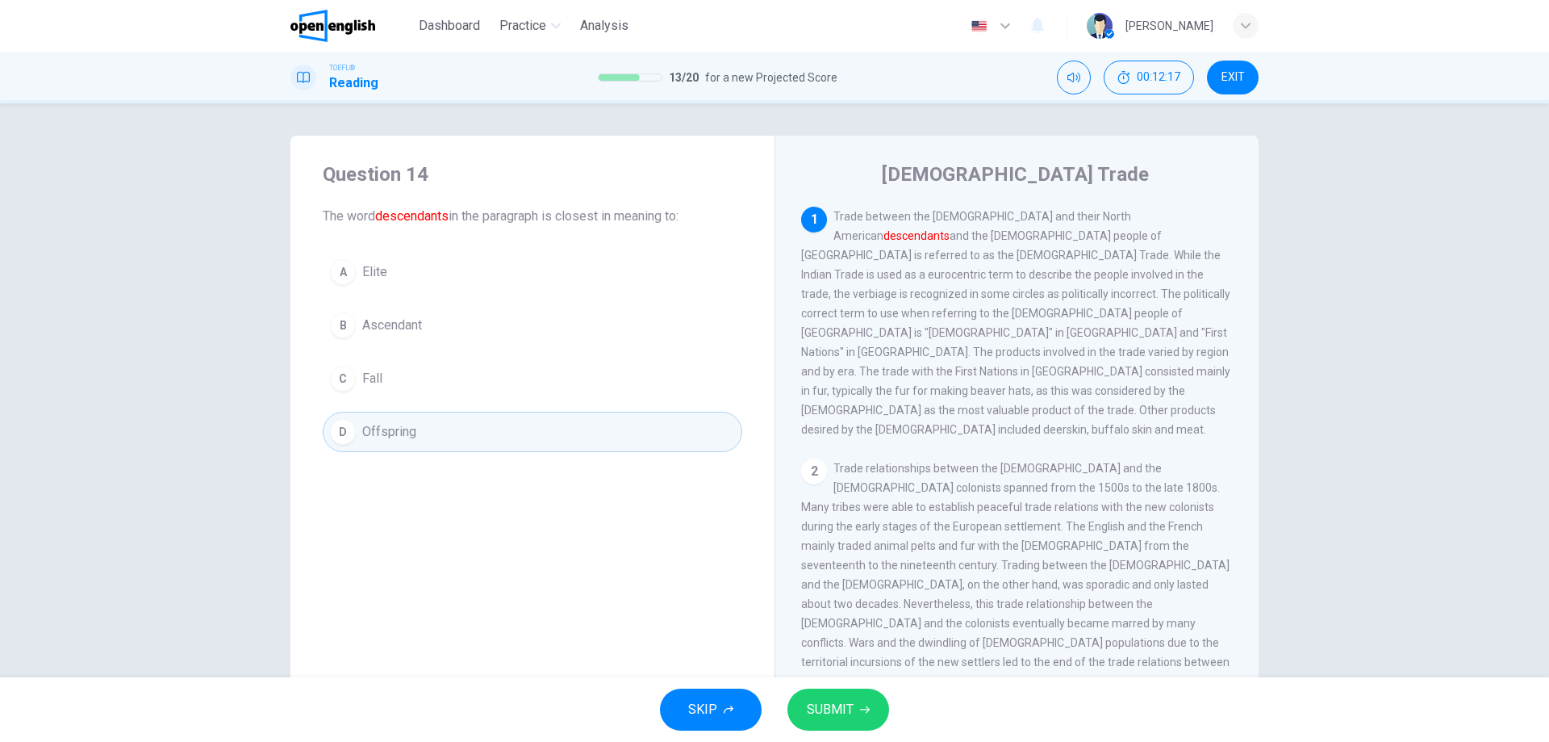
click at [429, 319] on button "B Ascendant" at bounding box center [533, 325] width 420 height 40
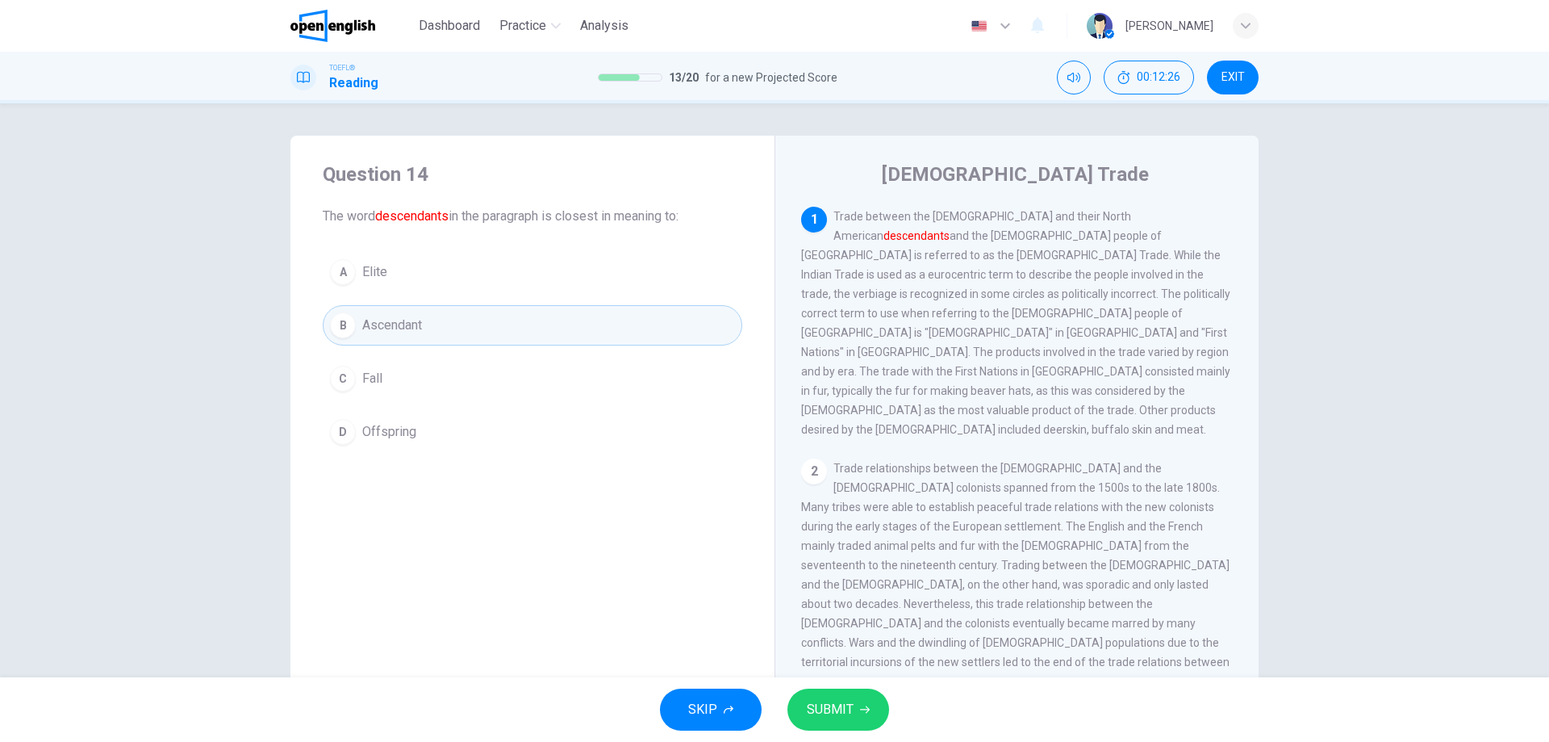
click at [449, 435] on button "D Offspring" at bounding box center [533, 432] width 420 height 40
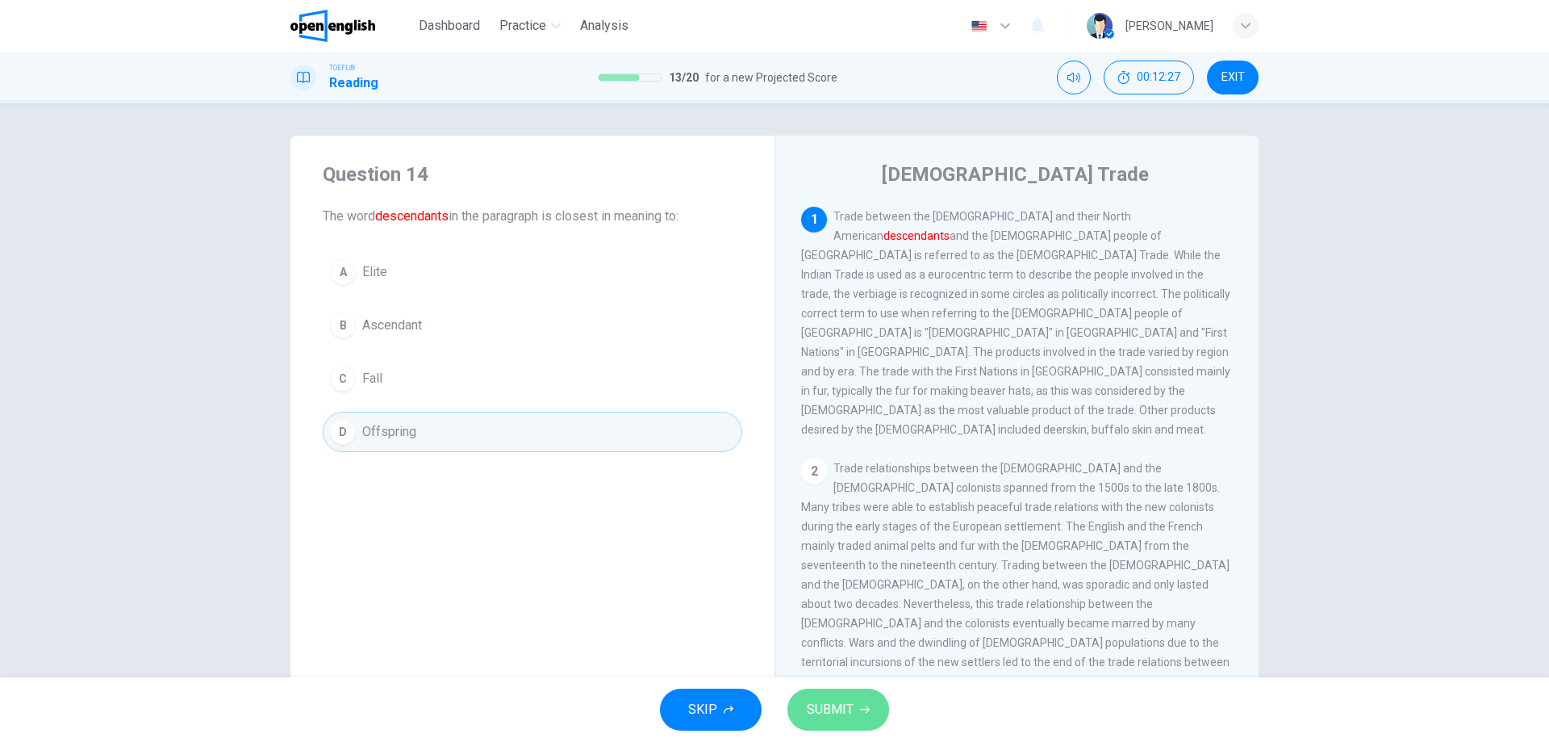
click at [856, 714] on button "SUBMIT" at bounding box center [839, 709] width 102 height 42
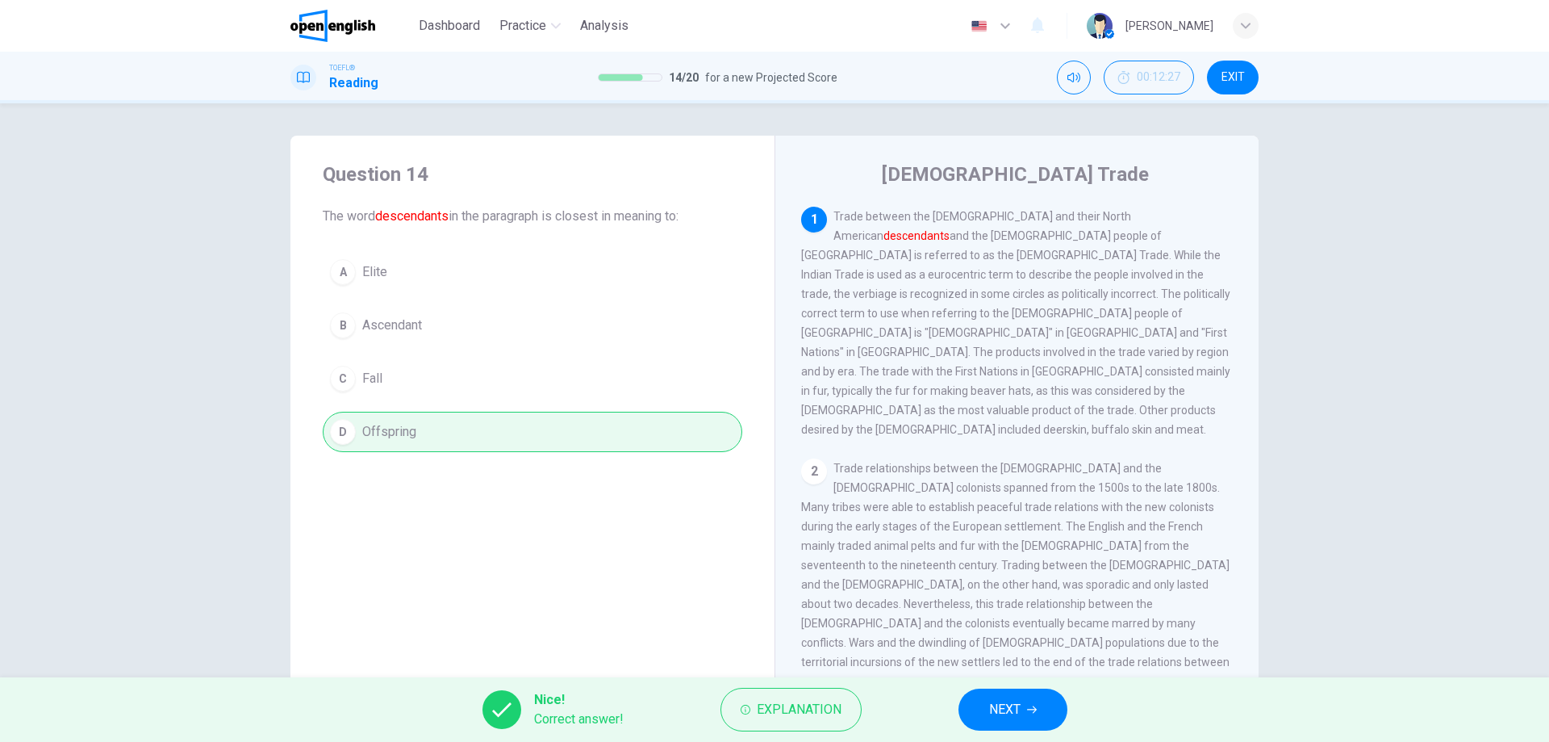
click at [1001, 709] on span "NEXT" at bounding box center [1004, 709] width 31 height 23
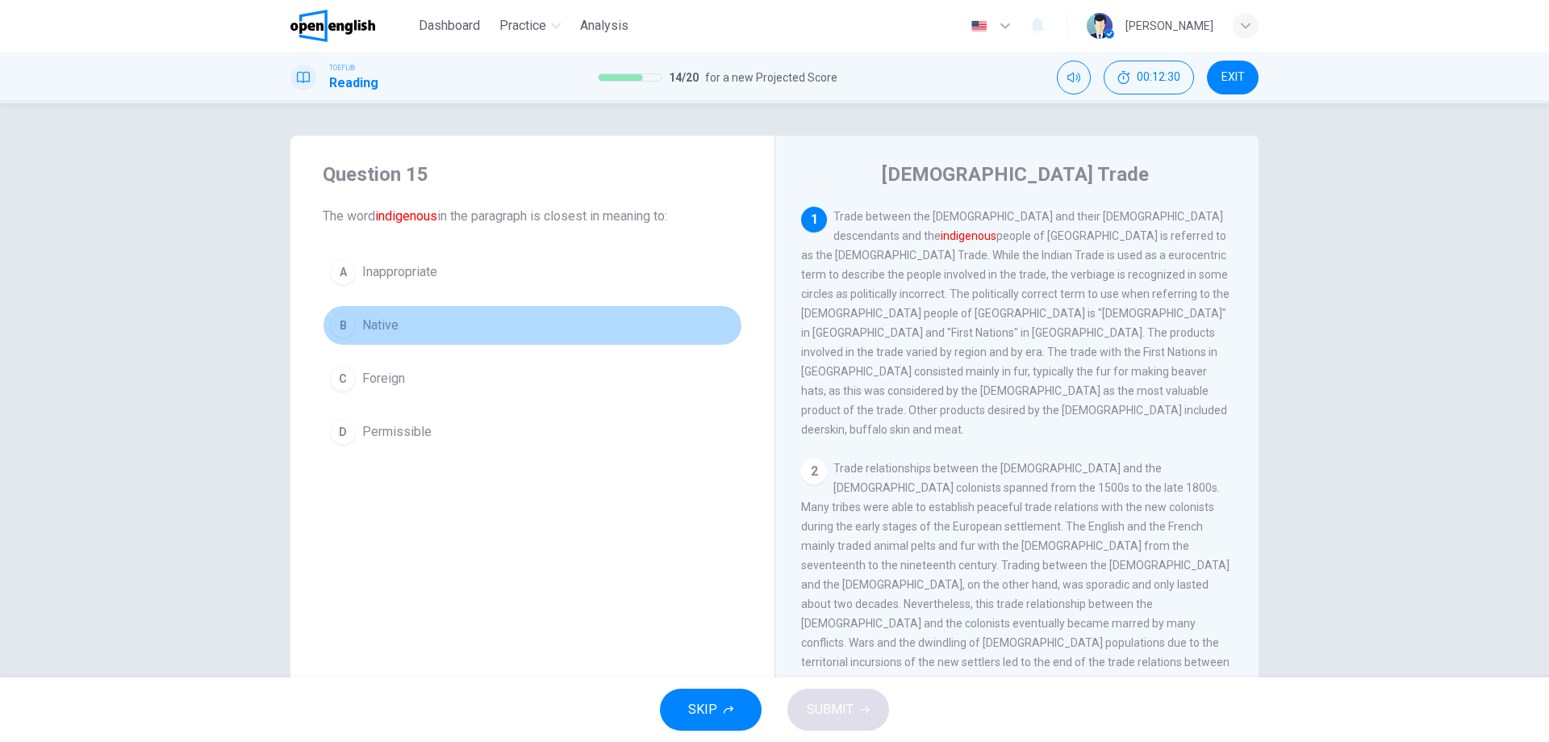
click at [398, 323] on button "B Native" at bounding box center [533, 325] width 420 height 40
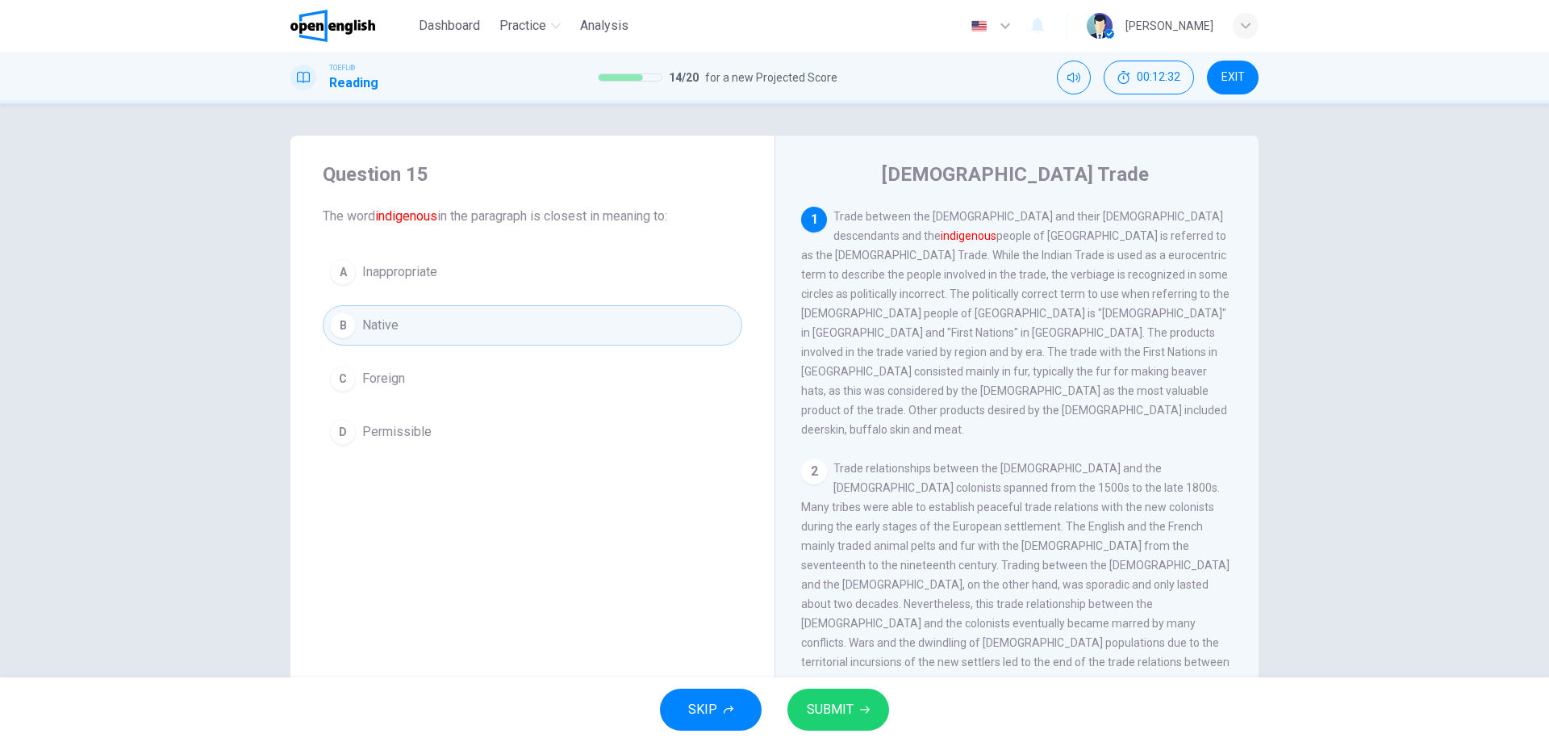
click at [851, 703] on span "SUBMIT" at bounding box center [830, 709] width 47 height 23
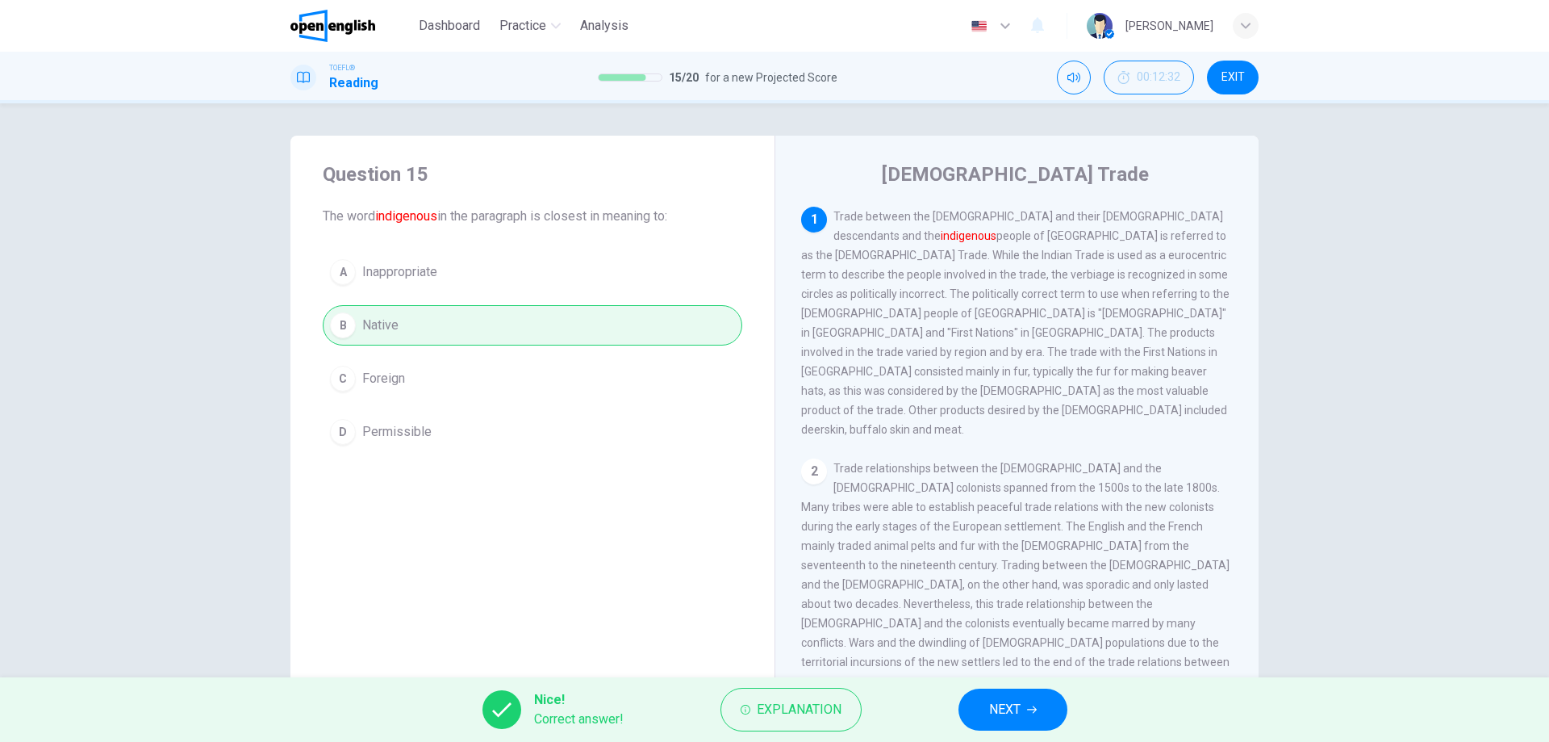
click at [1036, 710] on icon "button" at bounding box center [1032, 709] width 10 height 7
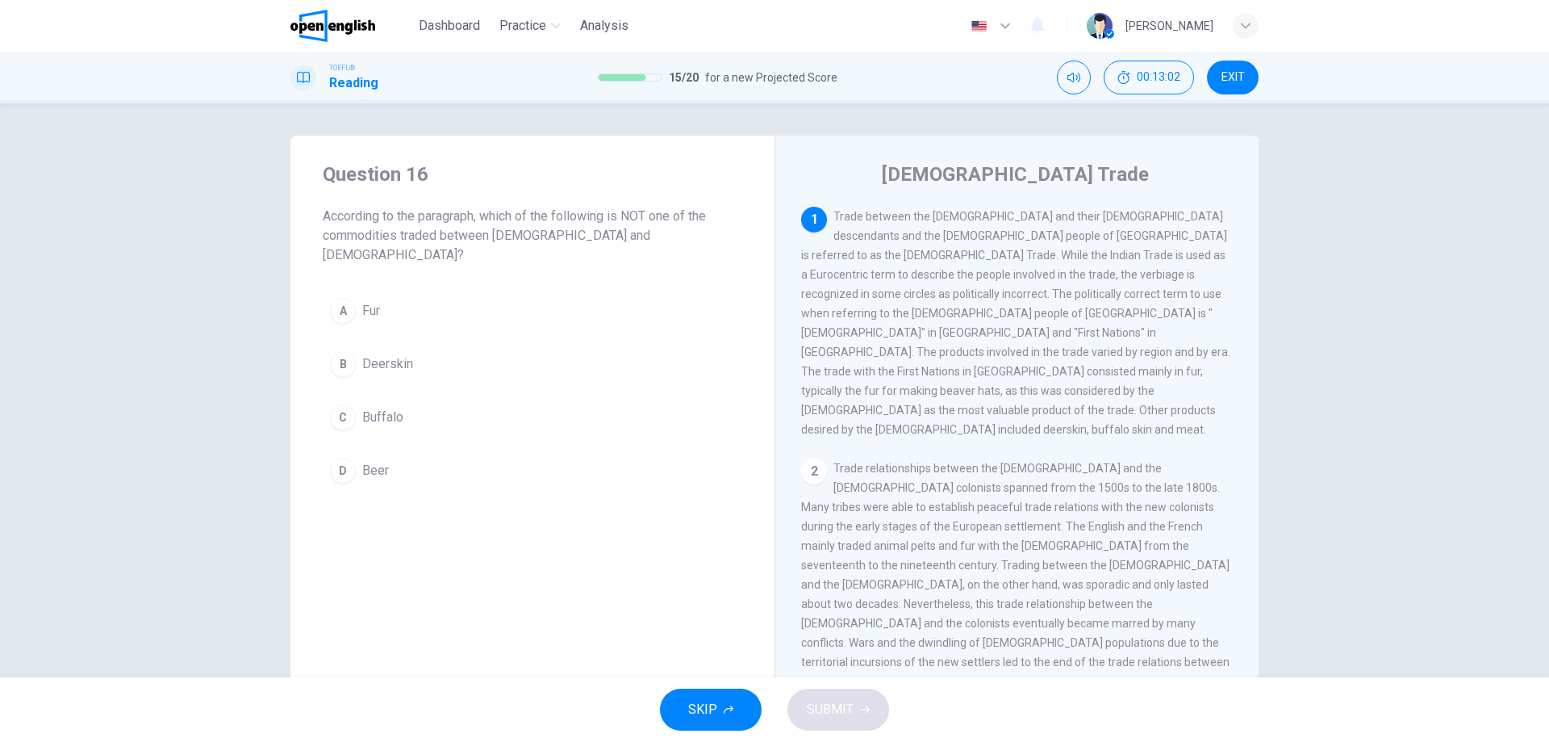
click at [378, 450] on button "D Beer" at bounding box center [533, 470] width 420 height 40
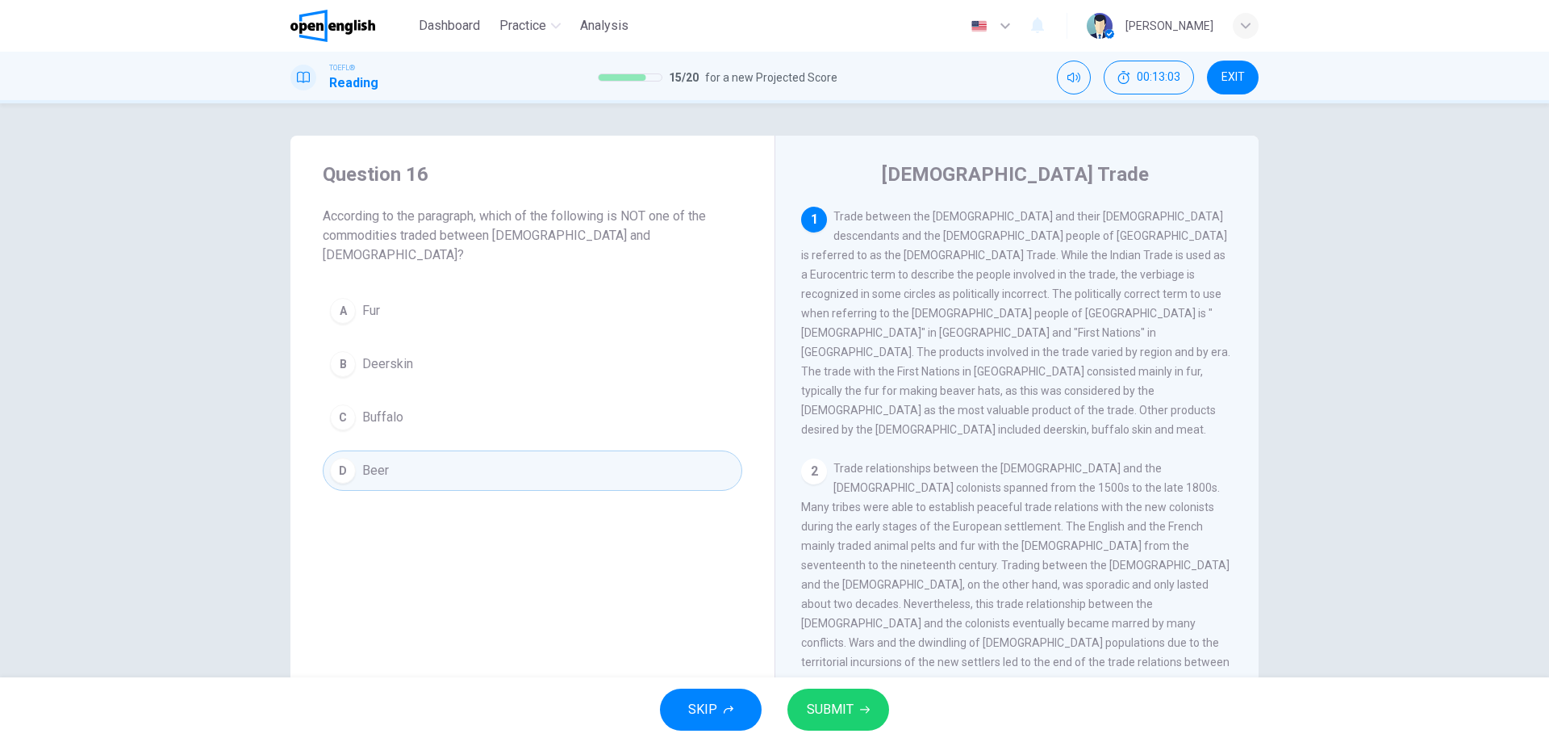
click at [854, 683] on div "SKIP SUBMIT" at bounding box center [774, 709] width 1549 height 65
click at [855, 693] on button "SUBMIT" at bounding box center [839, 709] width 102 height 42
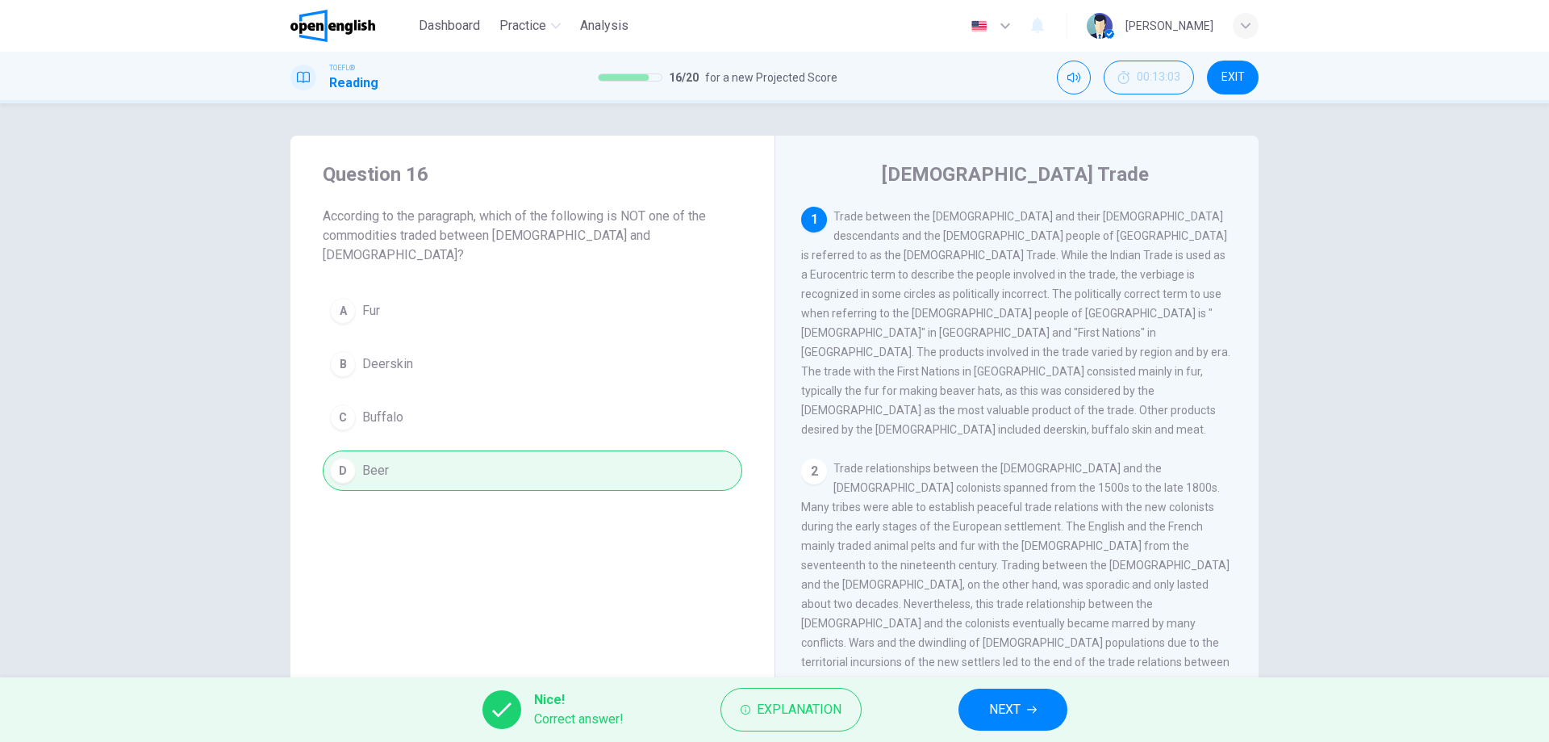
click at [1007, 702] on span "NEXT" at bounding box center [1004, 709] width 31 height 23
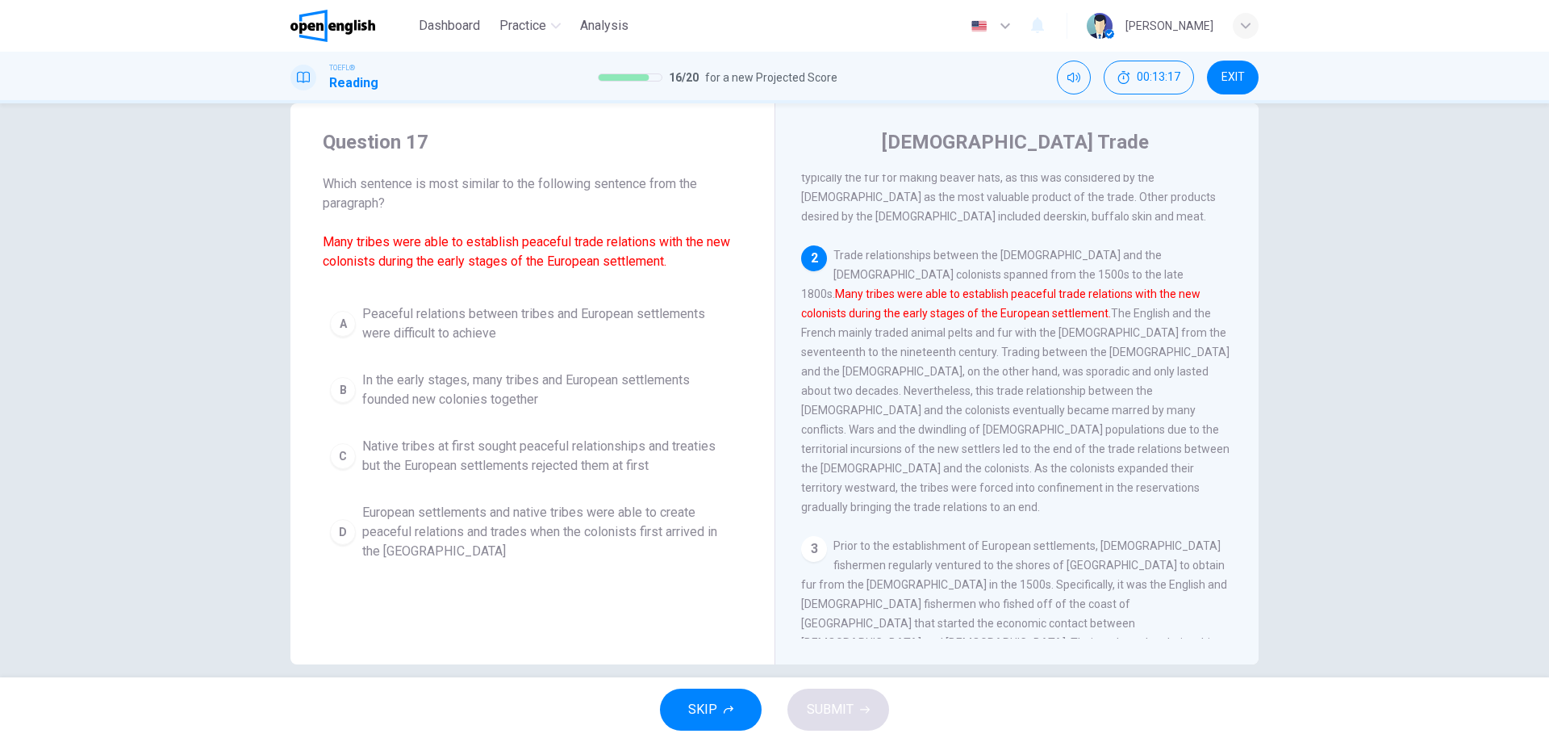
scroll to position [0, 0]
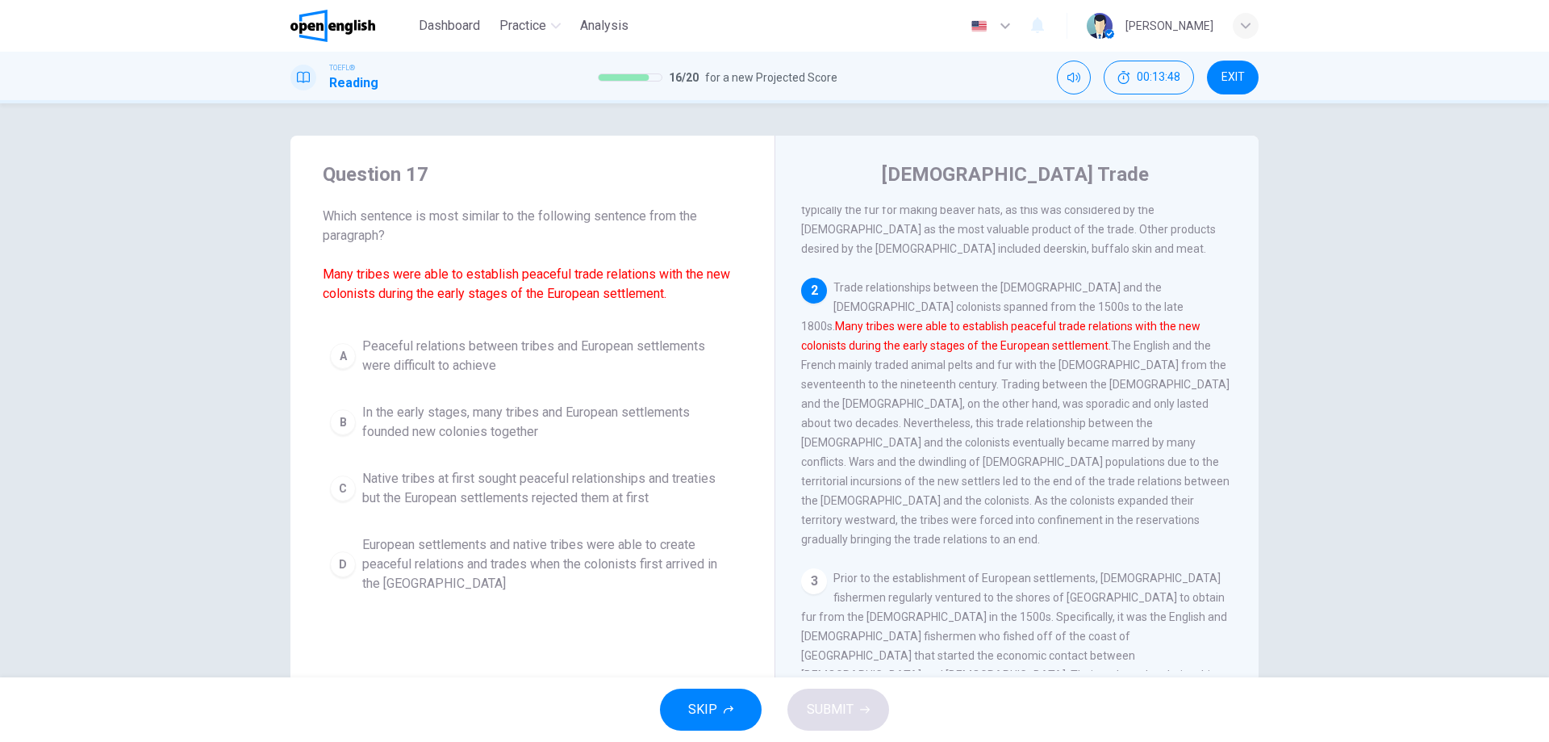
click at [623, 566] on span "European settlements and native tribes were able to create peaceful relations a…" at bounding box center [548, 564] width 373 height 58
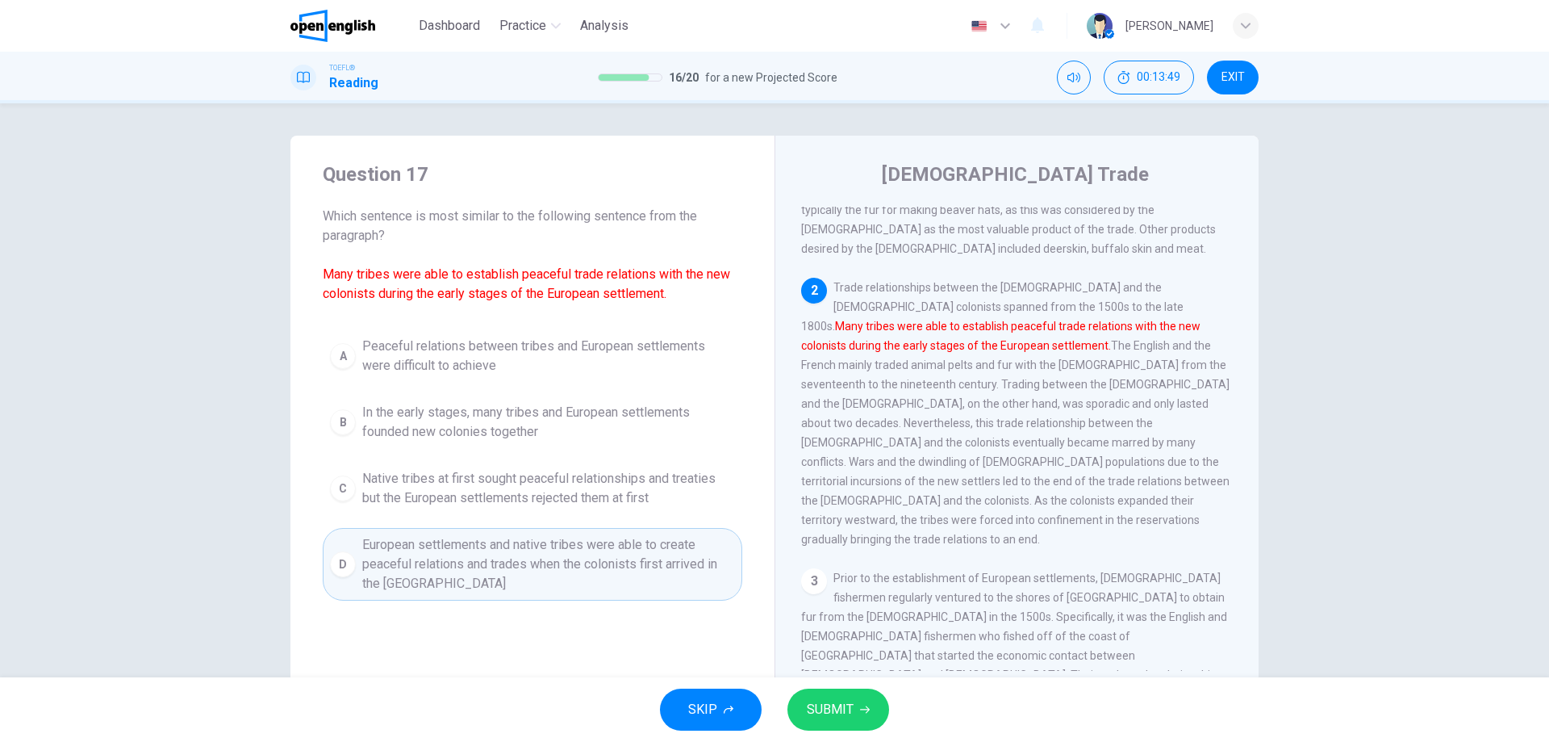
click at [850, 702] on span "SUBMIT" at bounding box center [830, 709] width 47 height 23
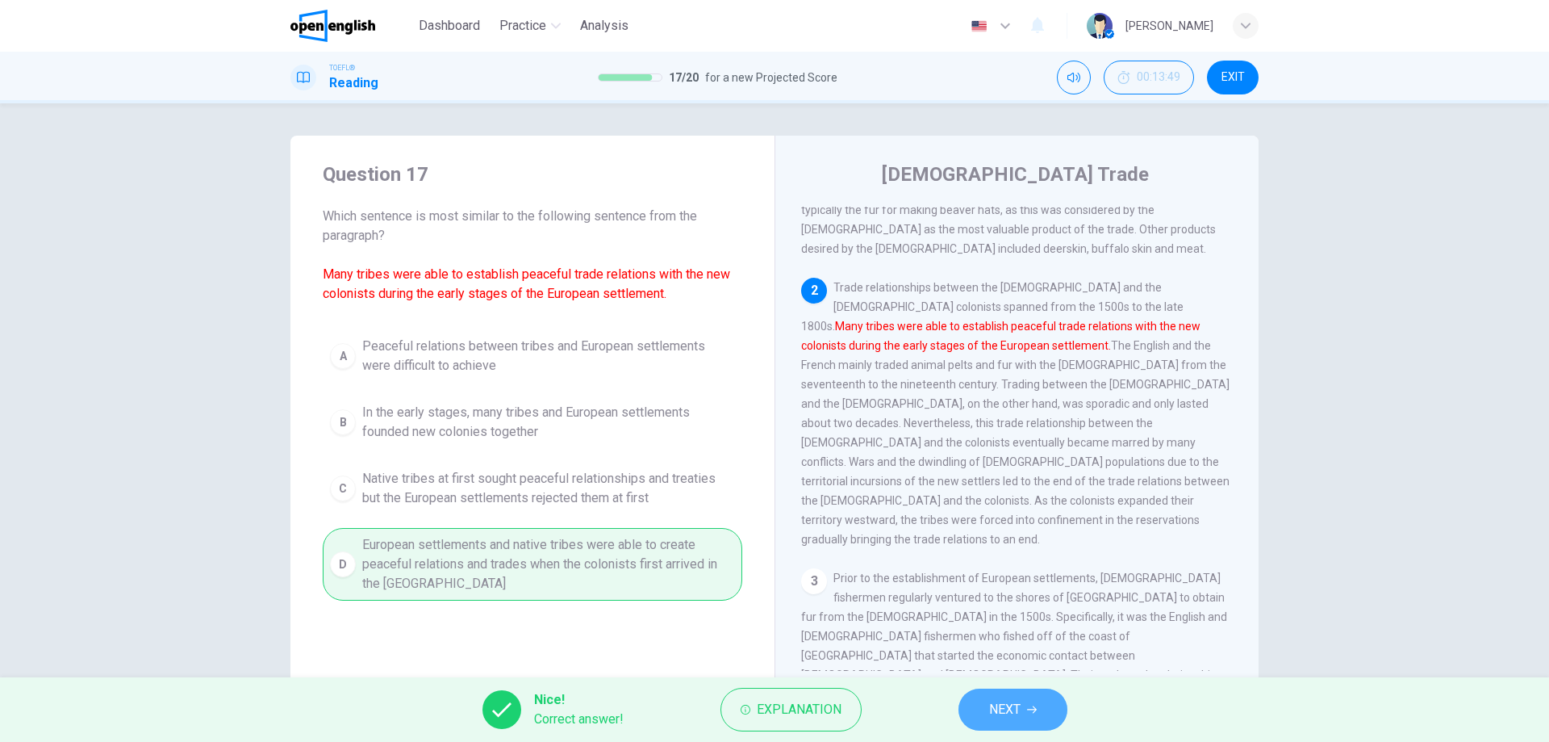
click at [1010, 702] on span "NEXT" at bounding box center [1004, 709] width 31 height 23
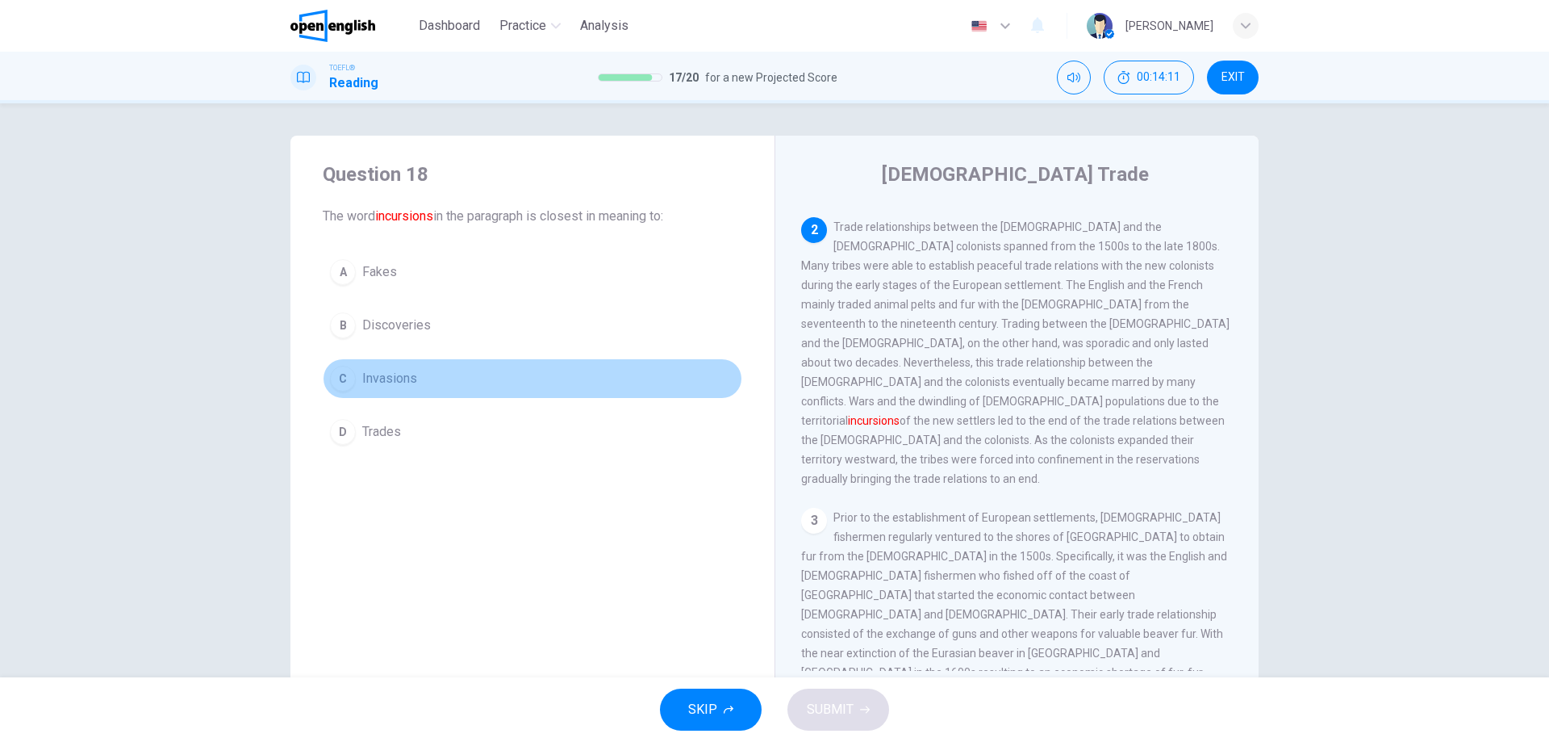
click at [394, 385] on span "Invasions" at bounding box center [389, 378] width 55 height 19
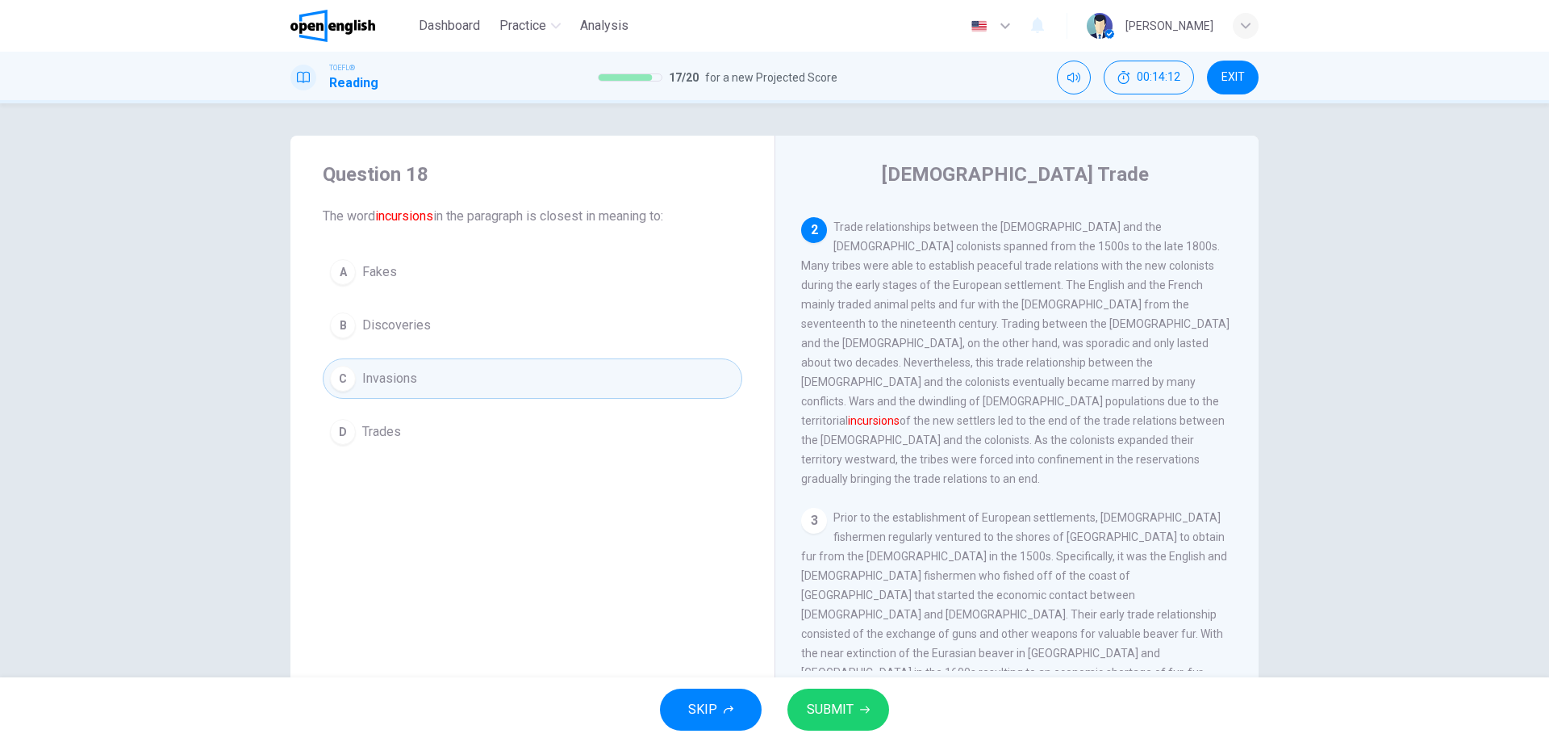
click at [865, 714] on button "SUBMIT" at bounding box center [839, 709] width 102 height 42
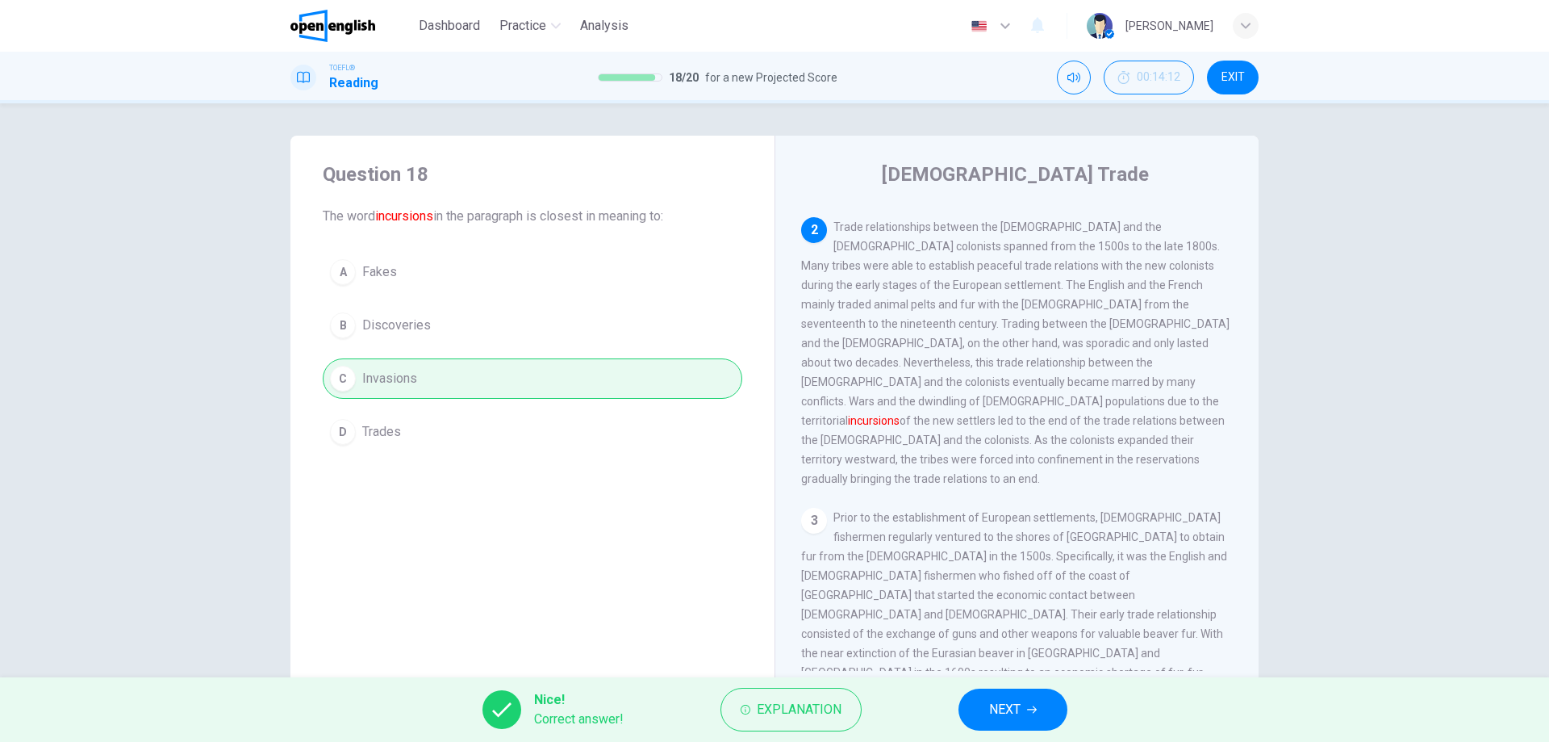
click at [1026, 701] on button "NEXT" at bounding box center [1013, 709] width 109 height 42
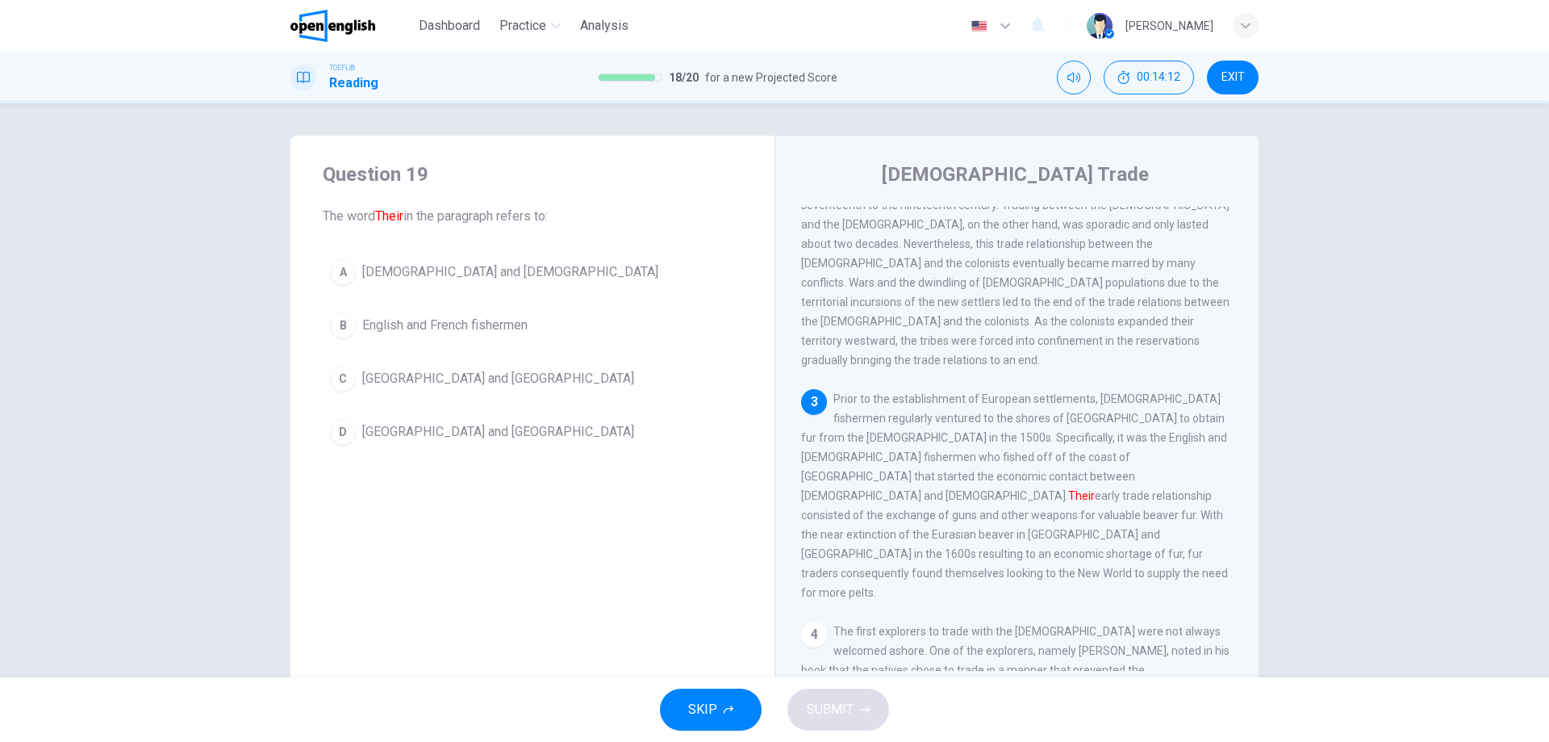
scroll to position [382, 0]
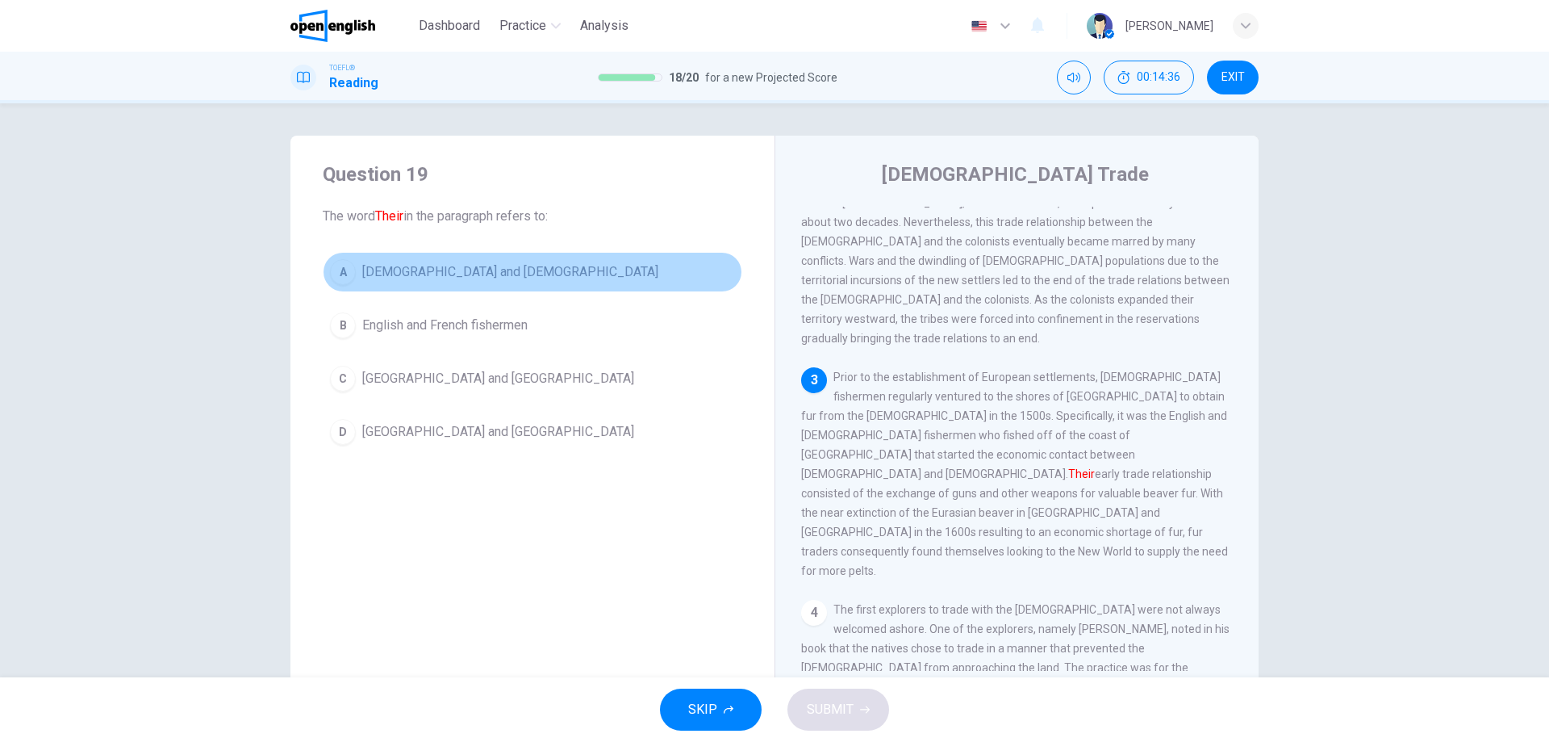
click at [439, 275] on span "[DEMOGRAPHIC_DATA] and [DEMOGRAPHIC_DATA]" at bounding box center [510, 271] width 296 height 19
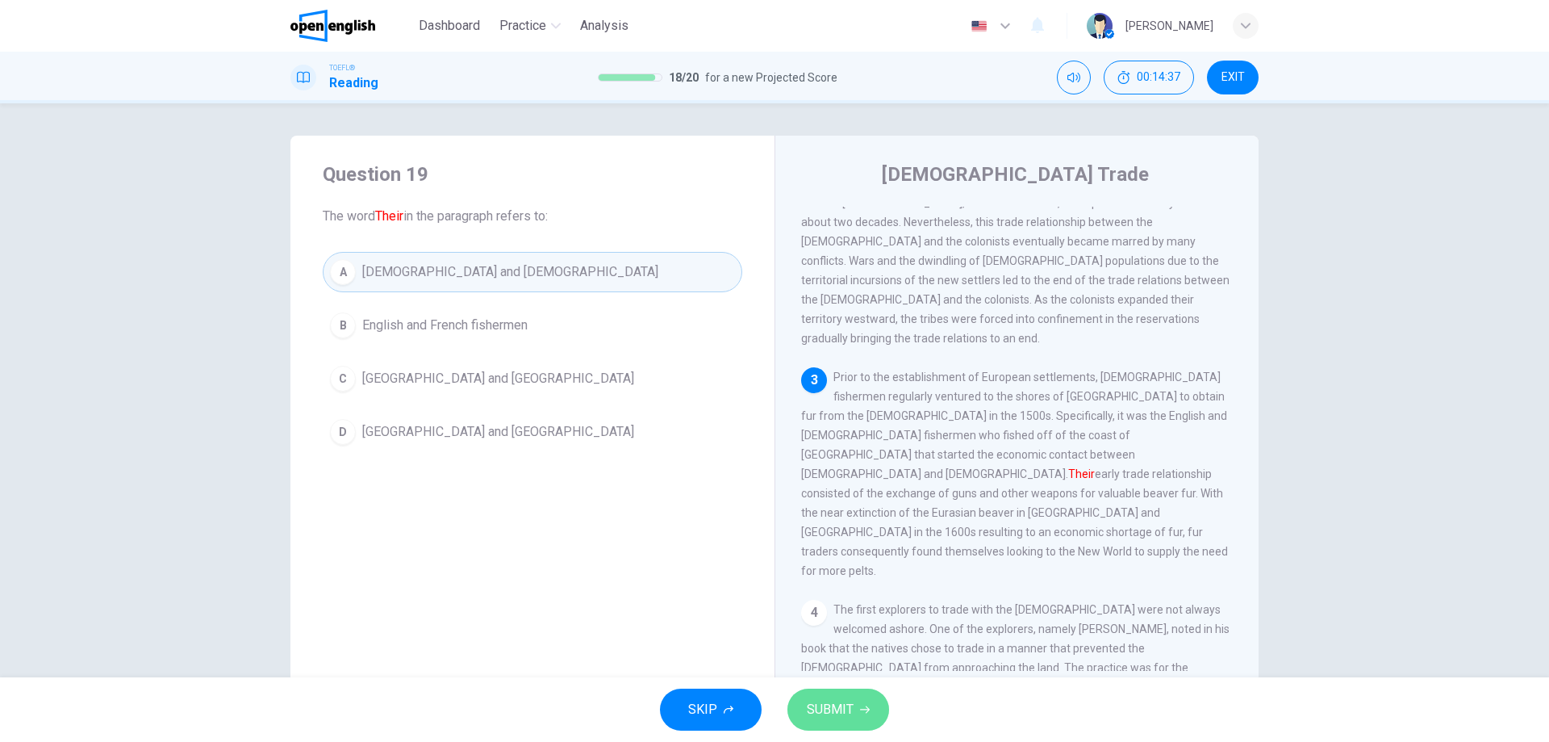
click at [838, 710] on span "SUBMIT" at bounding box center [830, 709] width 47 height 23
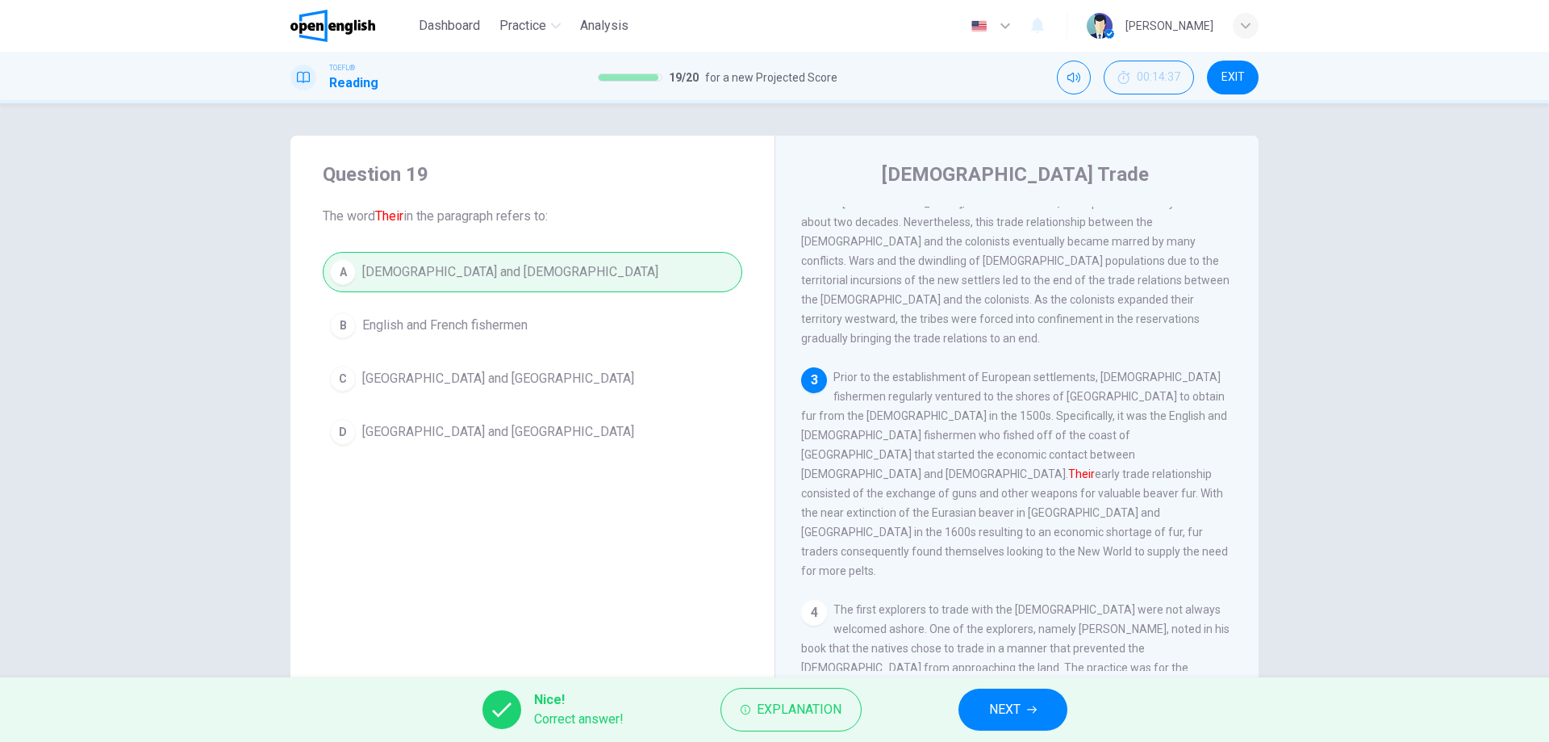
click at [1027, 710] on icon "button" at bounding box center [1032, 709] width 10 height 10
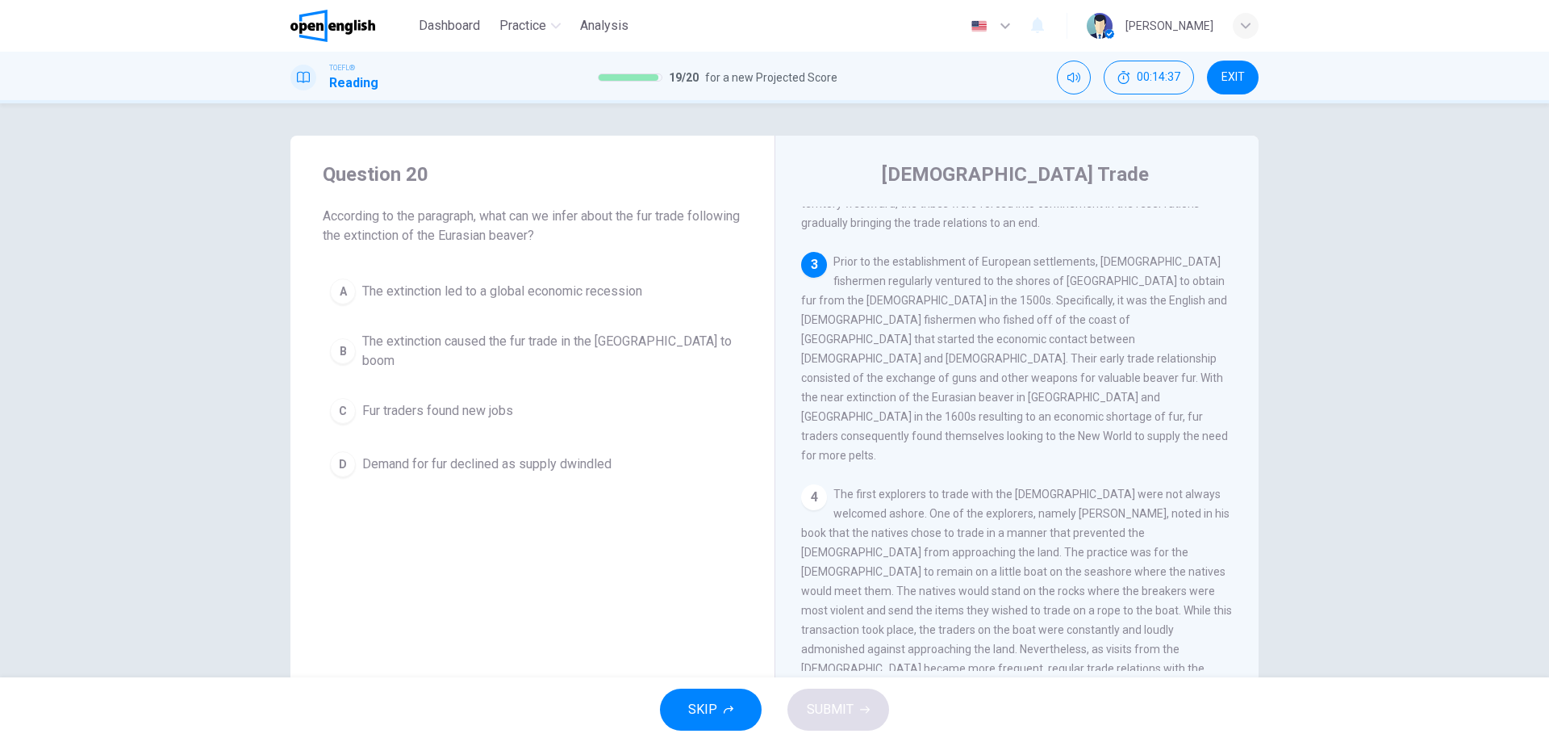
scroll to position [503, 0]
click at [506, 347] on span "The extinction caused the fur trade in the [GEOGRAPHIC_DATA] to boom" at bounding box center [548, 351] width 373 height 39
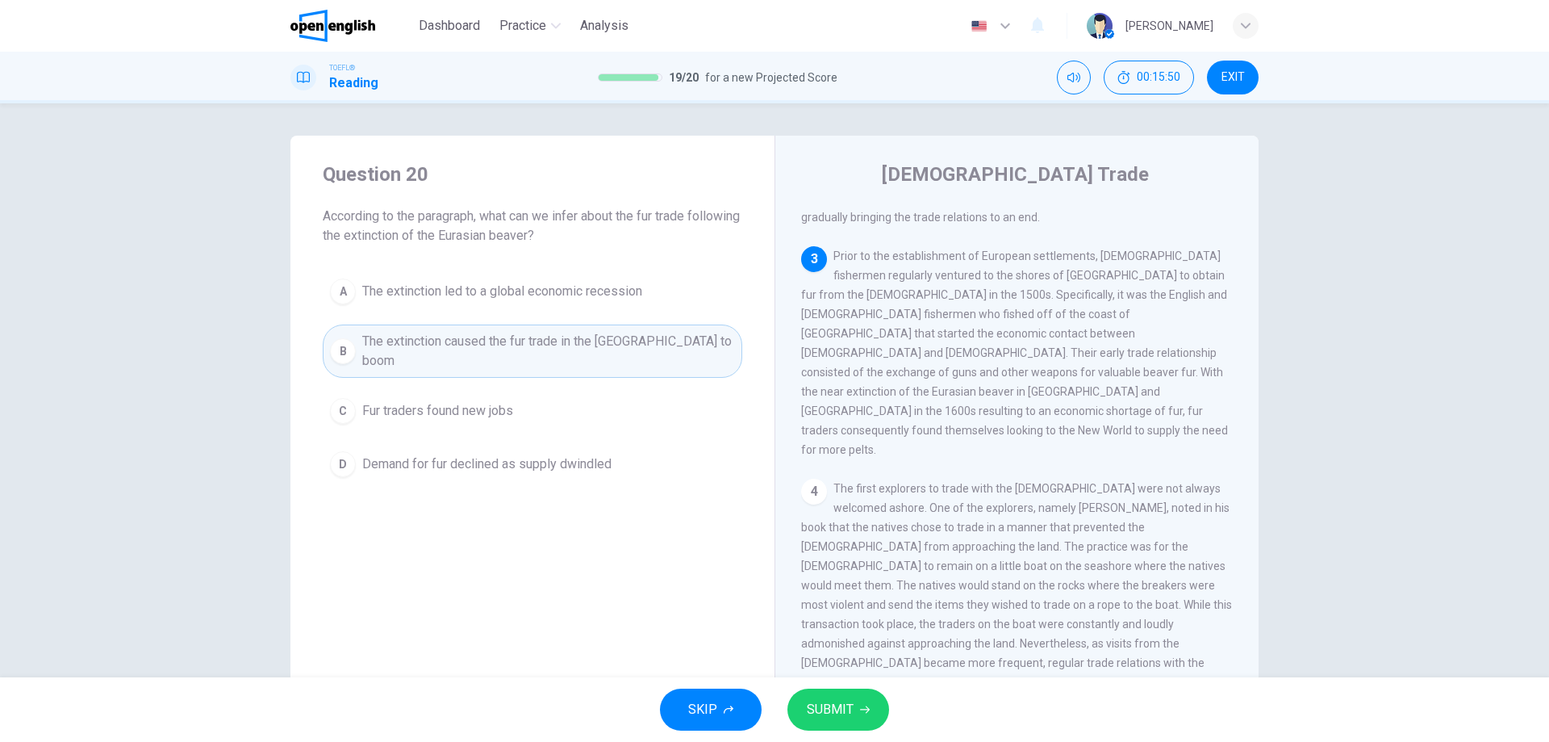
click at [838, 708] on span "SUBMIT" at bounding box center [830, 709] width 47 height 23
